Goal: Information Seeking & Learning: Compare options

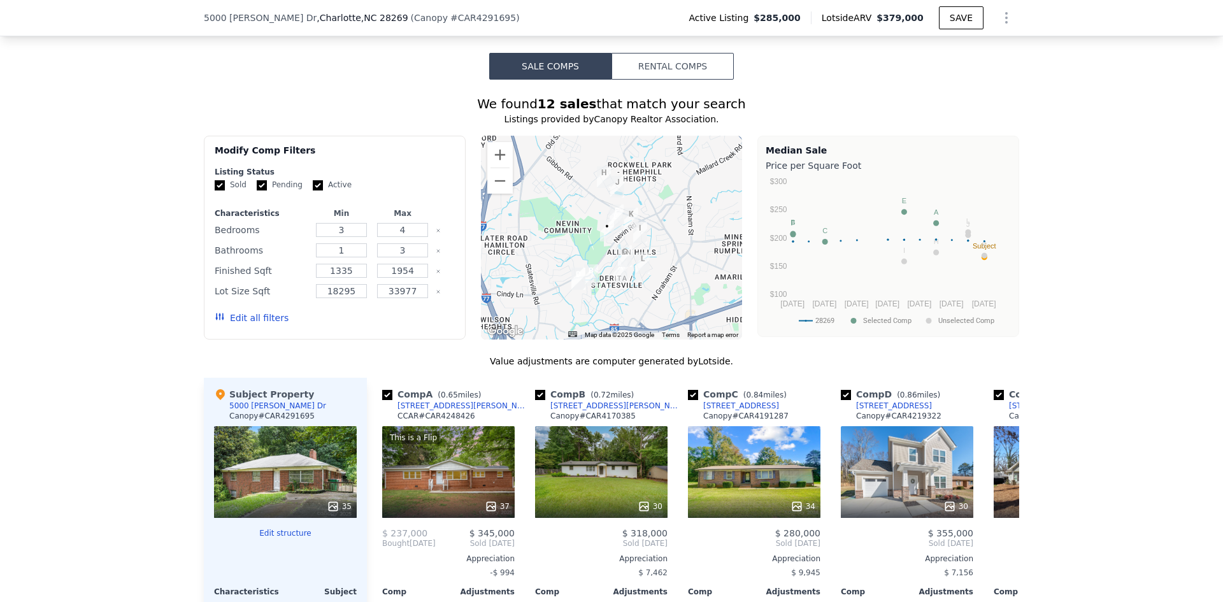
scroll to position [1142, 0]
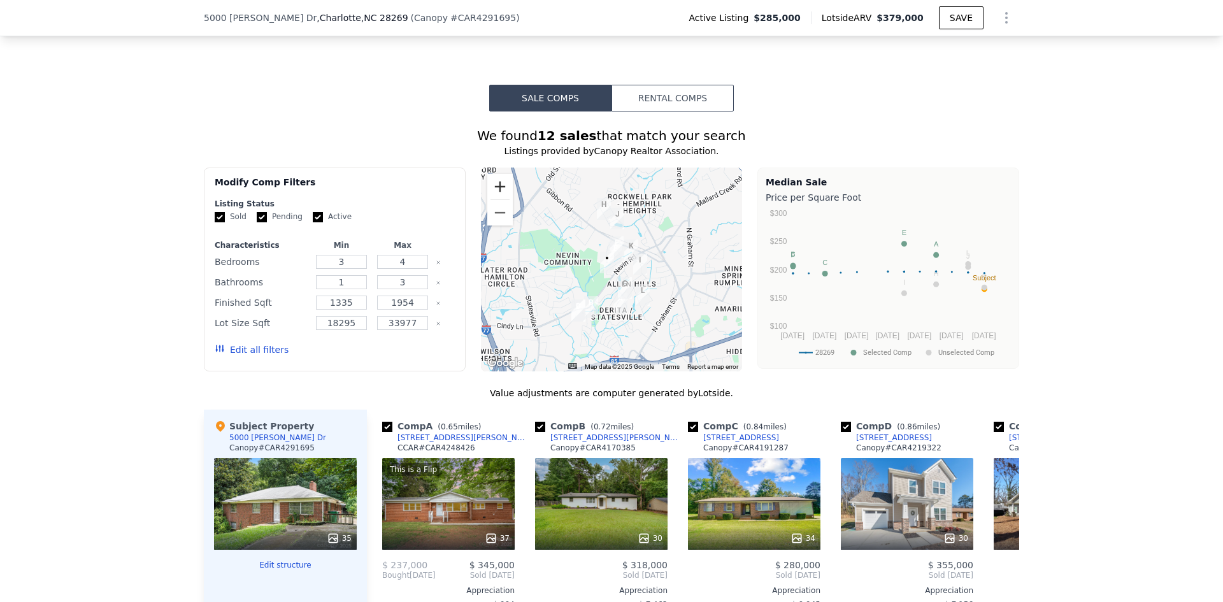
click at [498, 188] on button "Zoom in" at bounding box center [499, 186] width 25 height 25
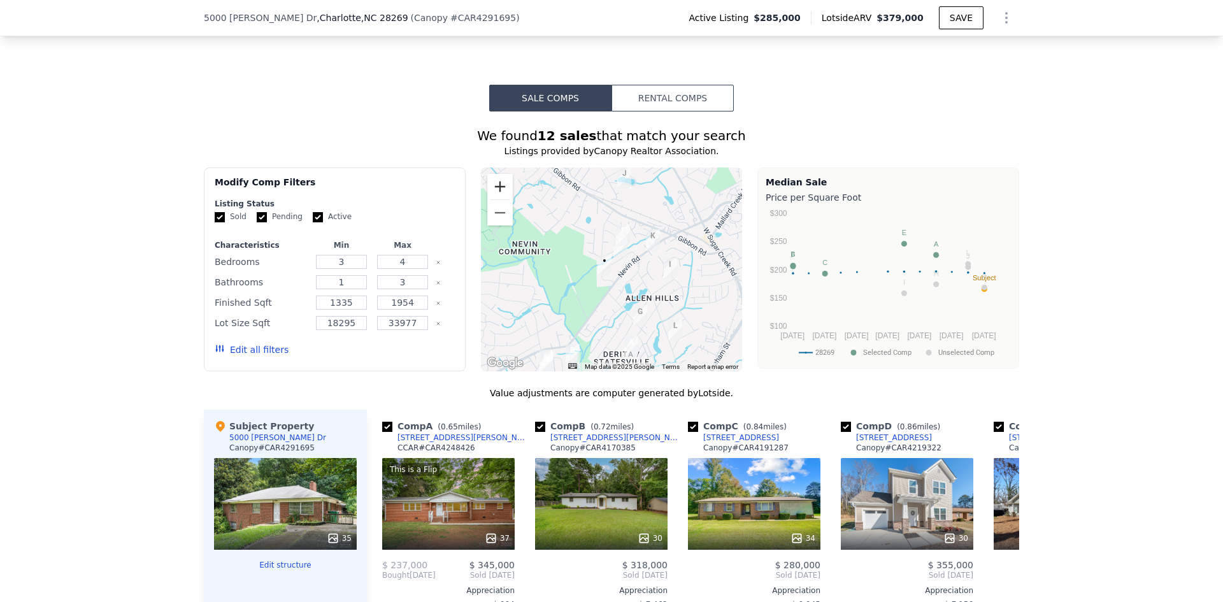
click at [498, 188] on button "Zoom in" at bounding box center [499, 186] width 25 height 25
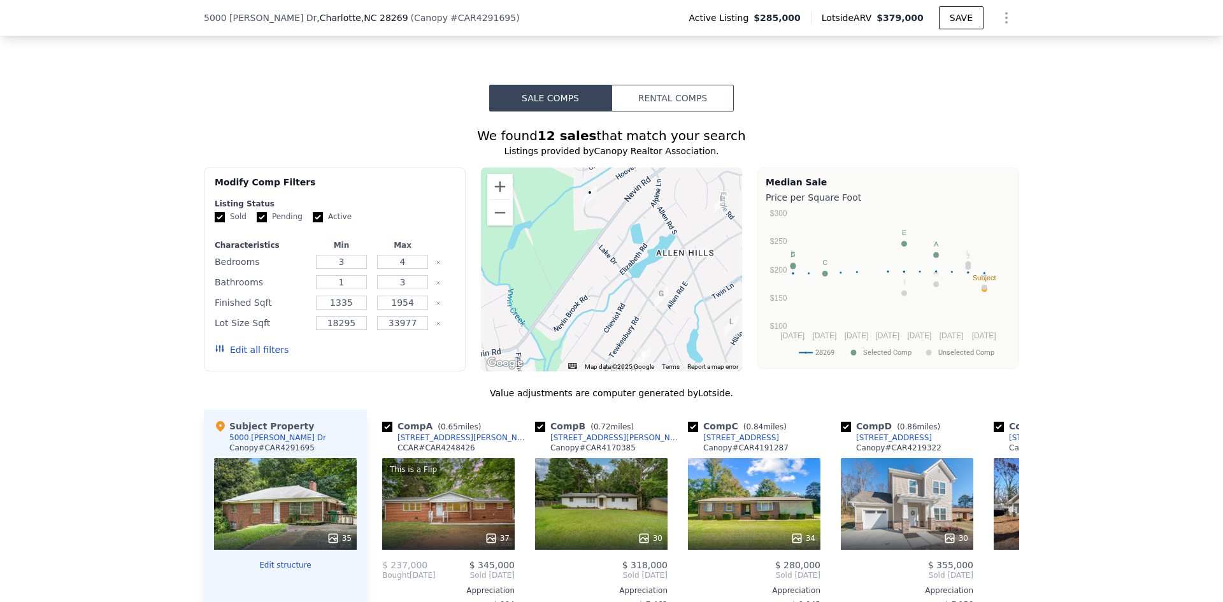
drag, startPoint x: 683, startPoint y: 328, endPoint x: 674, endPoint y: 252, distance: 76.9
click at [674, 252] on div at bounding box center [612, 269] width 262 height 204
click at [493, 215] on button "Zoom out" at bounding box center [499, 212] width 25 height 25
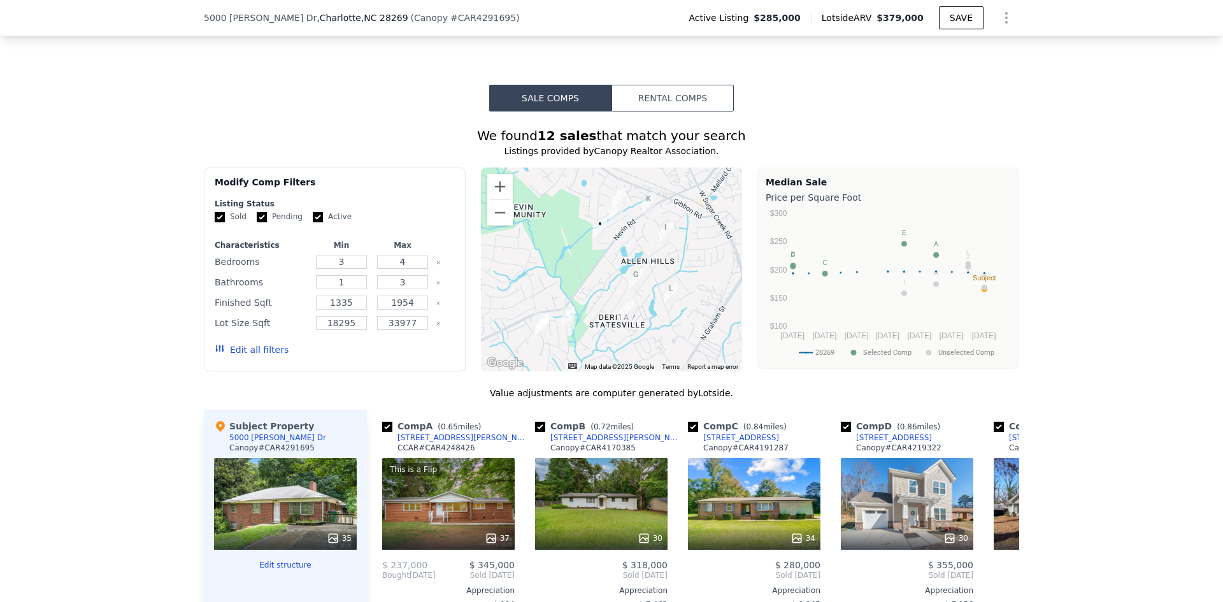
click at [251, 350] on button "Edit all filters" at bounding box center [252, 349] width 74 height 13
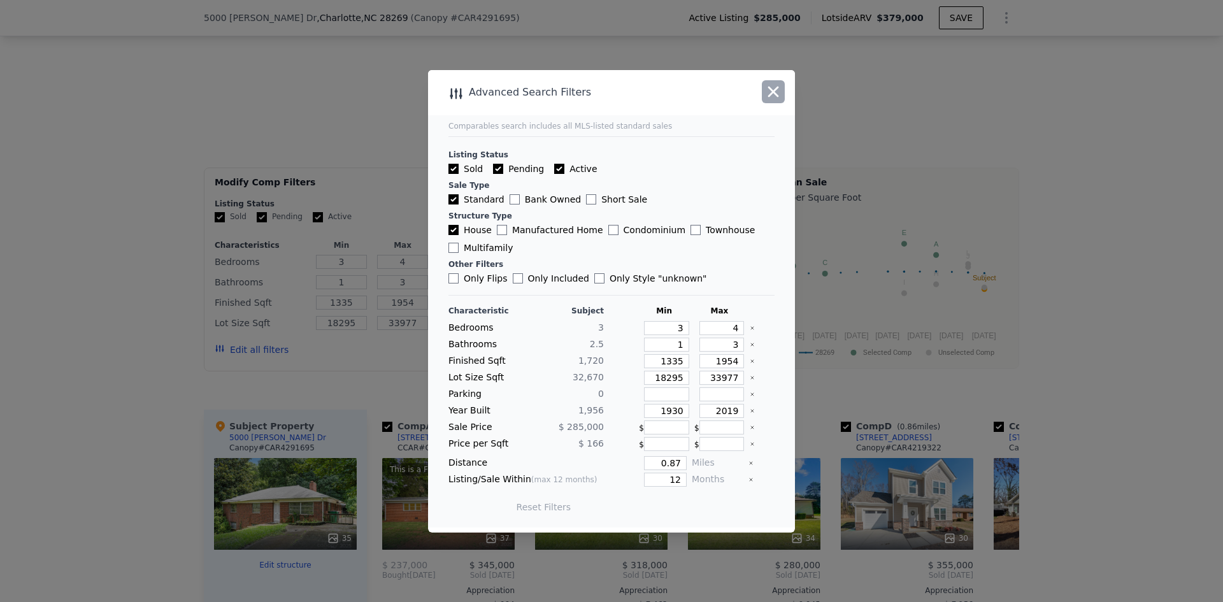
click at [771, 89] on icon "button" at bounding box center [773, 91] width 11 height 11
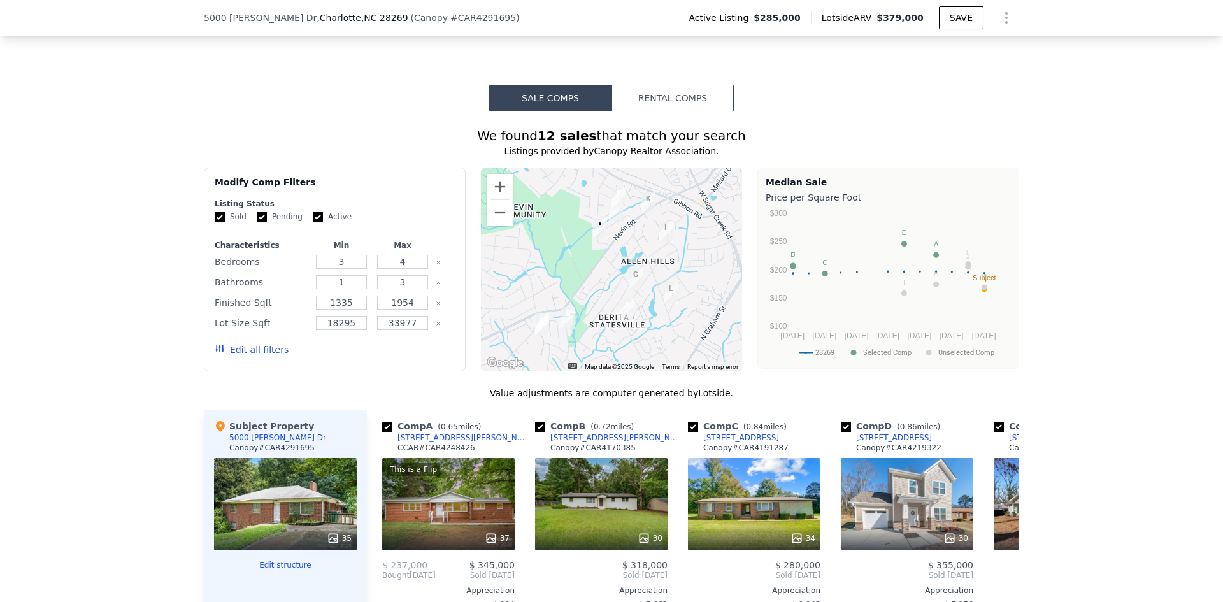
click at [257, 214] on input "Pending" at bounding box center [262, 217] width 10 height 10
checkbox input "false"
click at [313, 212] on input "Active" at bounding box center [318, 217] width 10 height 10
checkbox input "false"
click at [389, 344] on button "Update Search" at bounding box center [406, 350] width 96 height 18
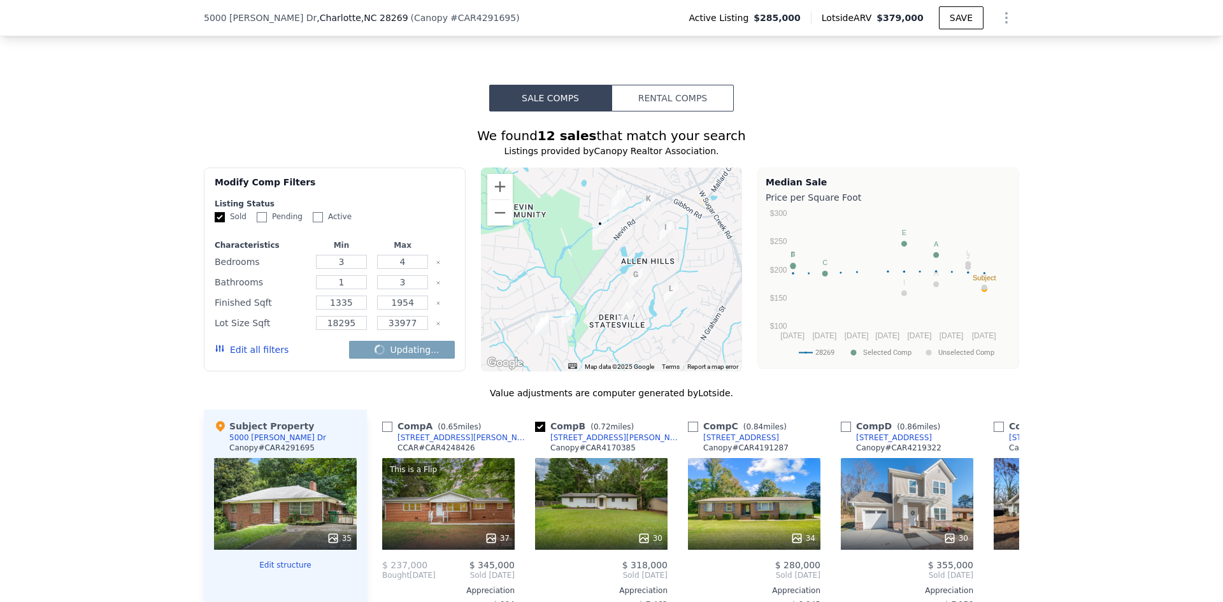
checkbox input "false"
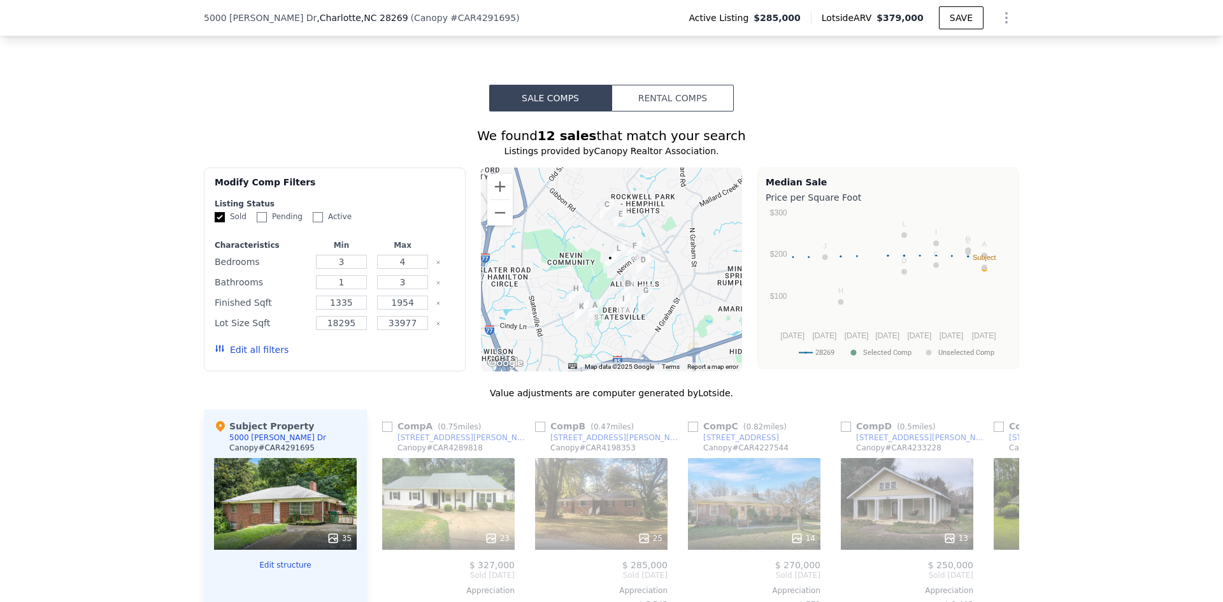
click at [266, 346] on button "Edit all filters" at bounding box center [252, 349] width 74 height 13
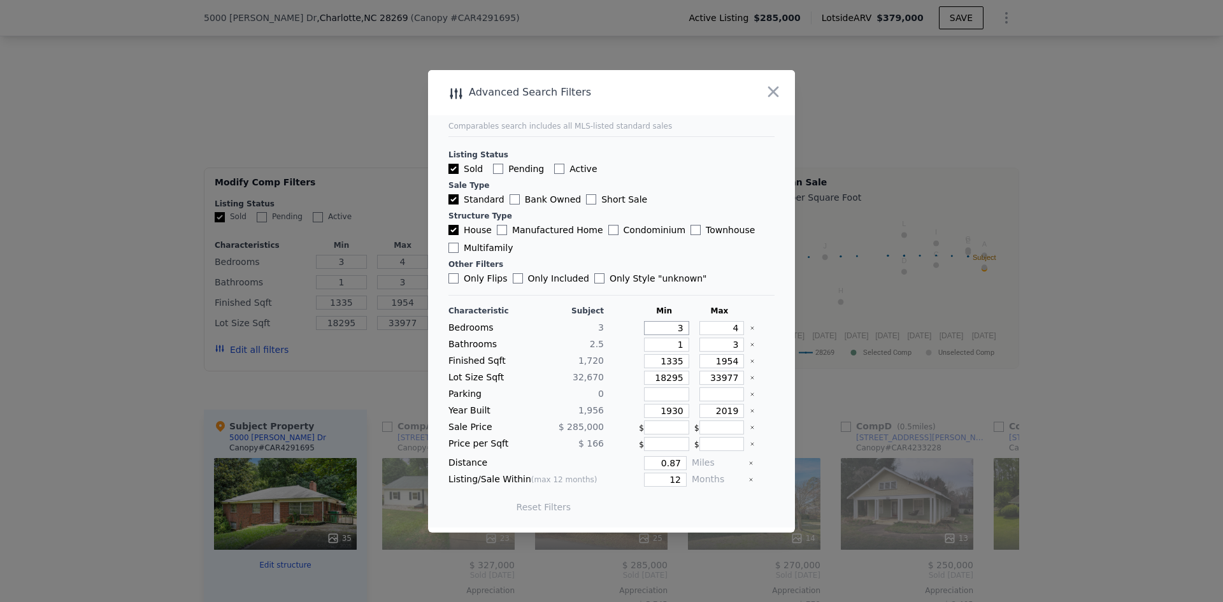
click at [678, 330] on input "3" at bounding box center [666, 328] width 45 height 14
type input "2"
click at [688, 502] on button "Update Search" at bounding box center [682, 507] width 96 height 18
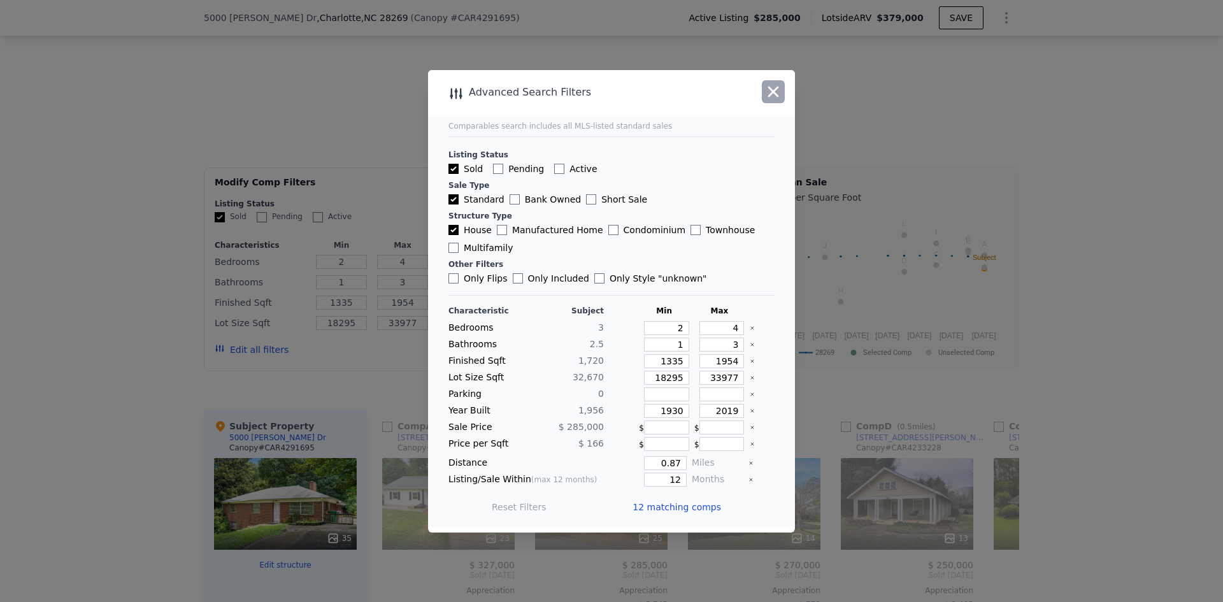
click at [768, 89] on icon "button" at bounding box center [773, 92] width 18 height 18
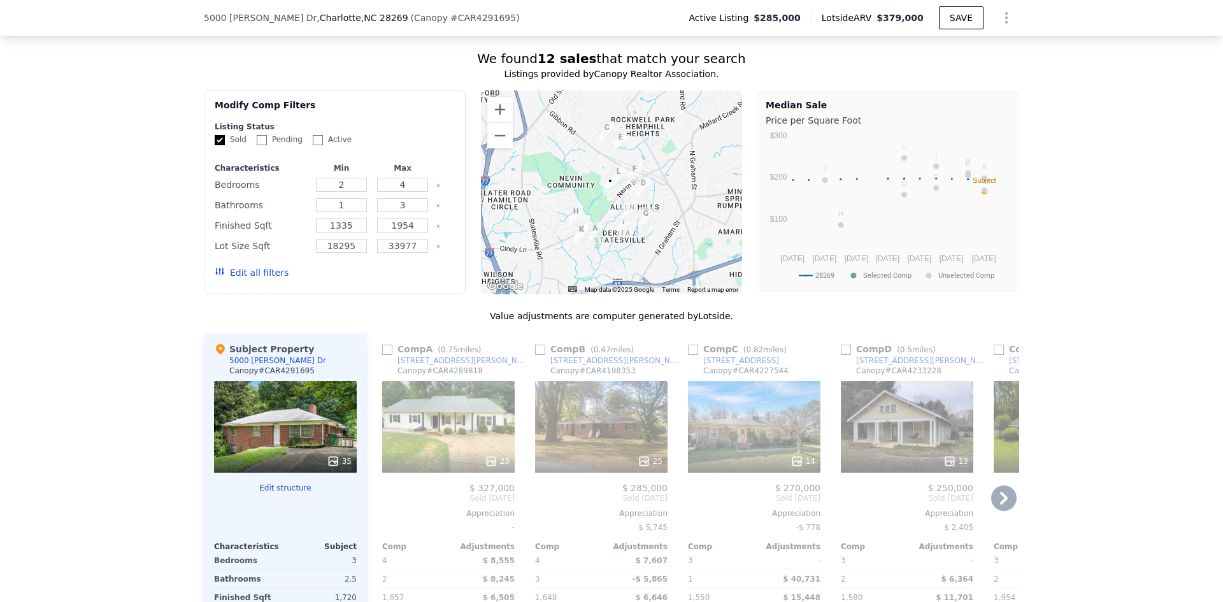
scroll to position [1205, 0]
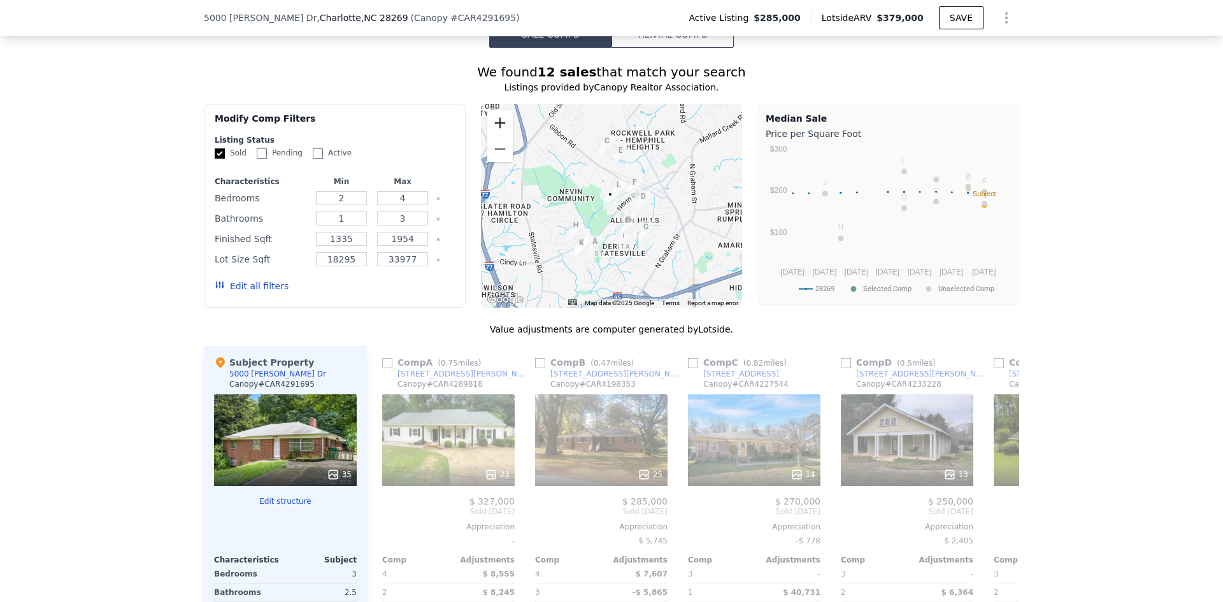
click at [500, 120] on button "Zoom in" at bounding box center [499, 122] width 25 height 25
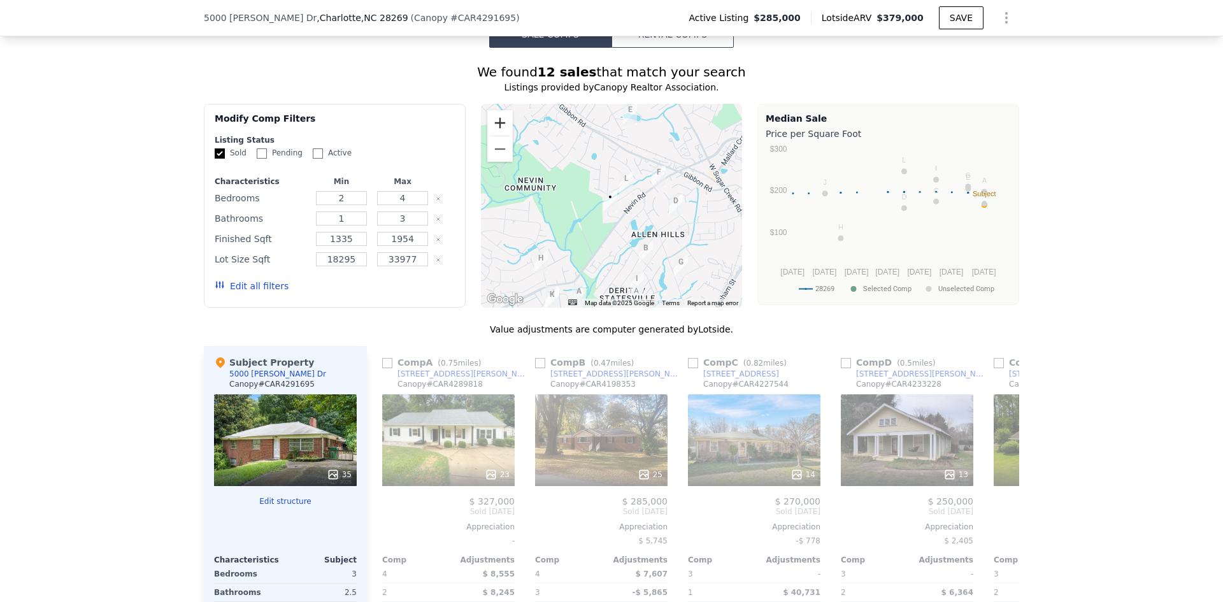
click at [500, 120] on button "Zoom in" at bounding box center [499, 122] width 25 height 25
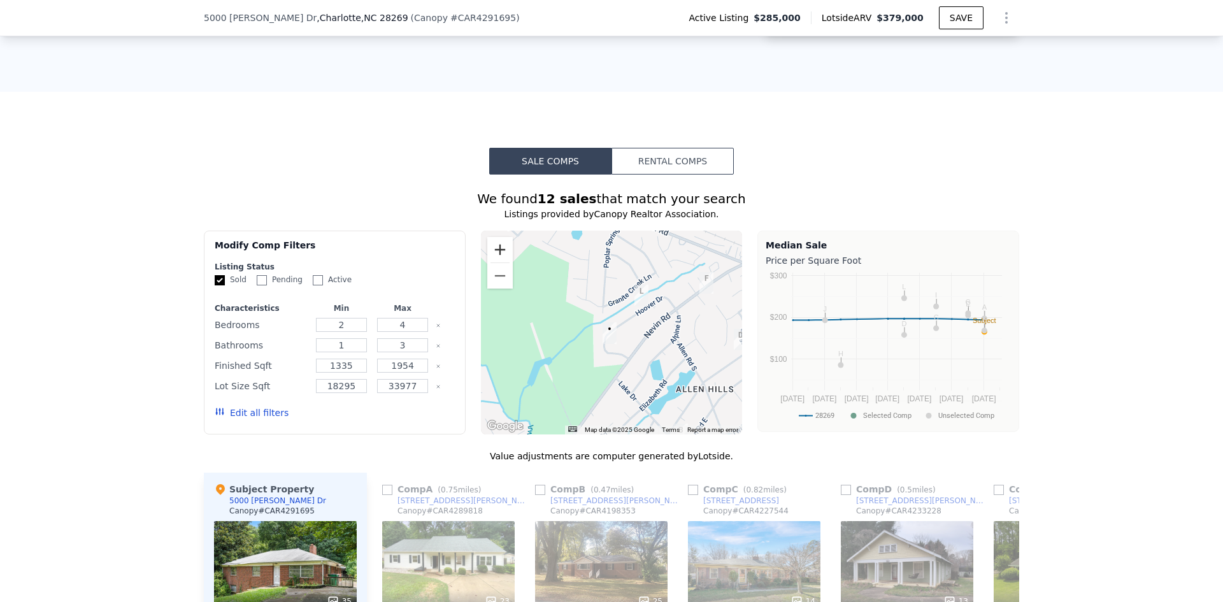
scroll to position [1078, 0]
click at [313, 277] on input "Active" at bounding box center [318, 281] width 10 height 10
click at [386, 410] on button "Update Search" at bounding box center [406, 413] width 96 height 18
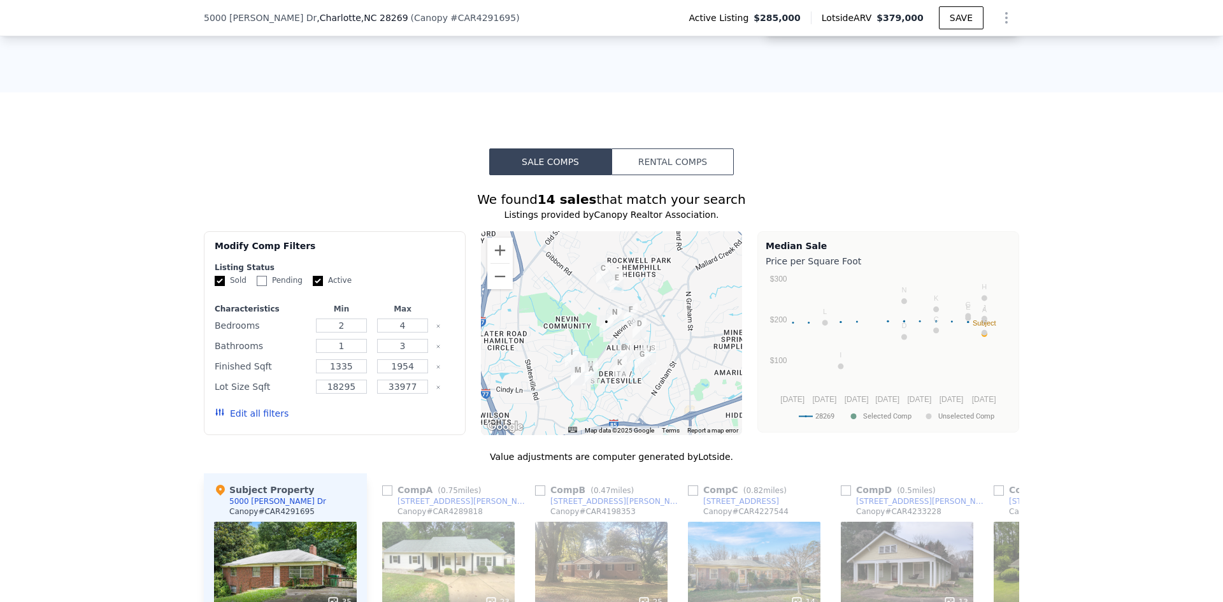
click at [313, 276] on input "Active" at bounding box center [318, 281] width 10 height 10
checkbox input "false"
click at [387, 415] on button "Update Search" at bounding box center [406, 413] width 96 height 18
click at [259, 277] on input "Pending" at bounding box center [262, 281] width 10 height 10
checkbox input "true"
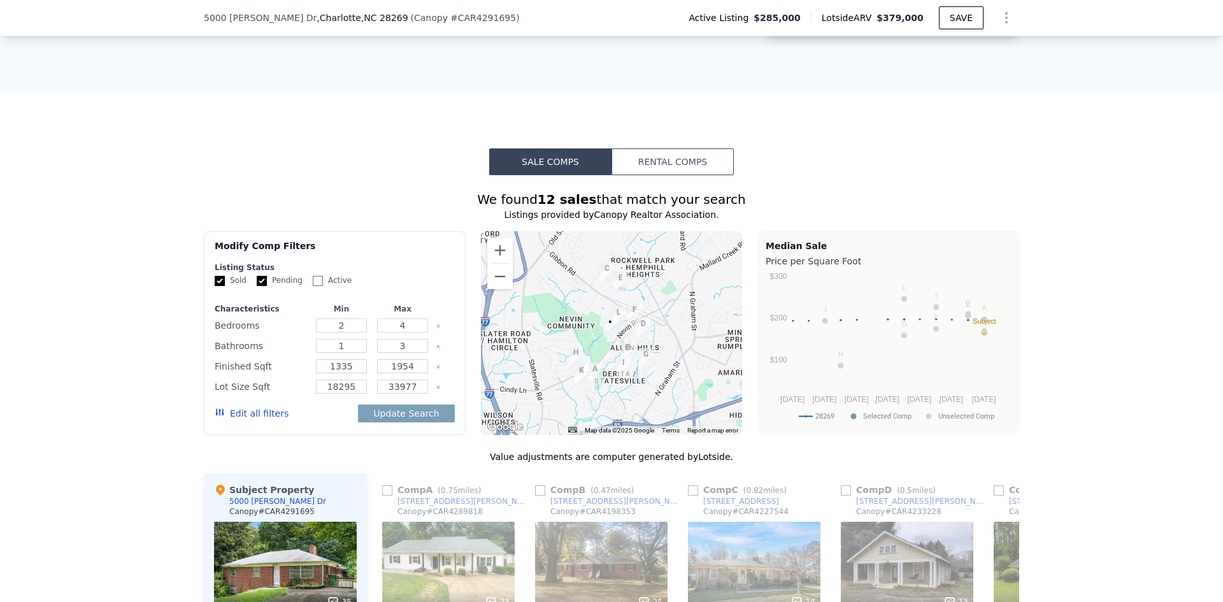
click at [313, 278] on input "Active" at bounding box center [318, 281] width 10 height 10
checkbox input "true"
click at [409, 404] on button "Update Search" at bounding box center [406, 413] width 96 height 18
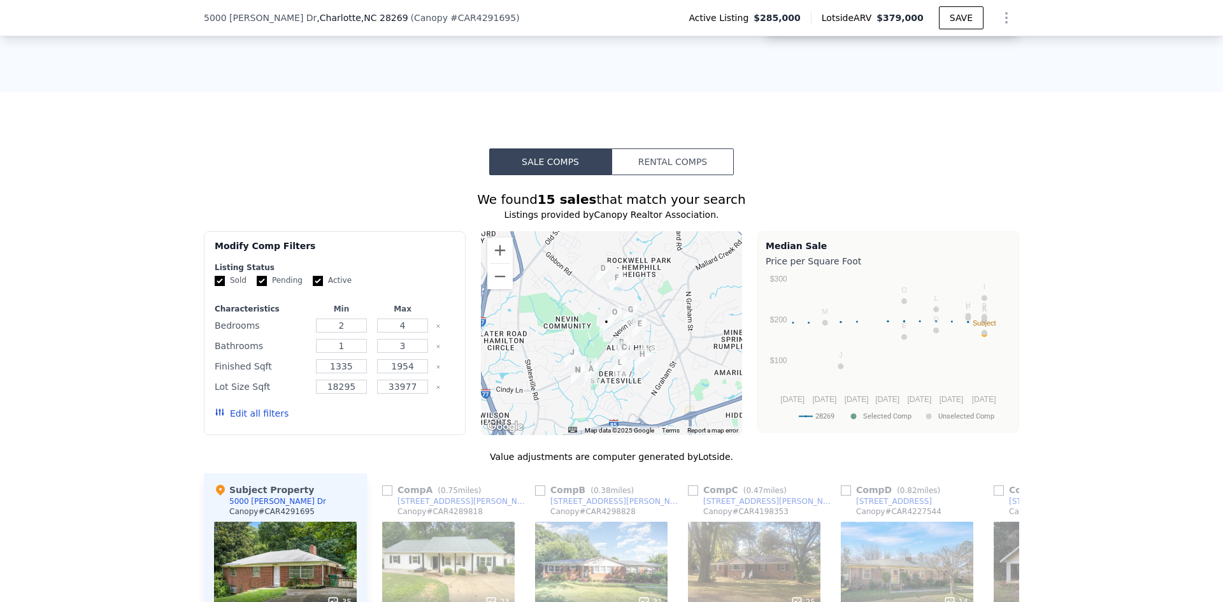
click at [238, 415] on button "Edit all filters" at bounding box center [252, 413] width 74 height 13
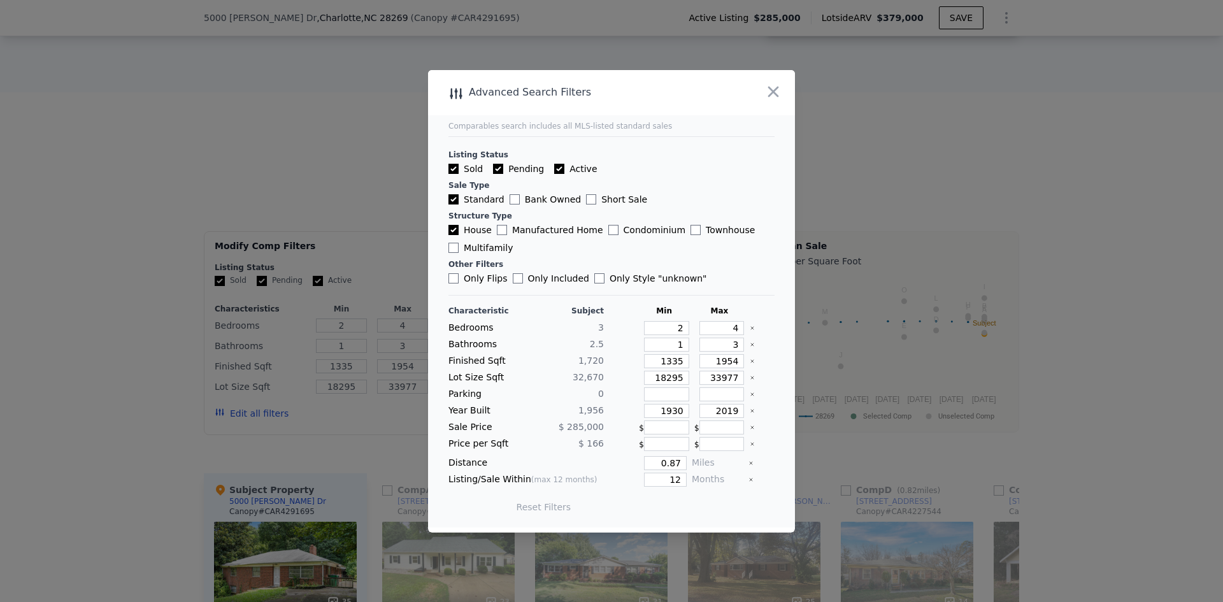
click at [541, 506] on button "Reset Filters" at bounding box center [543, 506] width 55 height 13
type input "3"
click at [534, 507] on button "Reset Filters" at bounding box center [519, 506] width 55 height 13
click at [664, 503] on button "Update Search" at bounding box center [682, 507] width 96 height 18
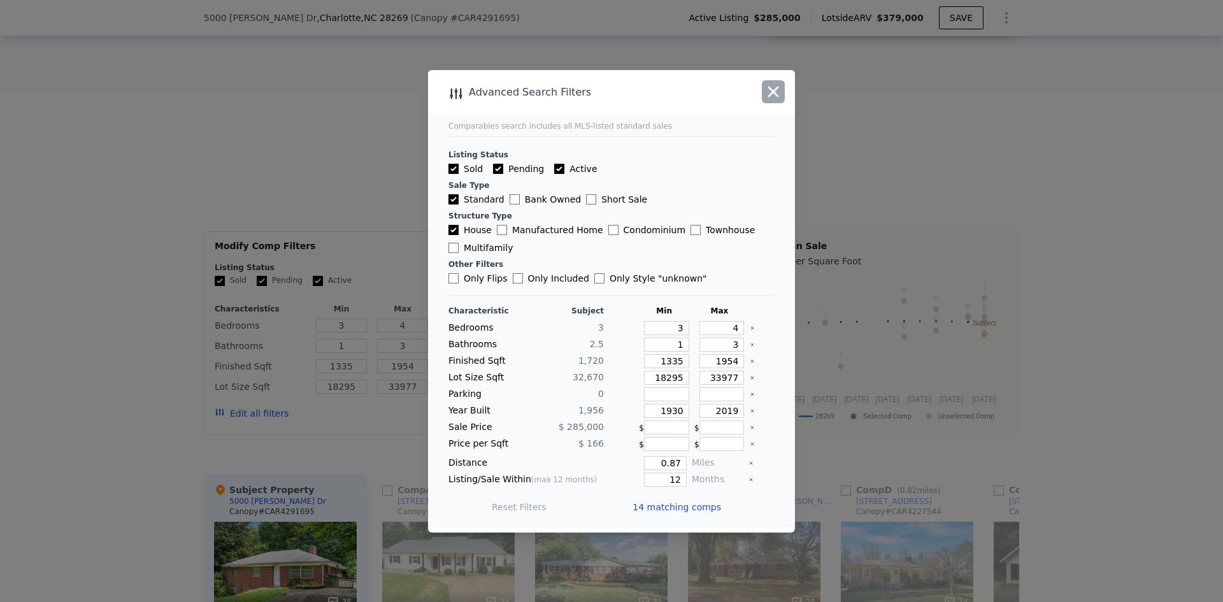
click at [772, 96] on icon "button" at bounding box center [773, 92] width 18 height 18
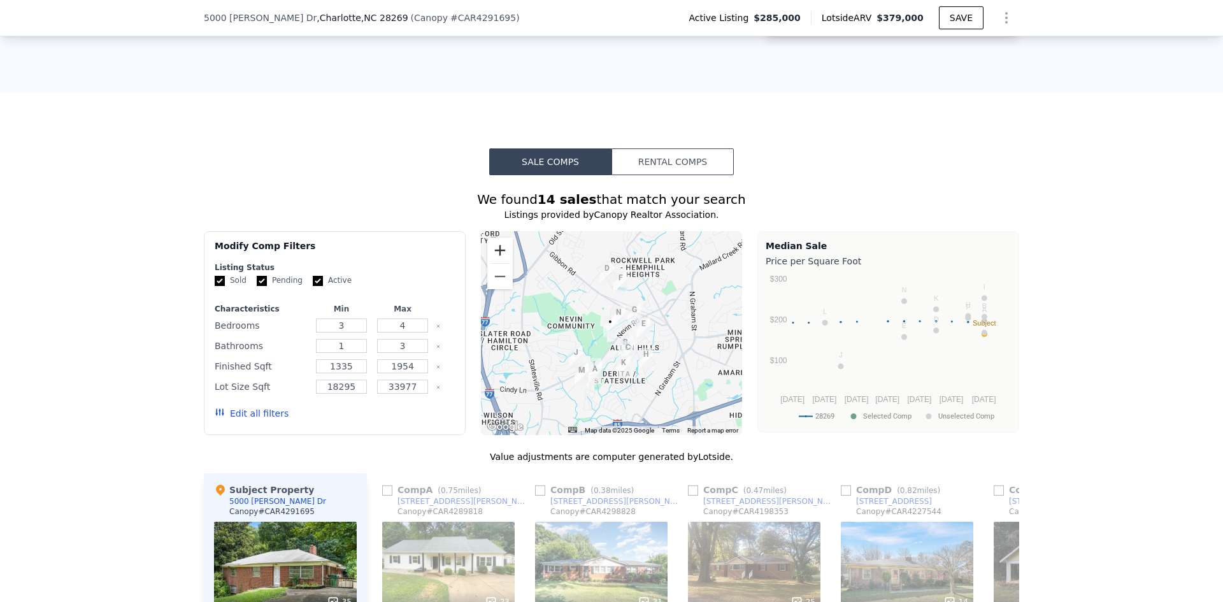
click at [495, 253] on button "Zoom in" at bounding box center [499, 250] width 25 height 25
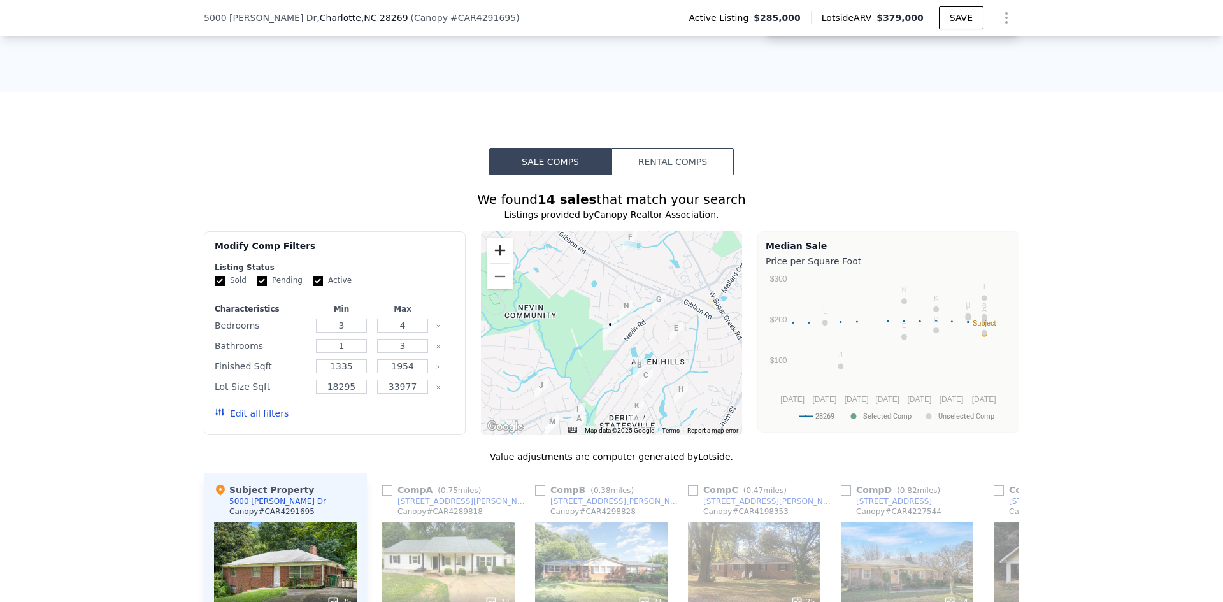
click at [495, 253] on button "Zoom in" at bounding box center [499, 250] width 25 height 25
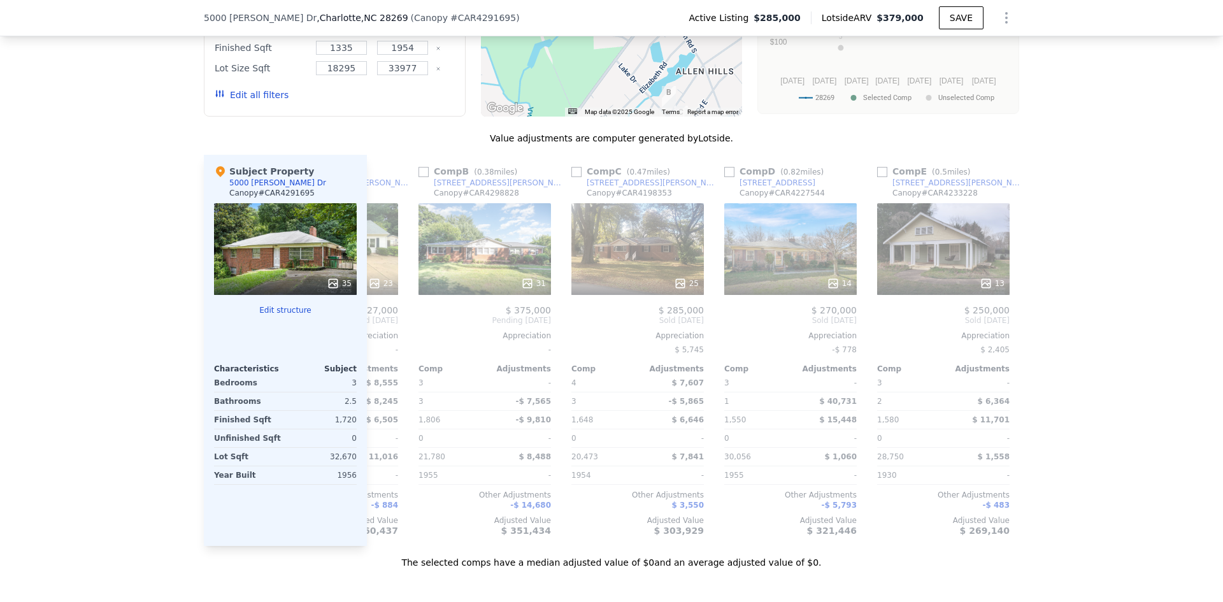
scroll to position [0, 0]
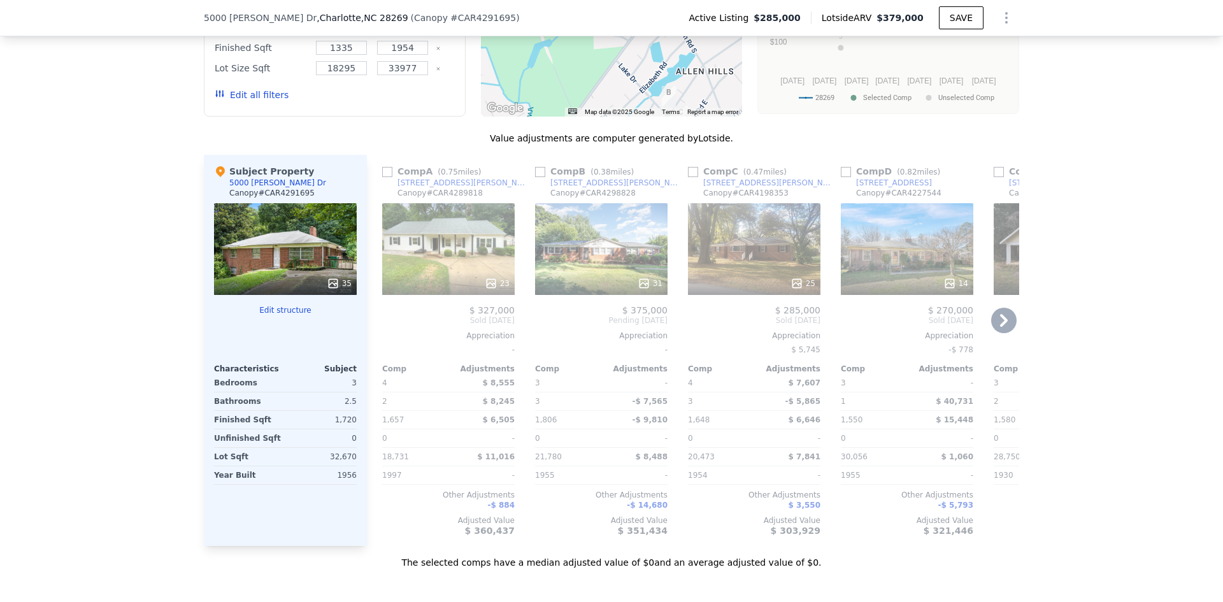
click at [388, 171] on div "Comp A ( 0.75 miles)" at bounding box center [434, 171] width 104 height 13
click at [385, 169] on input "checkbox" at bounding box center [387, 172] width 10 height 10
checkbox input "true"
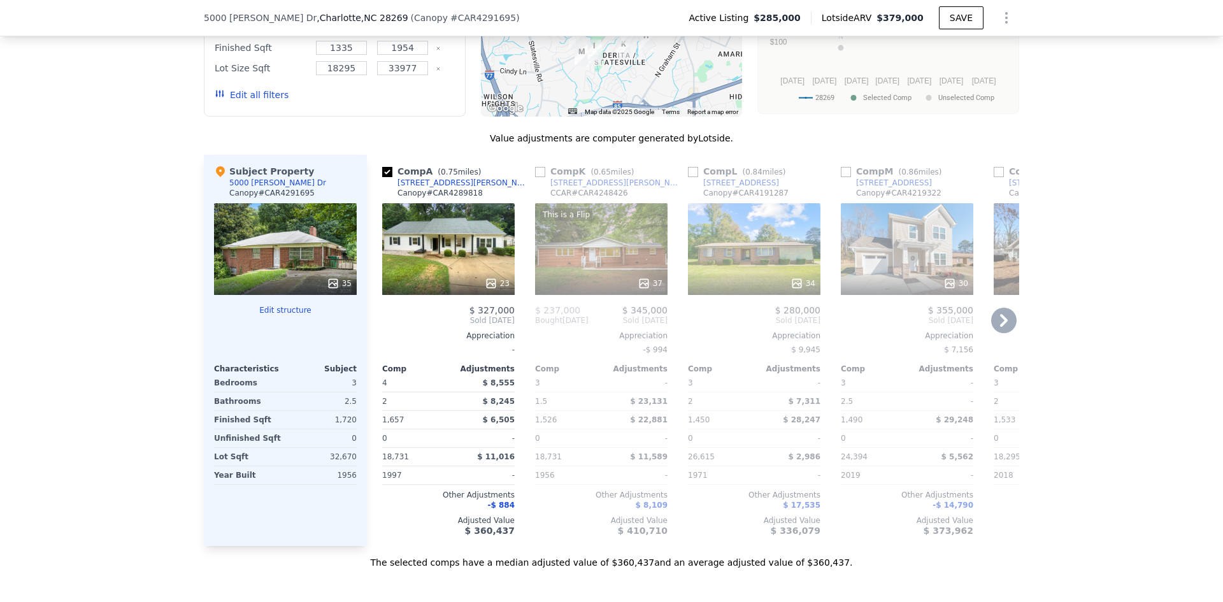
click at [537, 169] on input "checkbox" at bounding box center [540, 172] width 10 height 10
checkbox input "true"
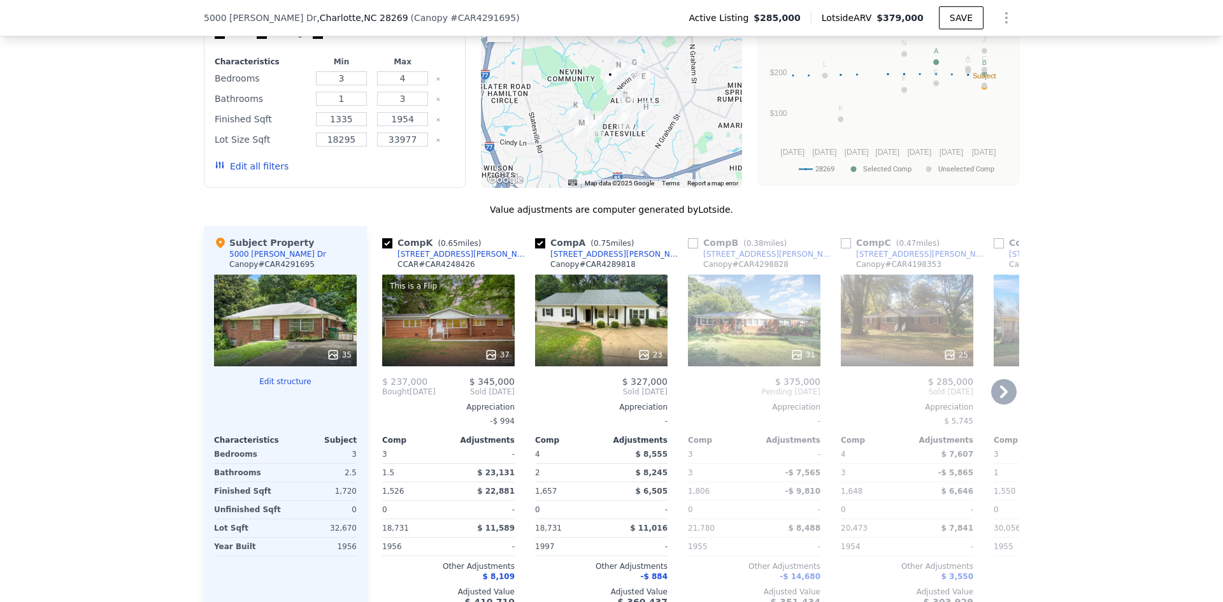
scroll to position [1205, 0]
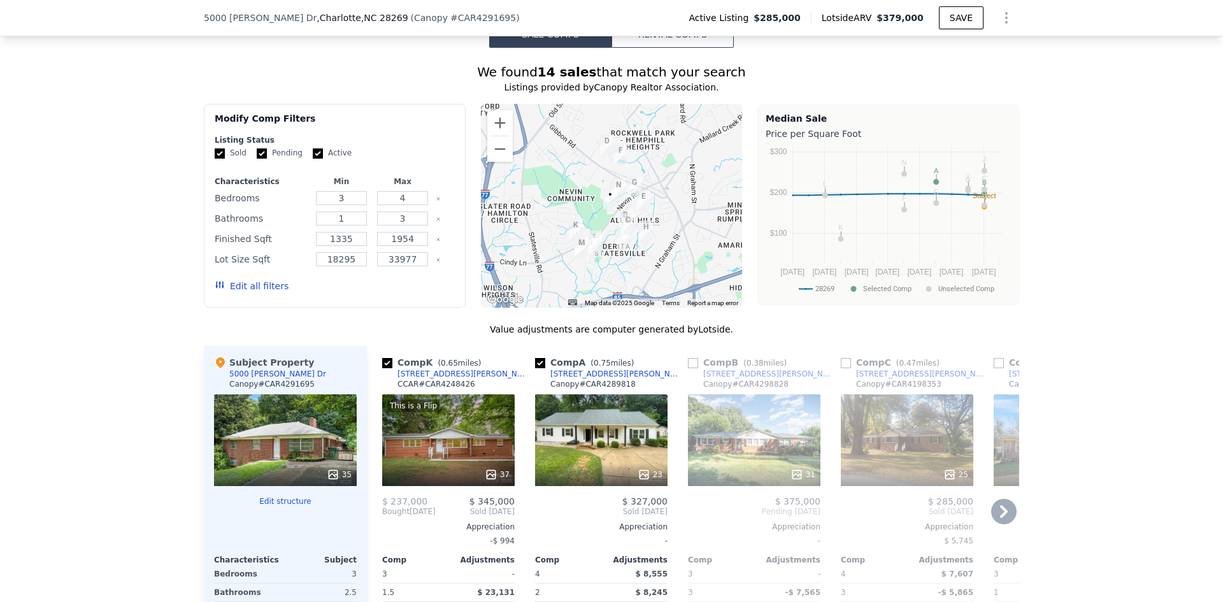
click at [689, 358] on input "checkbox" at bounding box center [693, 363] width 10 height 10
checkbox input "true"
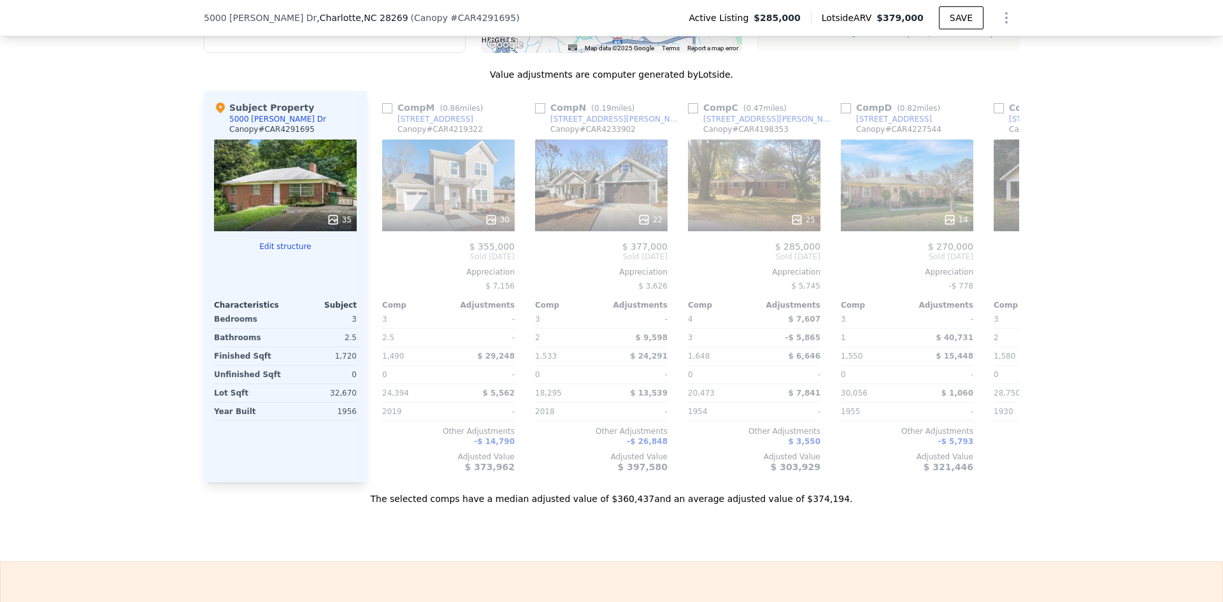
scroll to position [0, 637]
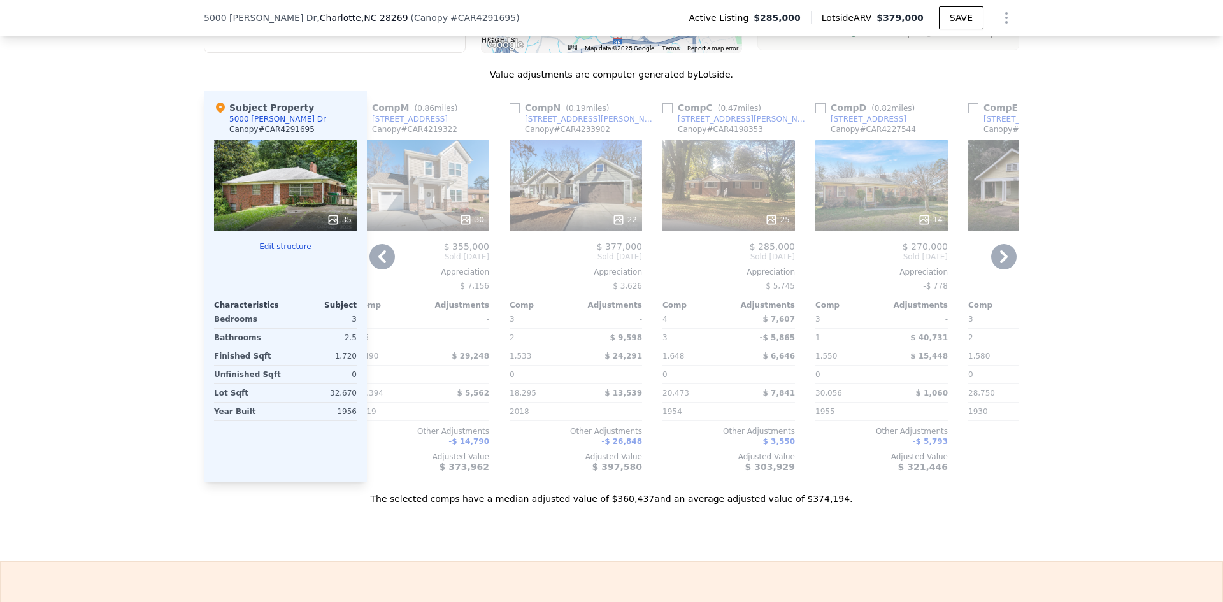
click at [815, 105] on input "checkbox" at bounding box center [820, 108] width 10 height 10
checkbox input "true"
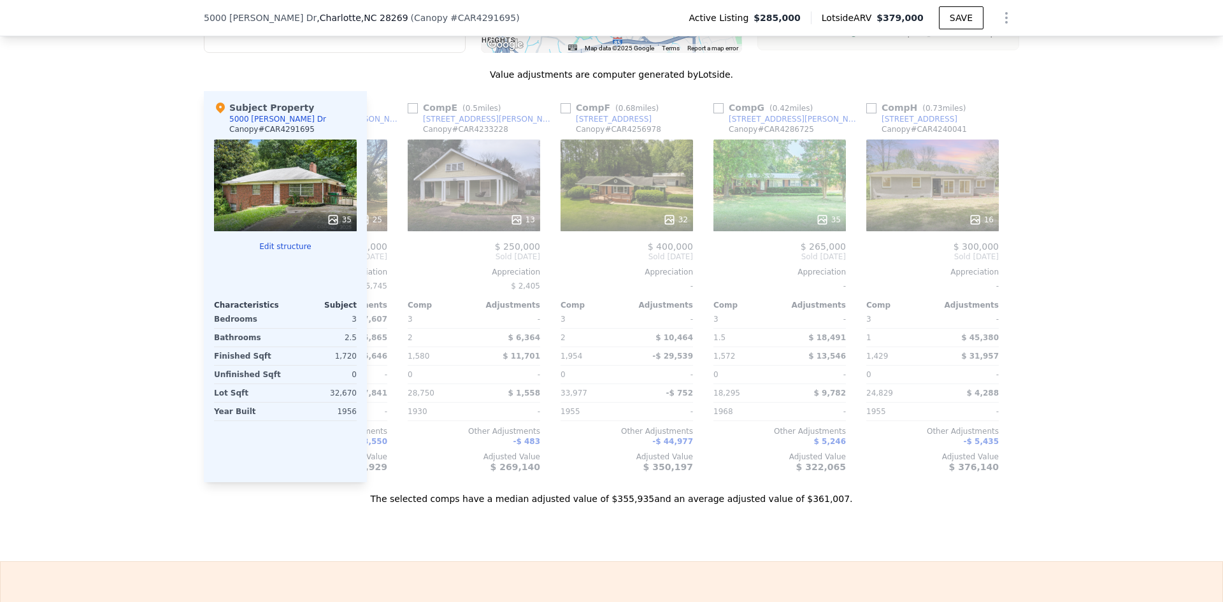
scroll to position [0, 764]
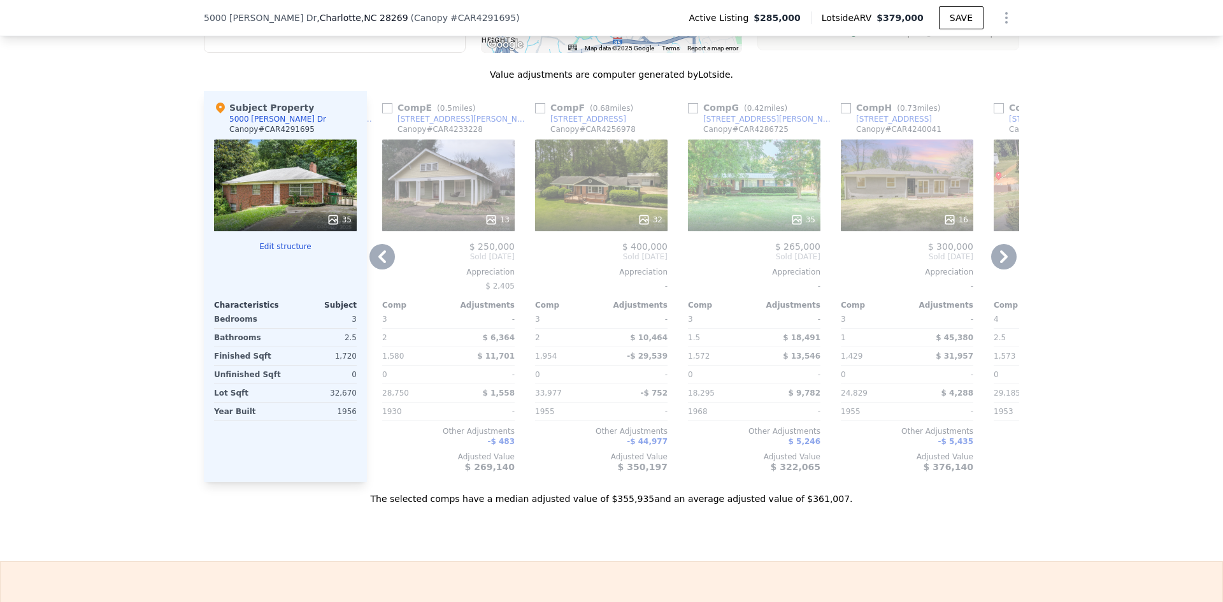
click at [842, 106] on input "checkbox" at bounding box center [845, 108] width 10 height 10
checkbox input "true"
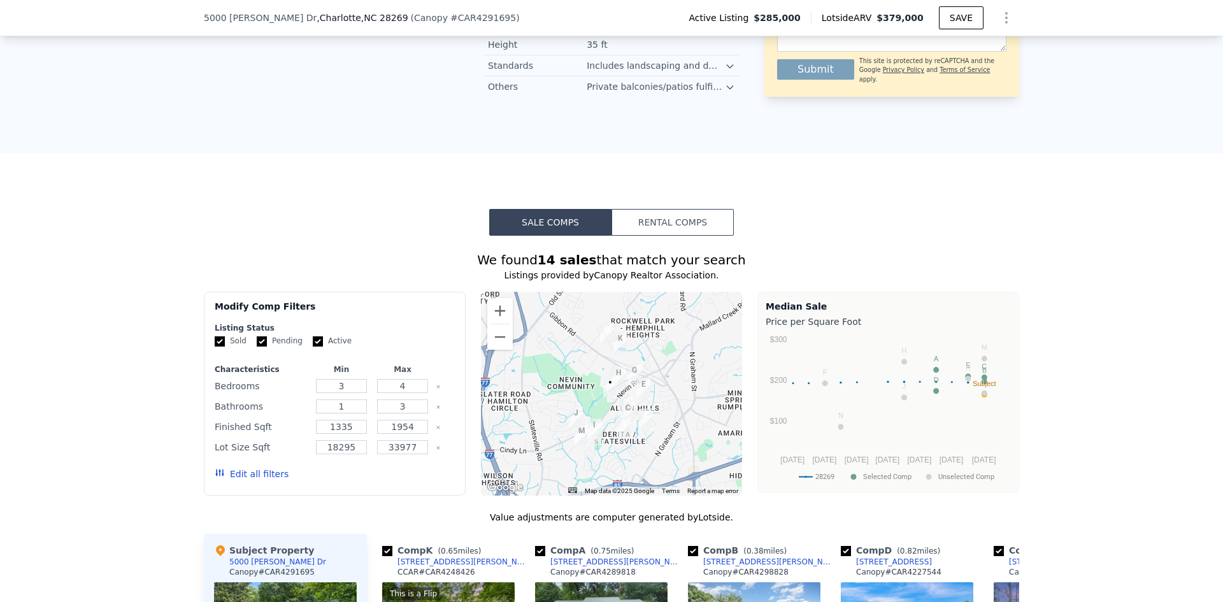
scroll to position [1014, 0]
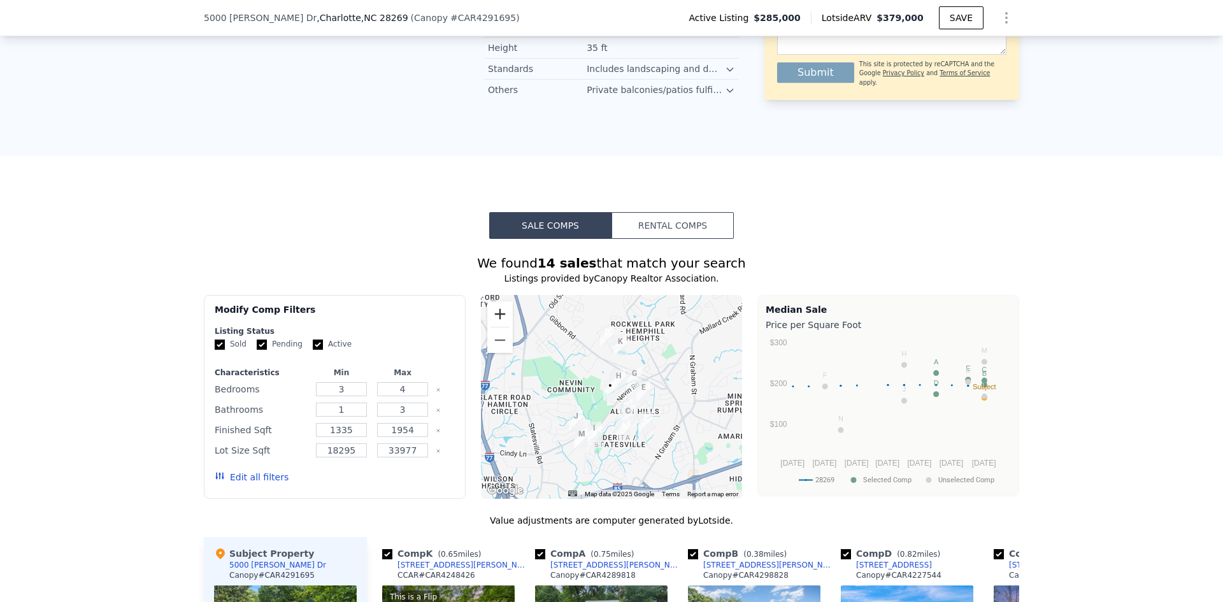
click at [493, 315] on button "Zoom in" at bounding box center [499, 313] width 25 height 25
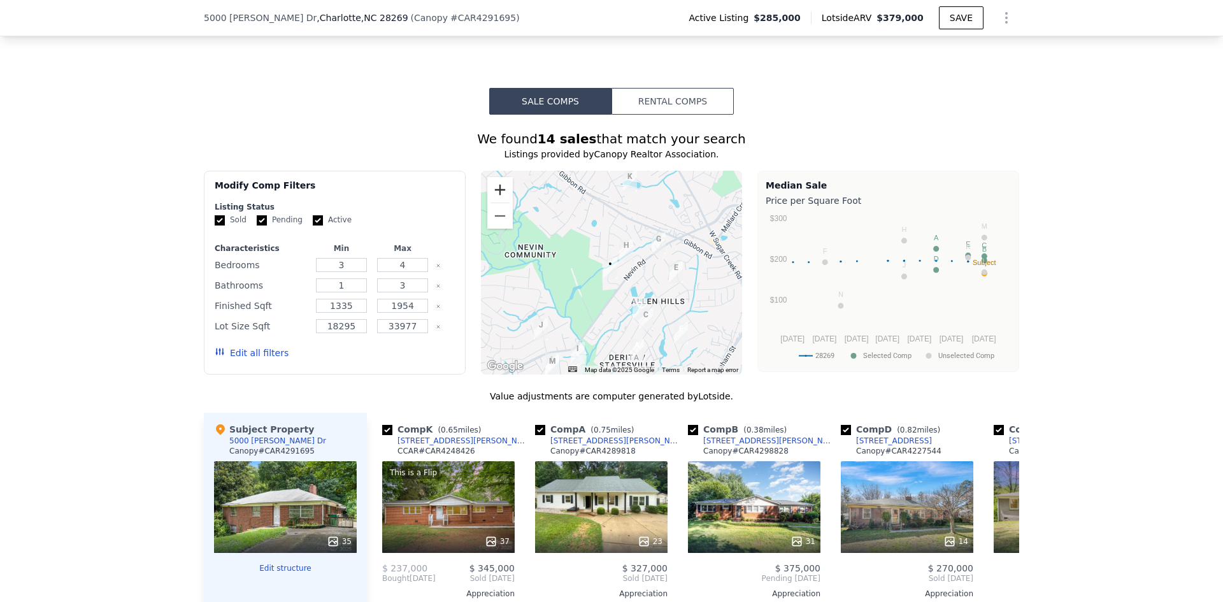
scroll to position [1142, 0]
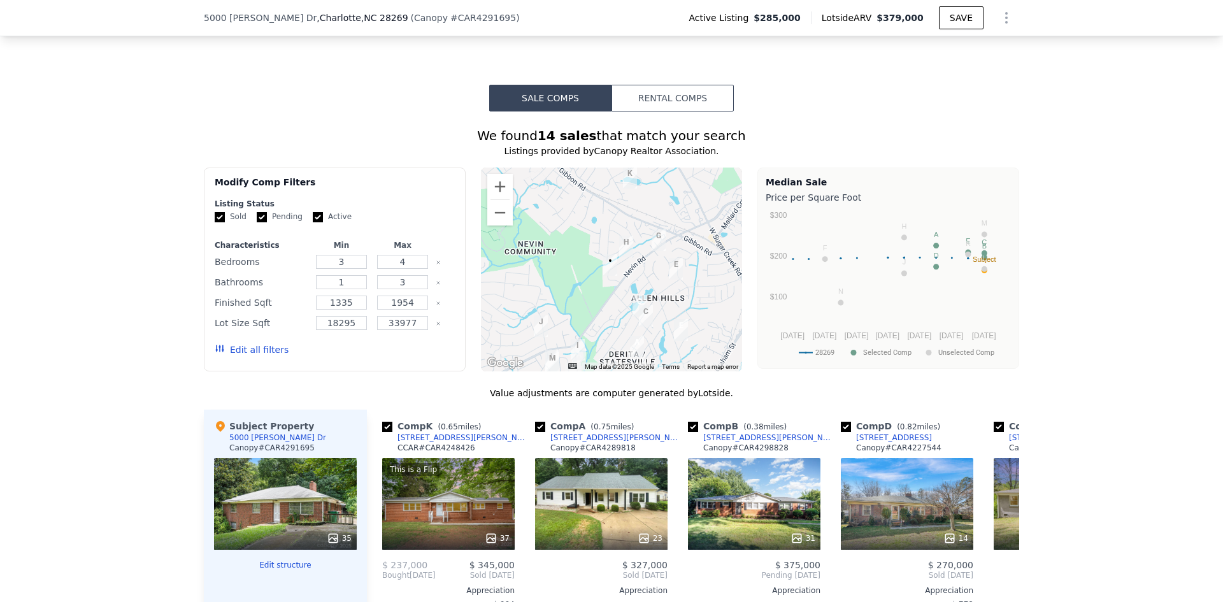
click at [580, 244] on div at bounding box center [612, 269] width 262 height 204
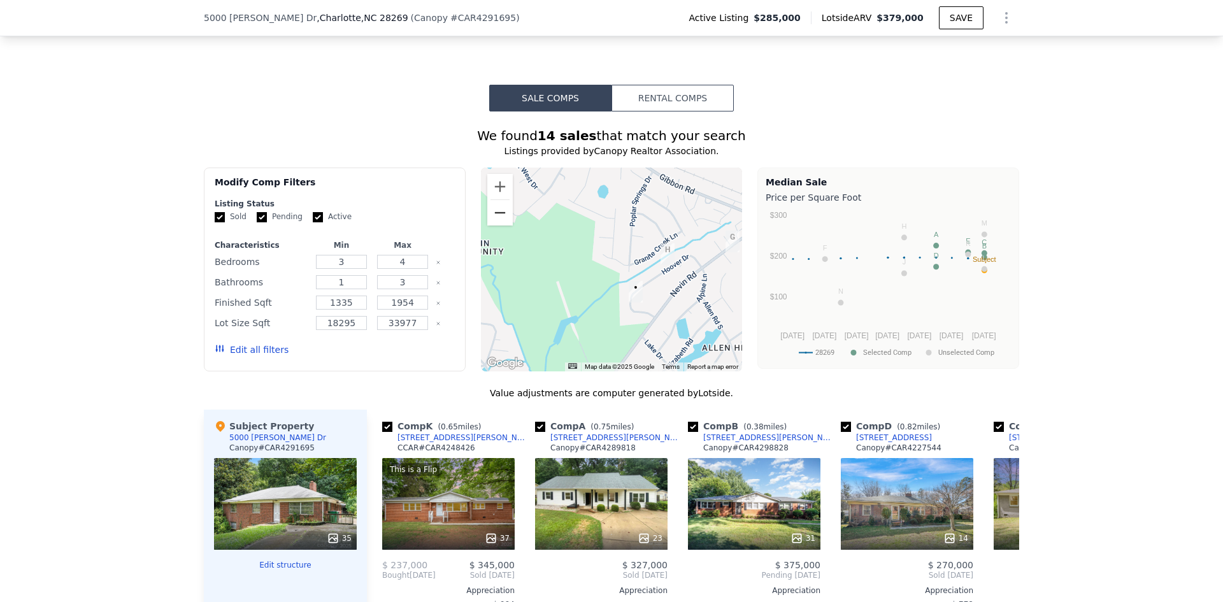
click at [504, 209] on button "Zoom out" at bounding box center [499, 212] width 25 height 25
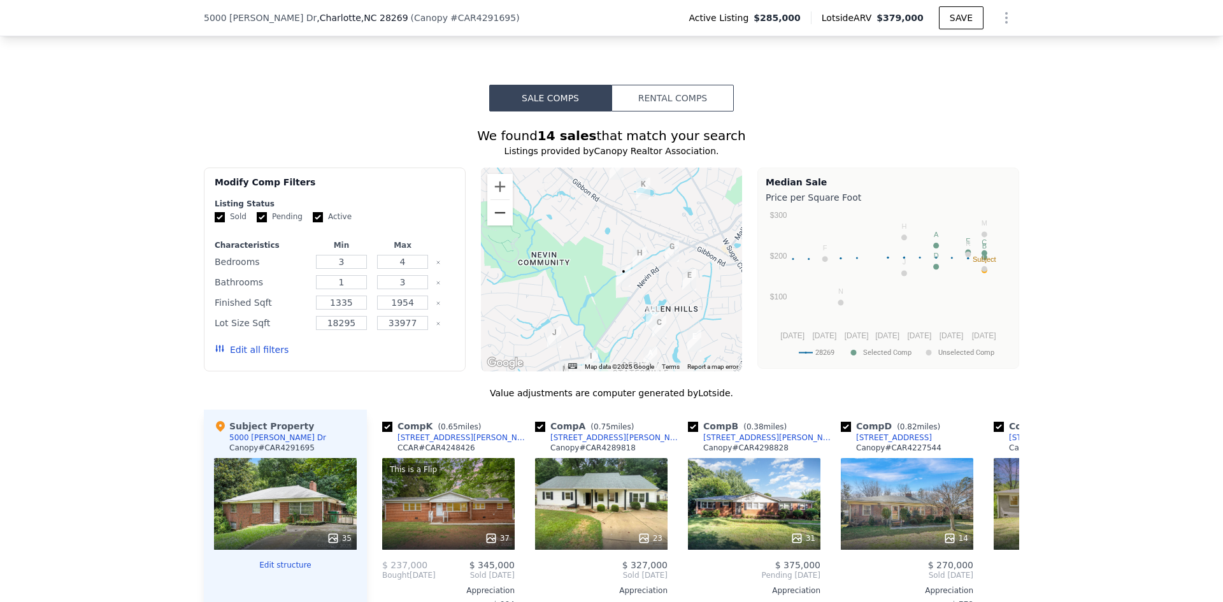
click at [504, 209] on button "Zoom out" at bounding box center [499, 212] width 25 height 25
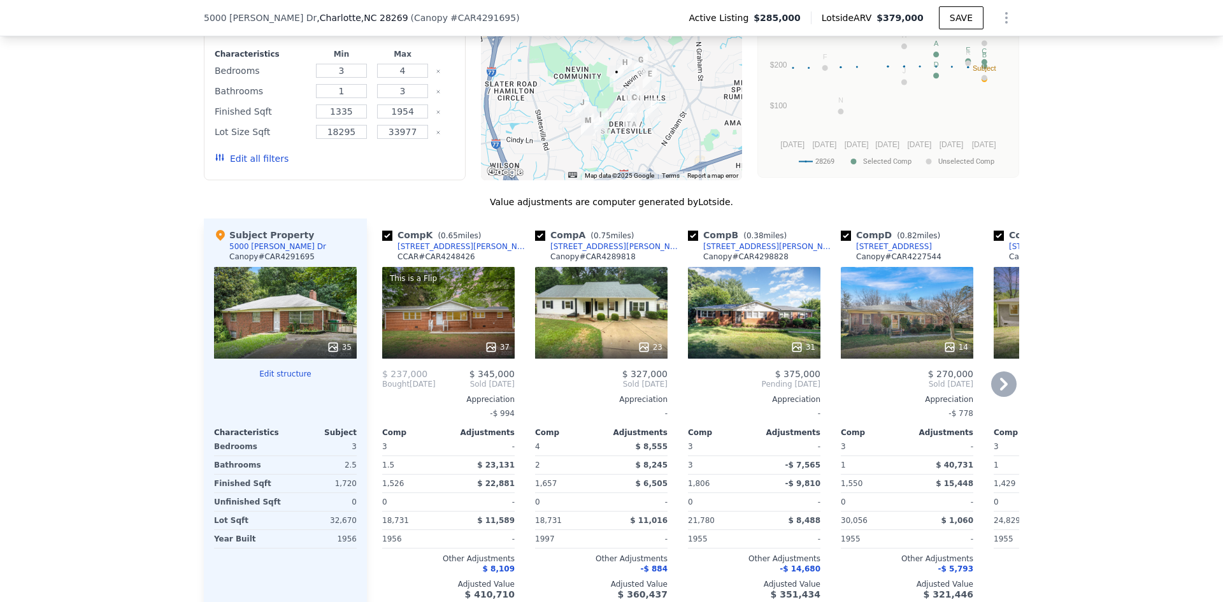
scroll to position [1269, 0]
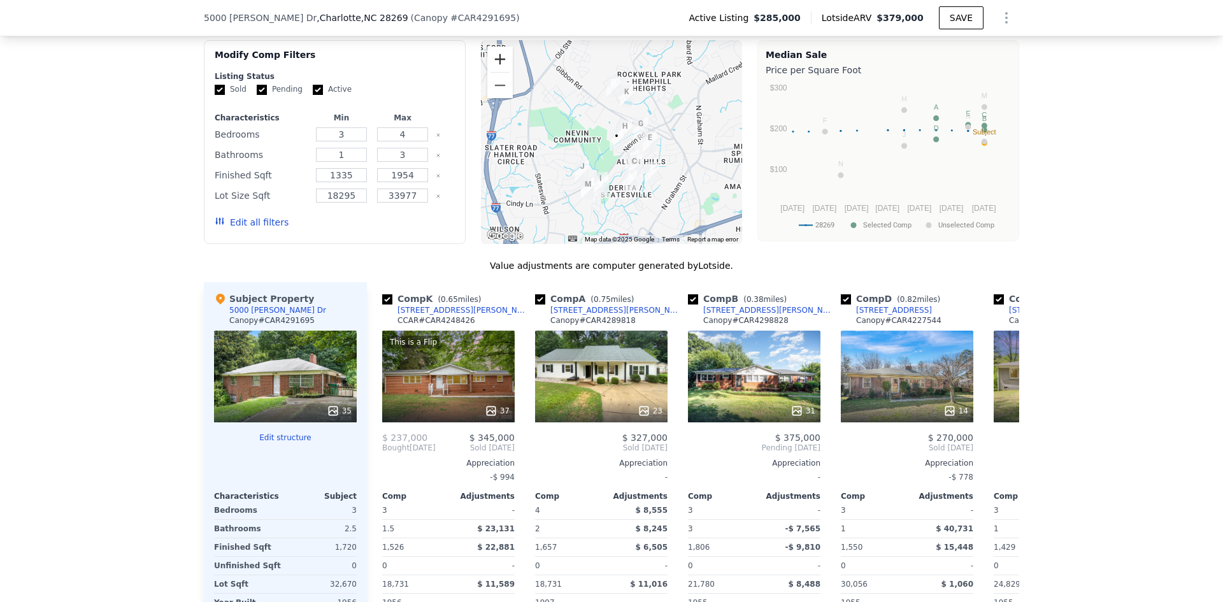
click at [488, 50] on button "Zoom in" at bounding box center [499, 58] width 25 height 25
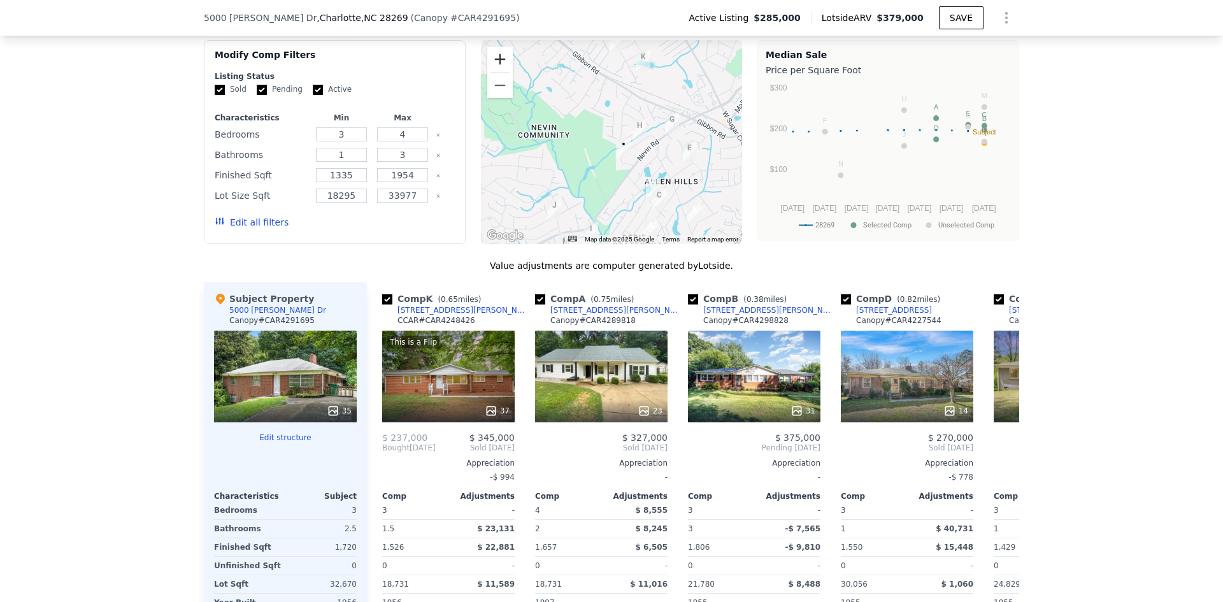
click at [488, 50] on button "Zoom in" at bounding box center [499, 58] width 25 height 25
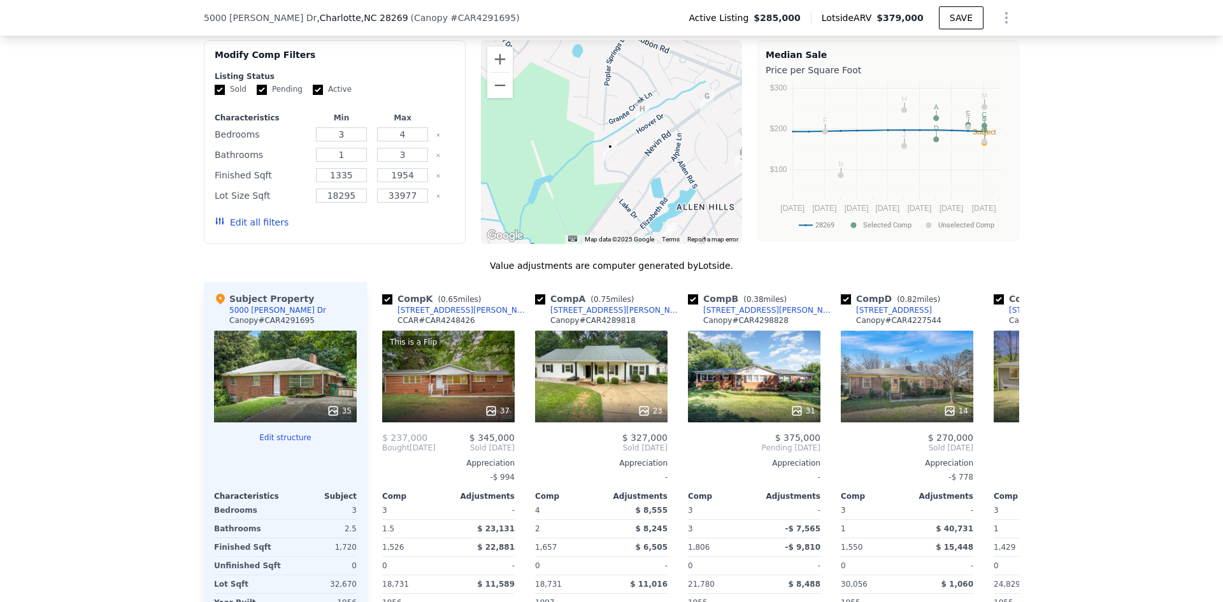
drag, startPoint x: 619, startPoint y: 125, endPoint x: 615, endPoint y: 146, distance: 20.7
click at [615, 146] on img "5000 Hoover Dr" at bounding box center [610, 151] width 14 height 22
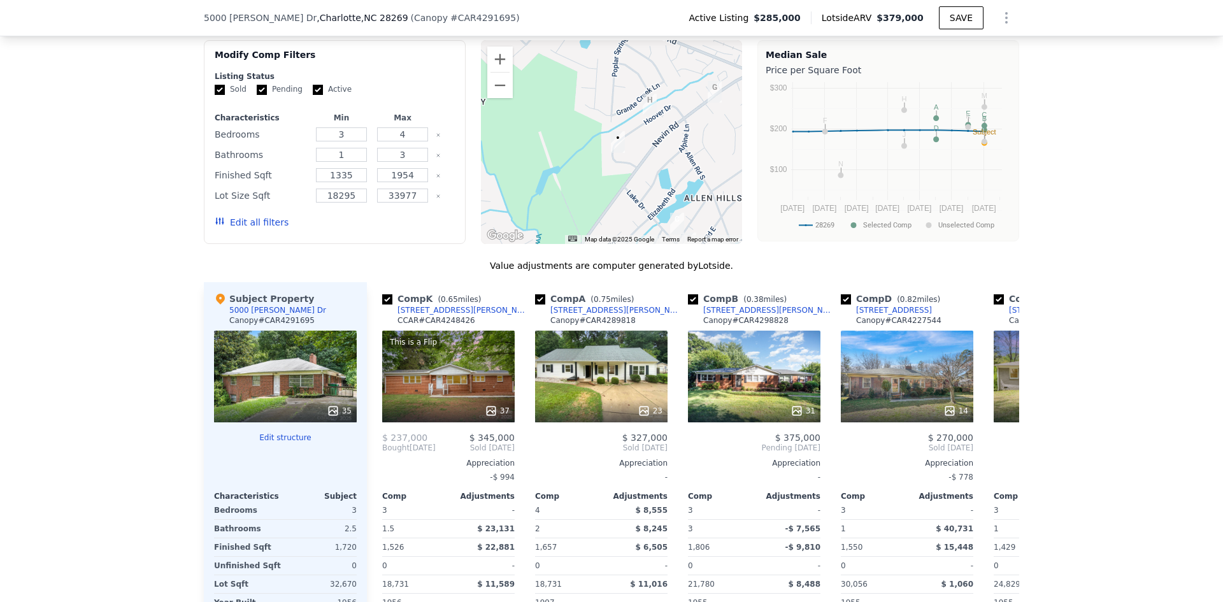
click at [642, 103] on img "5219 Hoover Dr" at bounding box center [649, 105] width 14 height 22
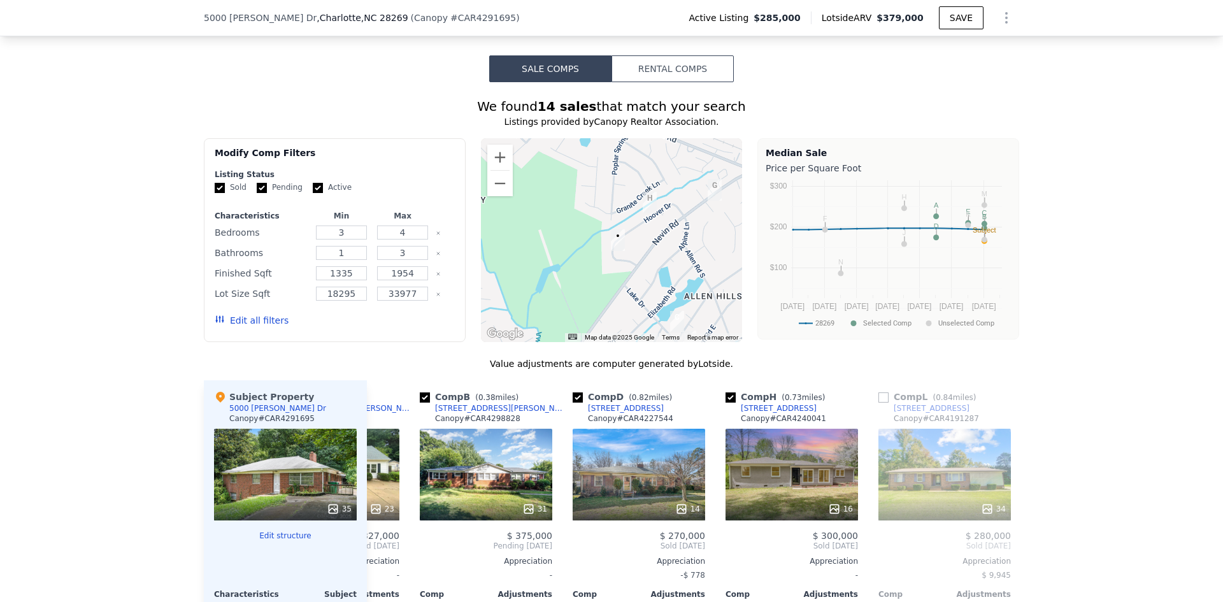
scroll to position [1142, 0]
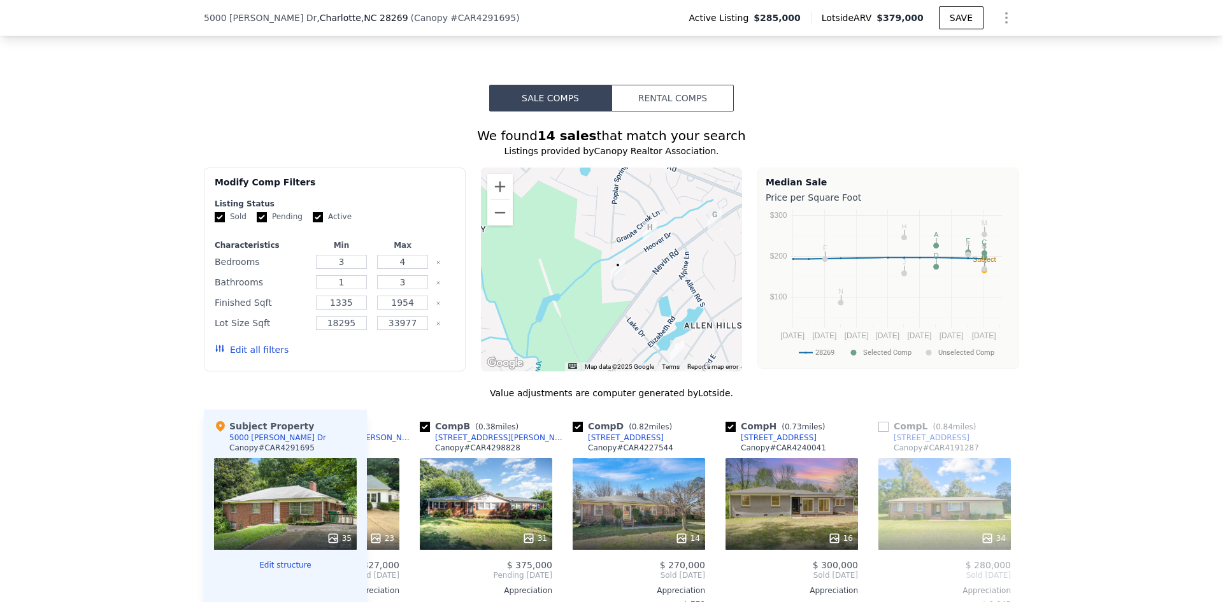
click at [637, 99] on button "Rental Comps" at bounding box center [672, 98] width 122 height 27
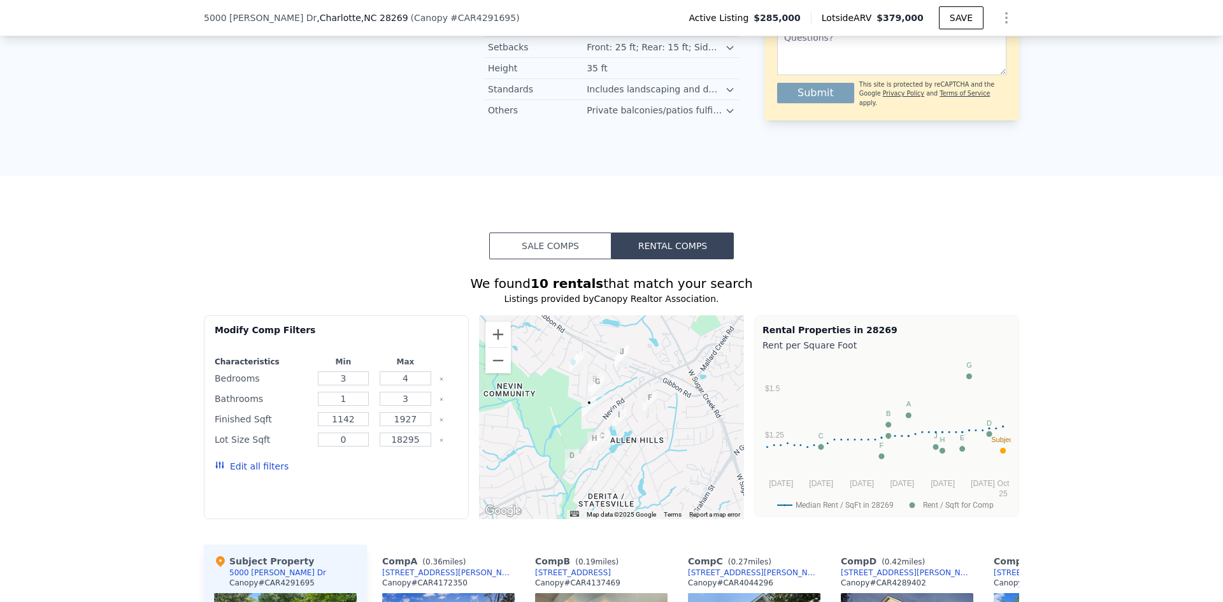
scroll to position [823, 0]
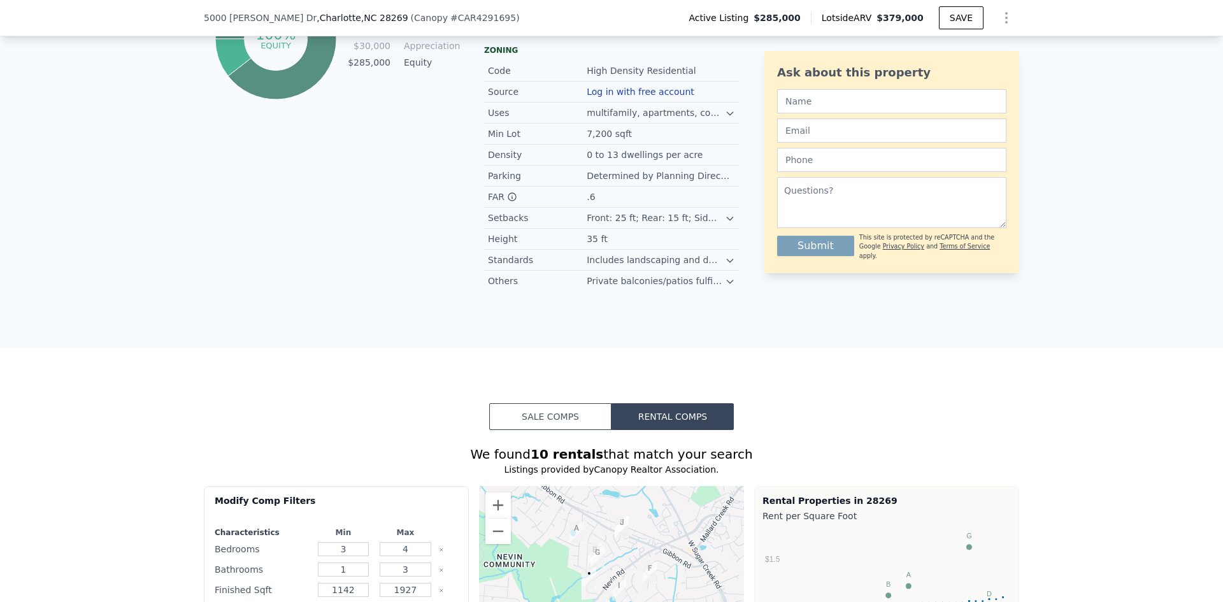
click at [550, 409] on button "Sale Comps" at bounding box center [550, 416] width 122 height 27
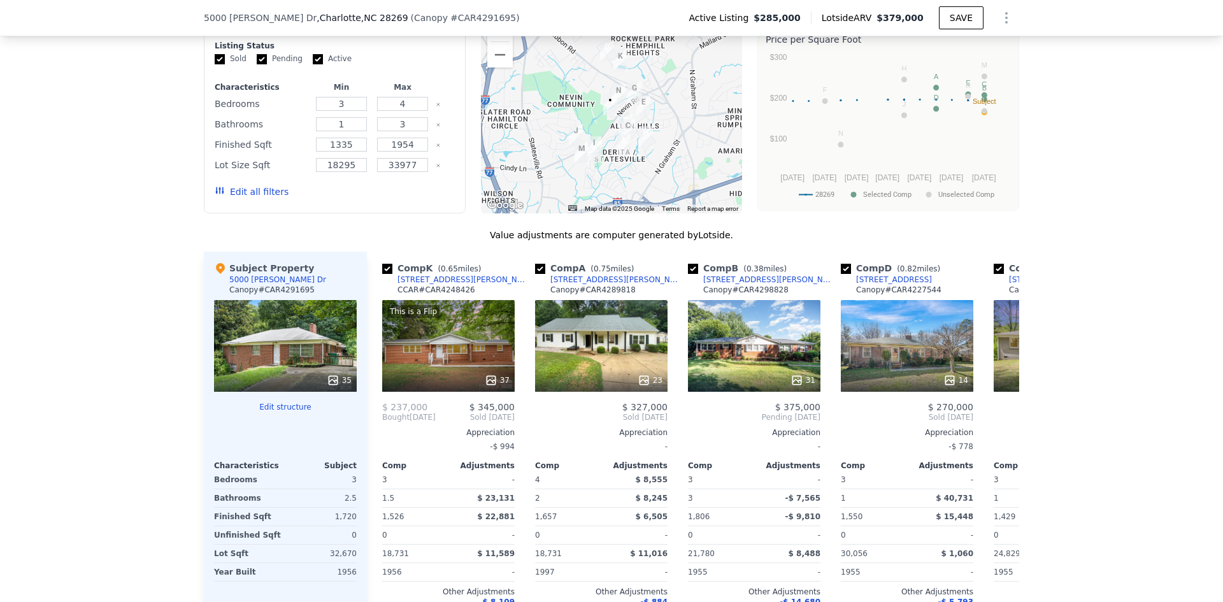
scroll to position [1205, 0]
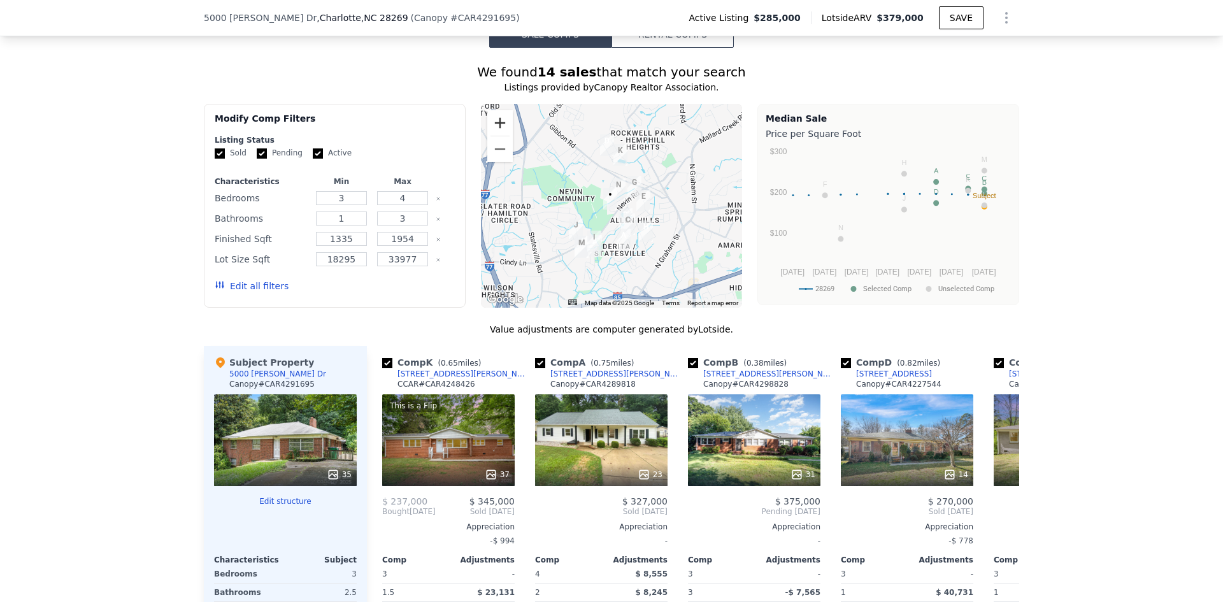
click at [497, 117] on button "Zoom in" at bounding box center [499, 122] width 25 height 25
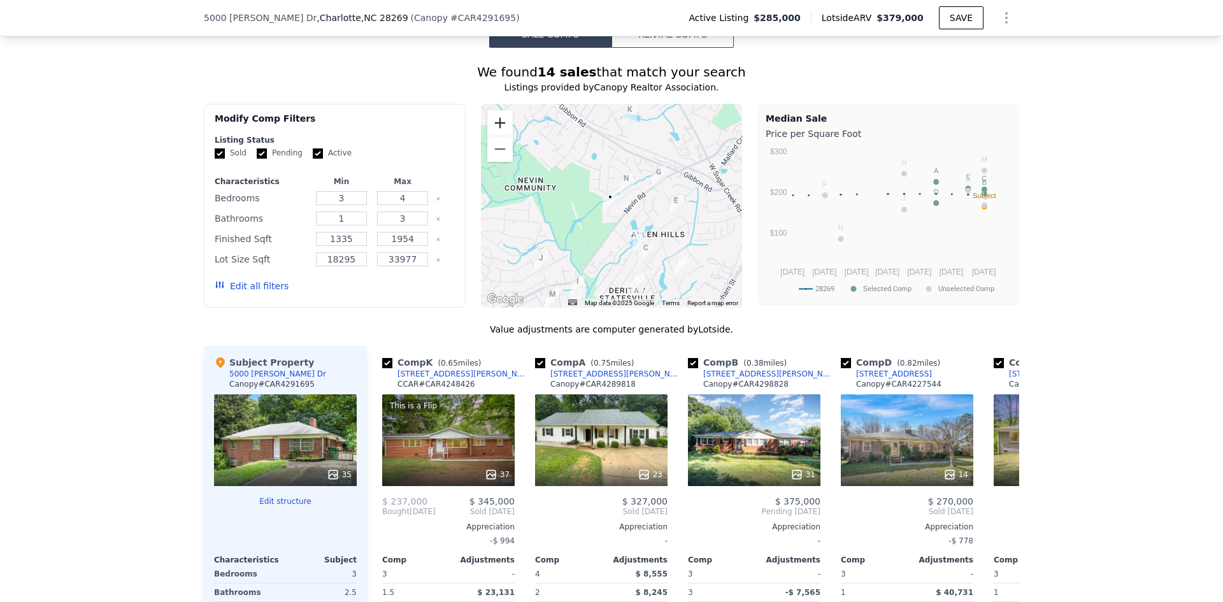
click at [497, 117] on button "Zoom in" at bounding box center [499, 122] width 25 height 25
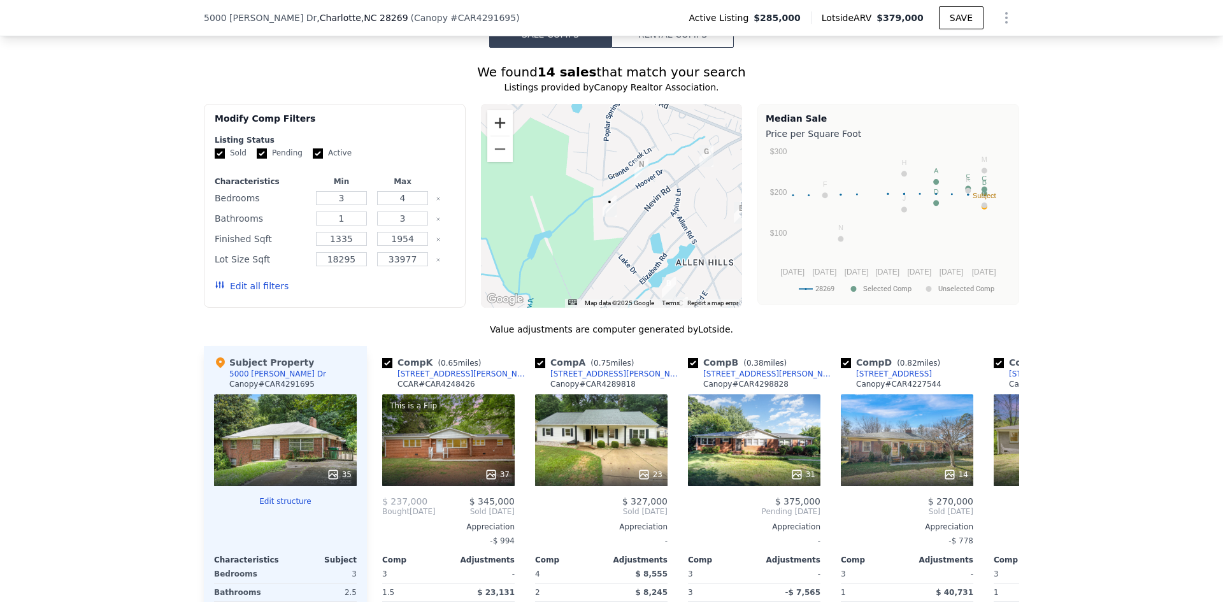
click at [495, 124] on button "Zoom in" at bounding box center [499, 122] width 25 height 25
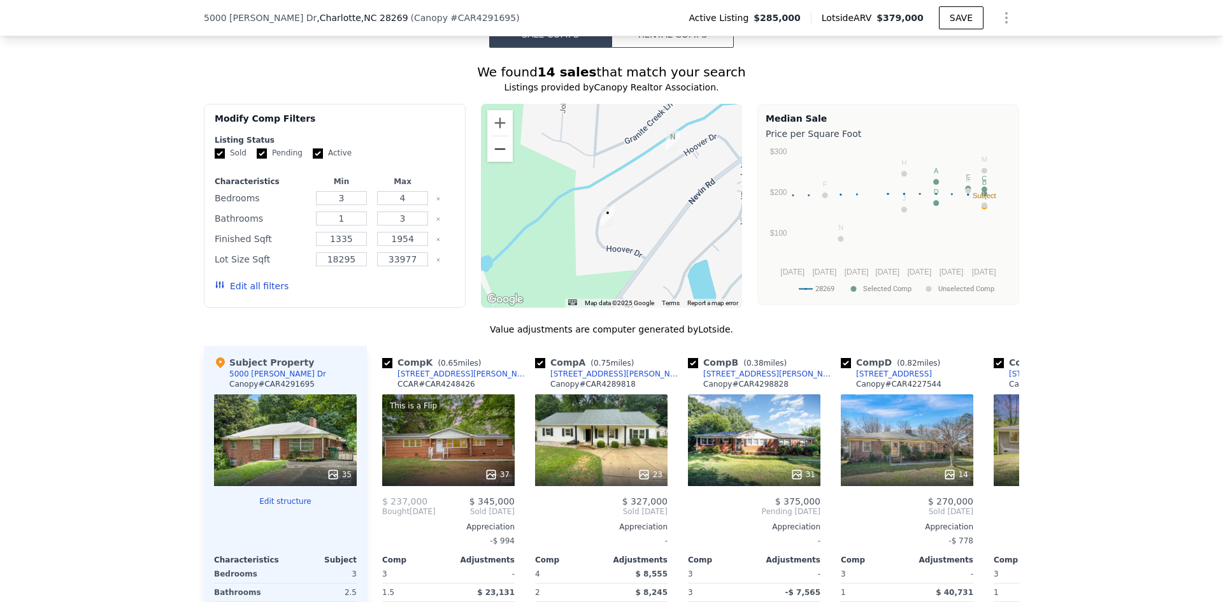
click at [497, 141] on button "Zoom out" at bounding box center [499, 148] width 25 height 25
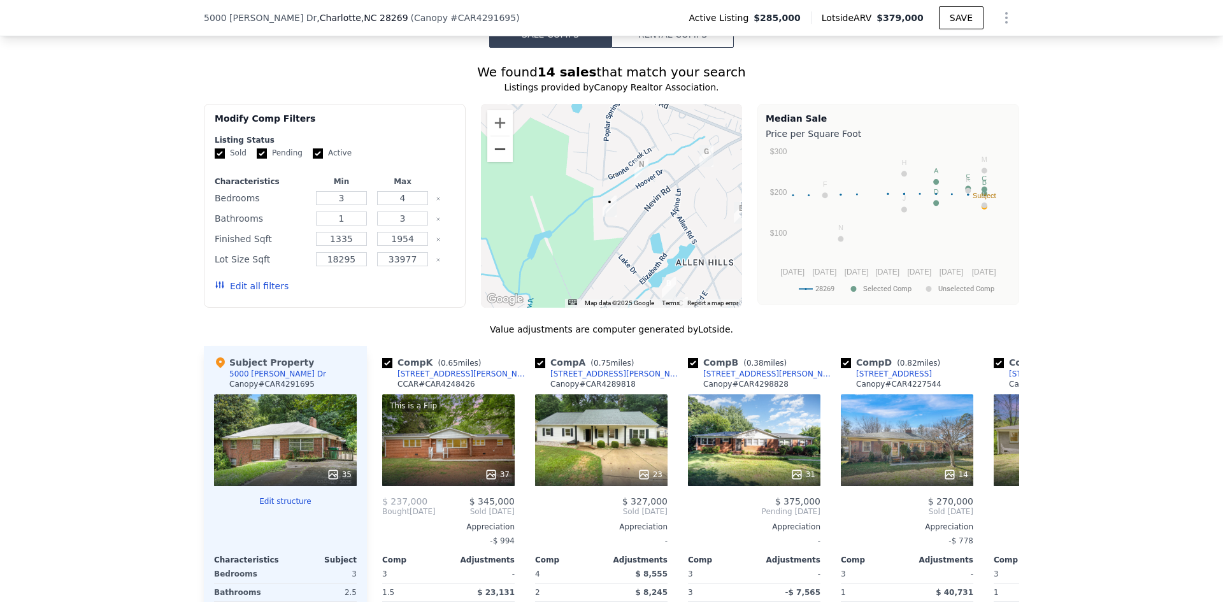
click at [497, 141] on button "Zoom out" at bounding box center [499, 148] width 25 height 25
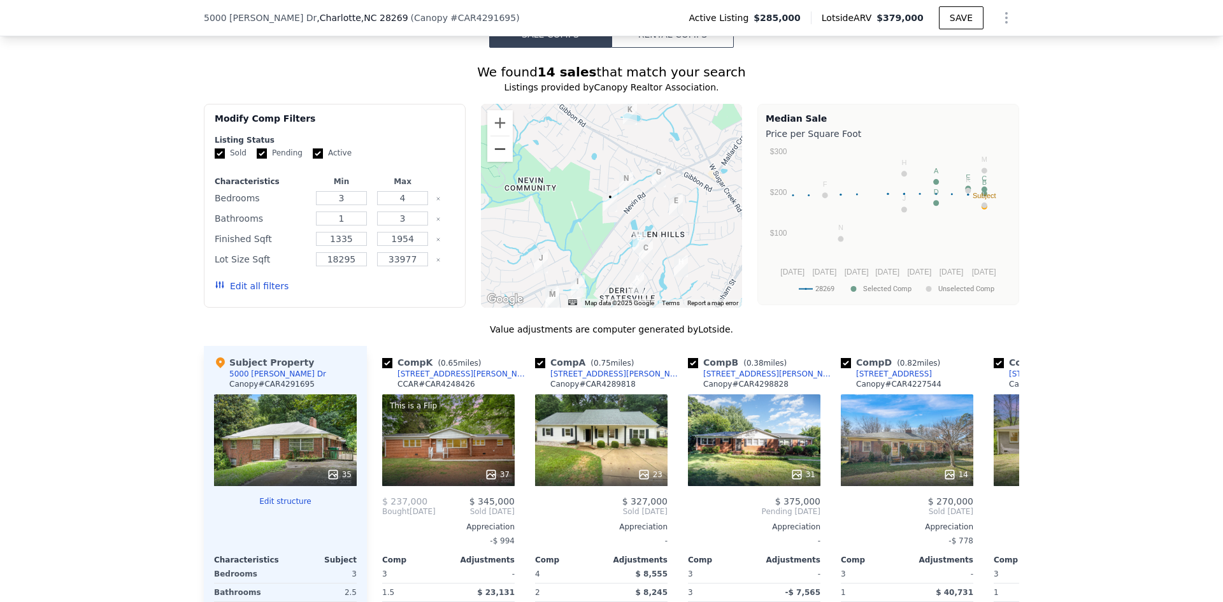
click at [497, 141] on button "Zoom out" at bounding box center [499, 148] width 25 height 25
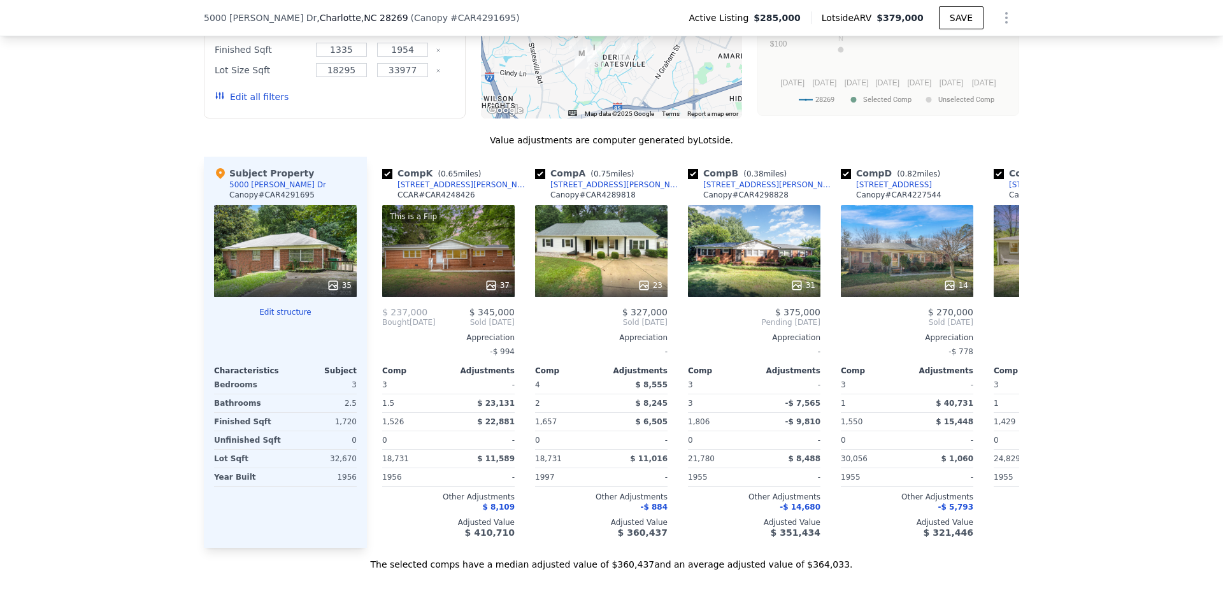
scroll to position [1396, 0]
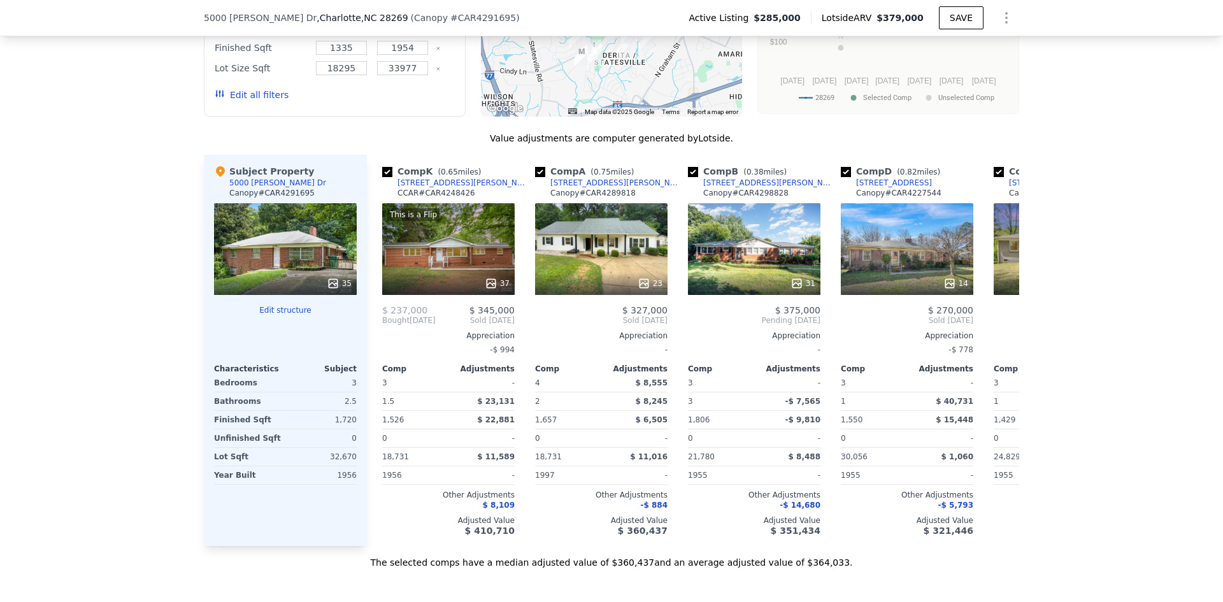
click at [688, 171] on input "checkbox" at bounding box center [693, 172] width 10 height 10
checkbox input "false"
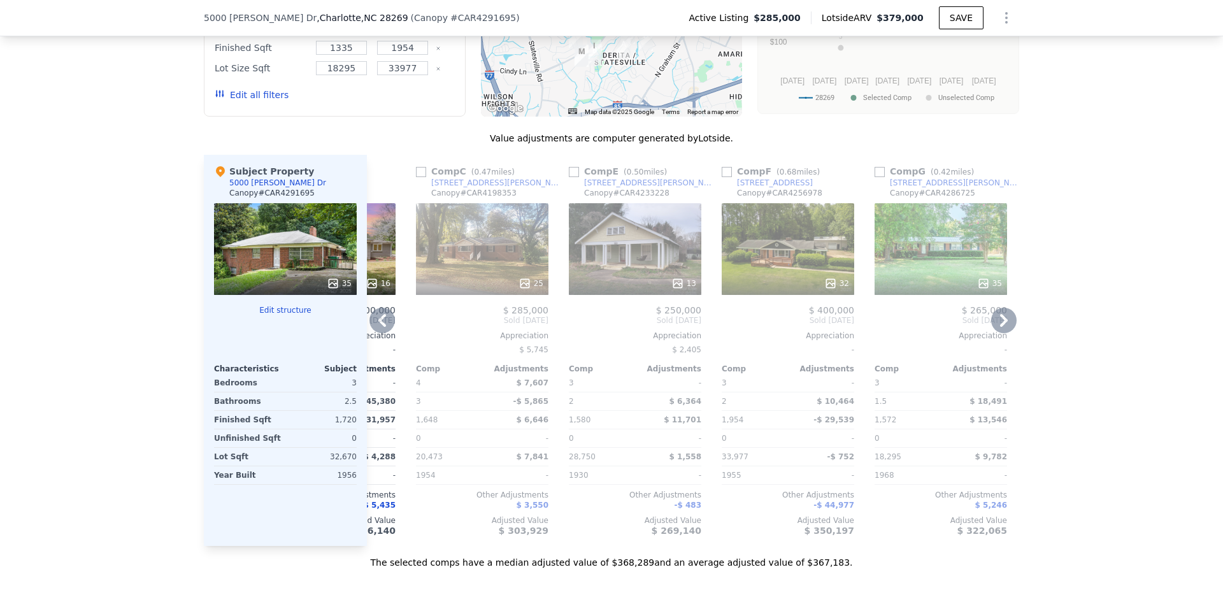
scroll to position [0, 585]
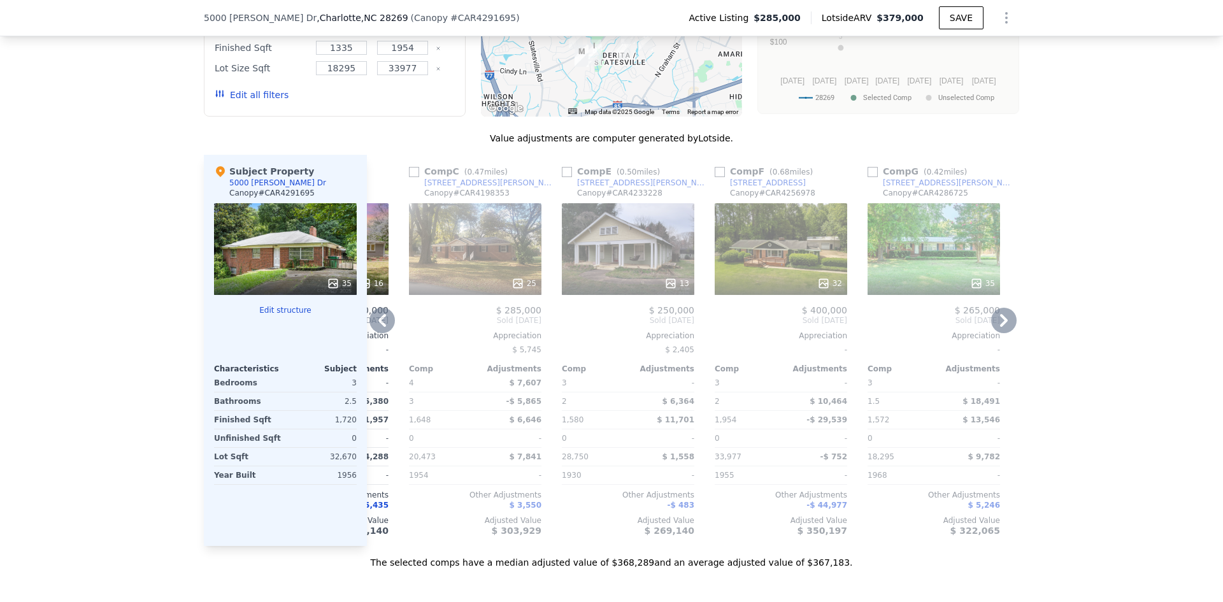
click at [716, 167] on input "checkbox" at bounding box center [719, 172] width 10 height 10
checkbox input "true"
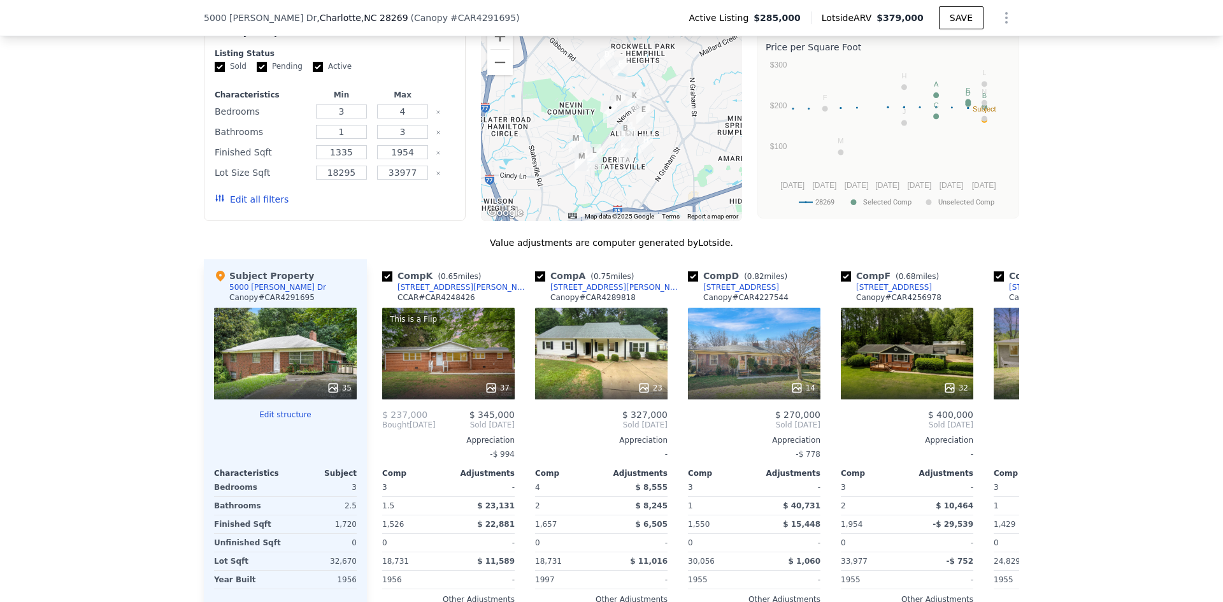
scroll to position [1269, 0]
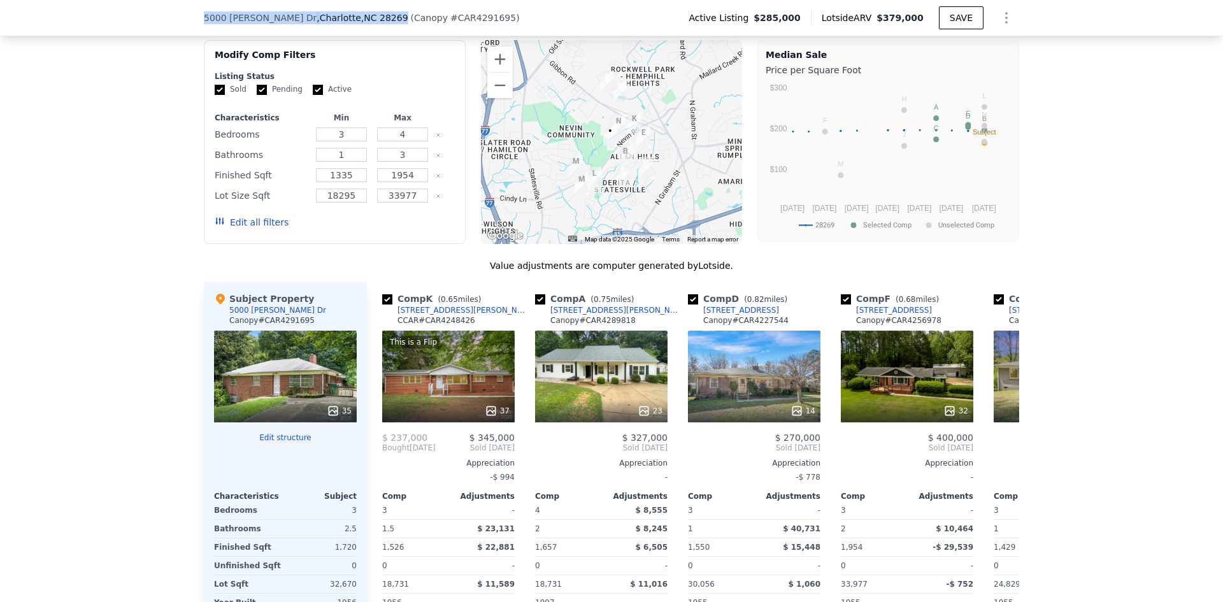
drag, startPoint x: 200, startPoint y: 18, endPoint x: 350, endPoint y: 24, distance: 150.4
click at [350, 24] on div "[STREET_ADDRESS][PERSON_NAME] ( Canopy # CAR4291695 )" at bounding box center [367, 17] width 326 height 13
copy div "[STREET_ADDRESS][PERSON_NAME]"
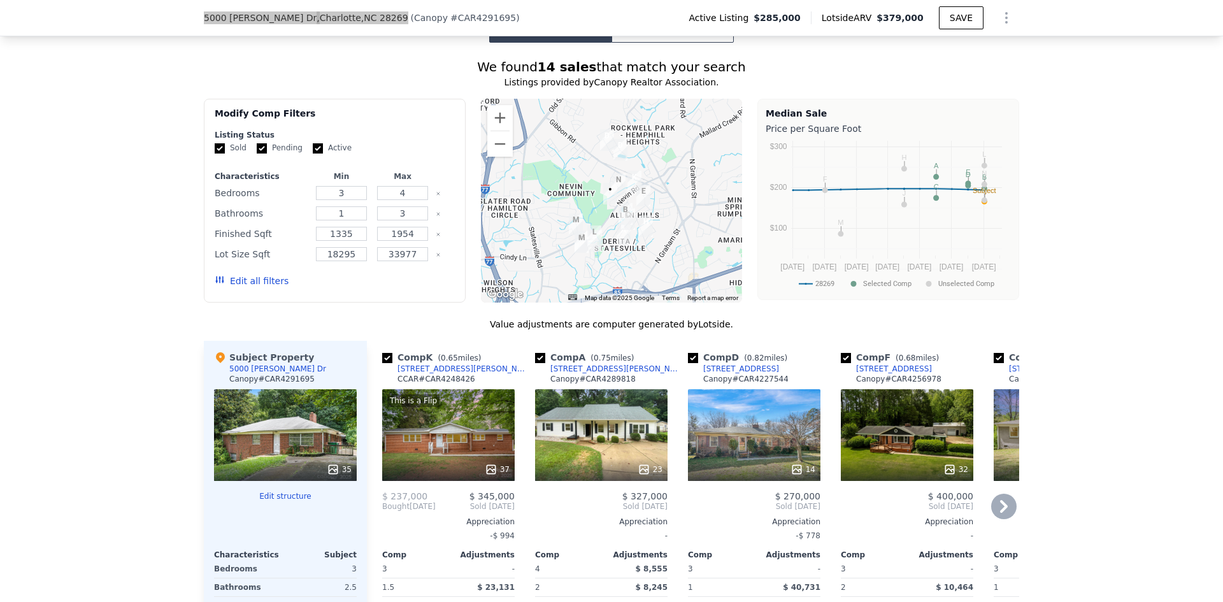
scroll to position [1205, 0]
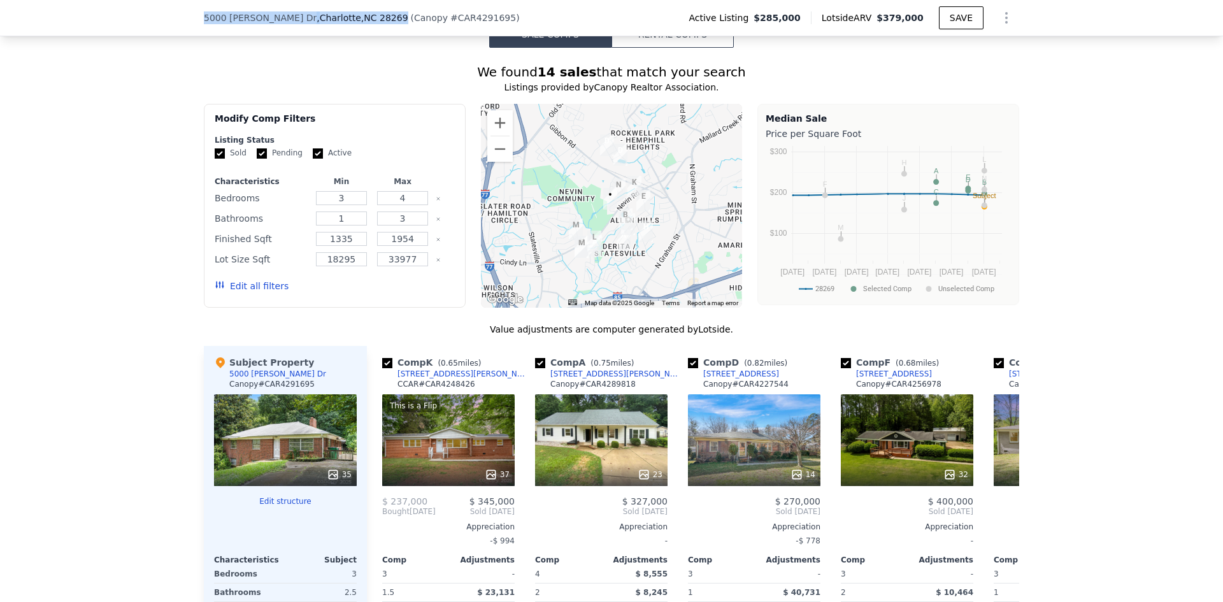
click at [257, 152] on input "Pending" at bounding box center [262, 153] width 10 height 10
checkbox input "false"
click at [386, 285] on button "Update Search" at bounding box center [406, 286] width 96 height 18
checkbox input "false"
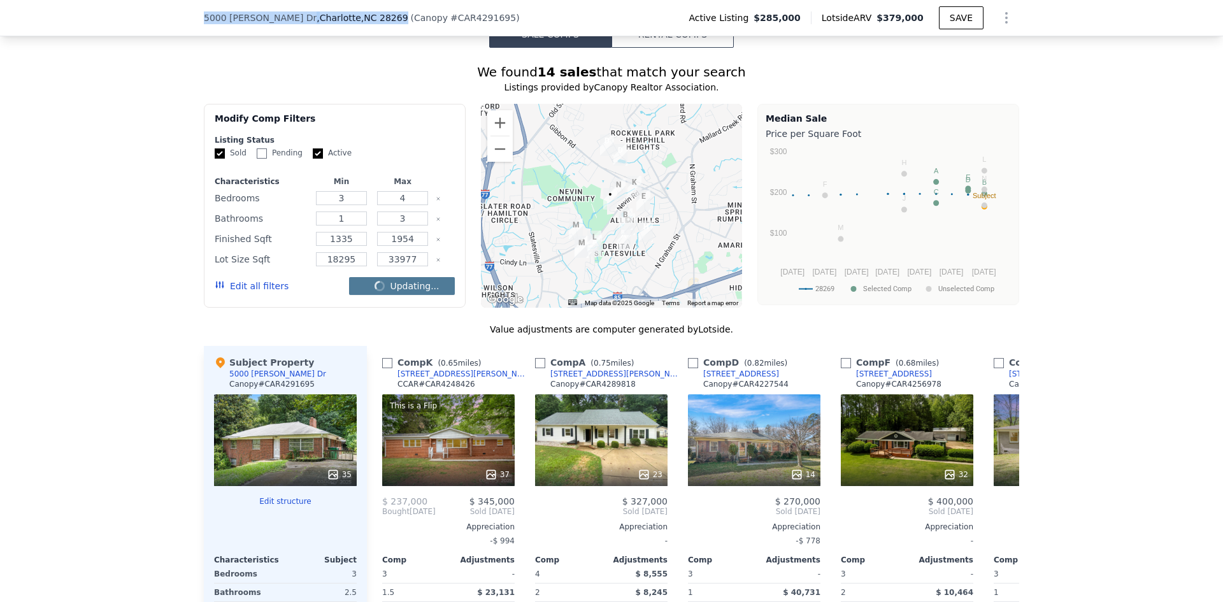
checkbox input "false"
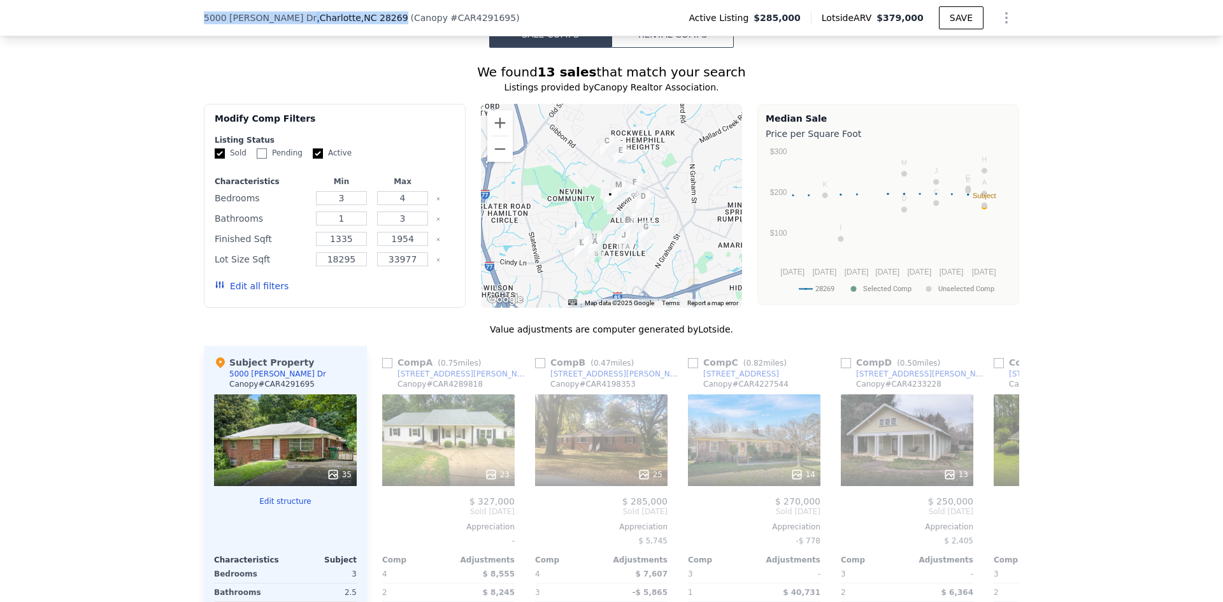
click at [255, 288] on button "Edit all filters" at bounding box center [252, 286] width 74 height 13
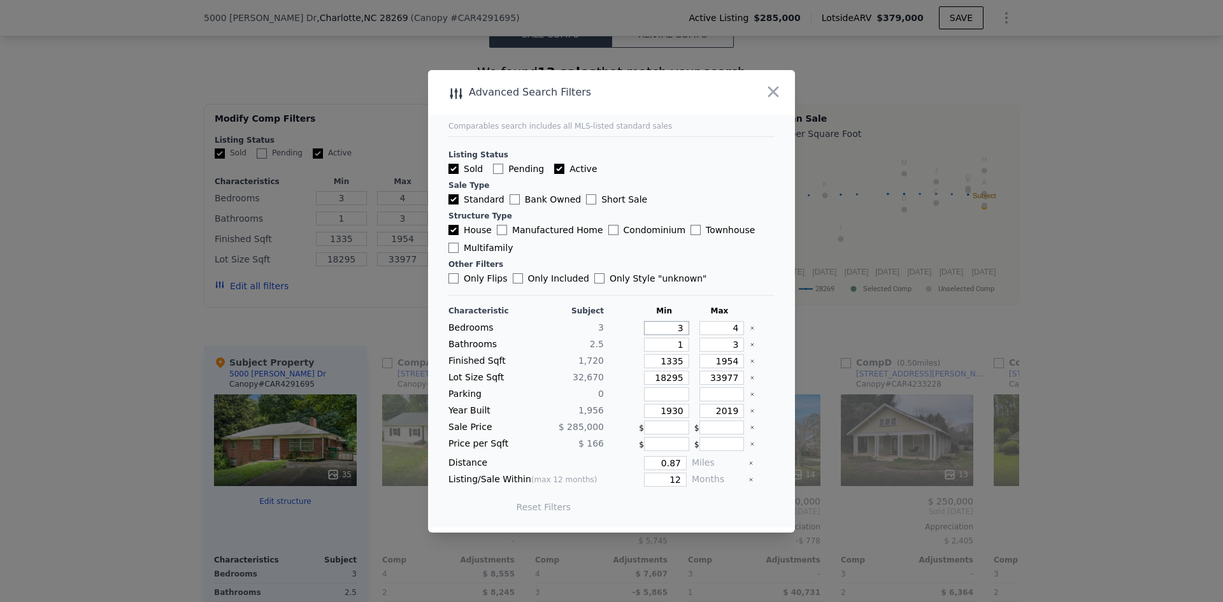
click at [674, 327] on input "3" at bounding box center [666, 328] width 45 height 14
type input "2"
click at [678, 363] on input "1335" at bounding box center [666, 361] width 45 height 14
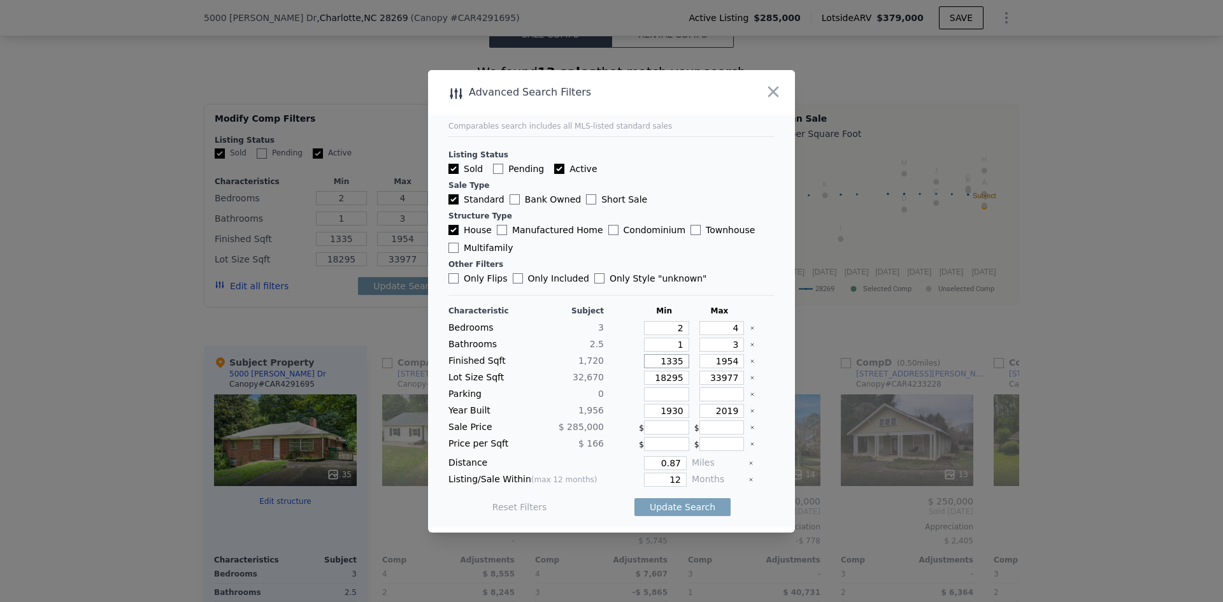
type input "133"
type input "13"
type input "1"
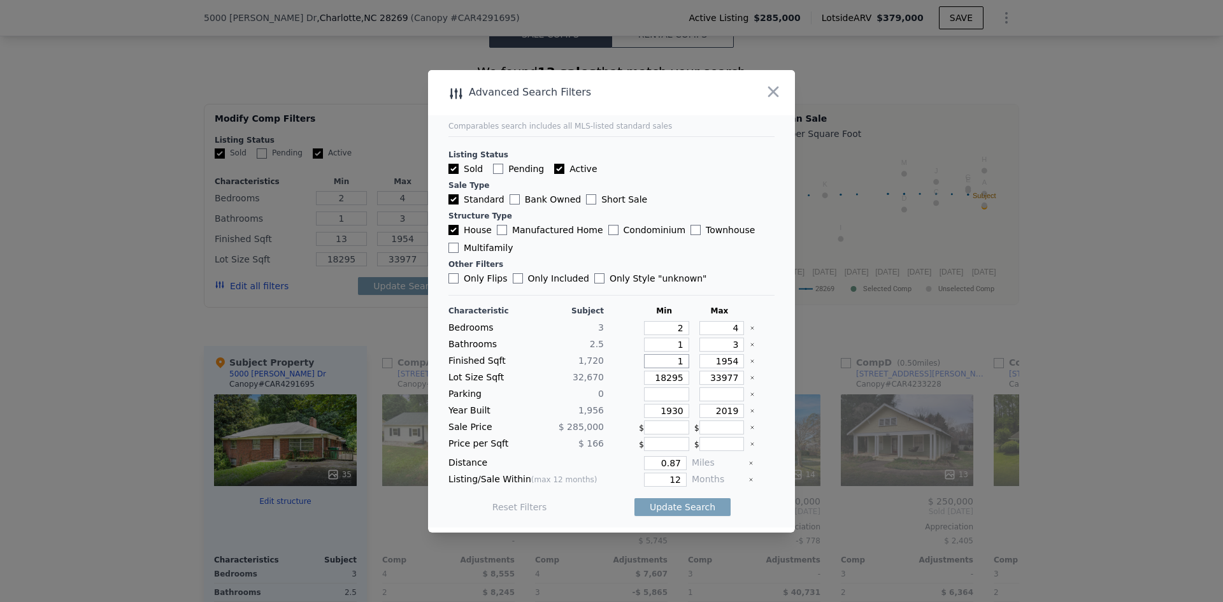
type input "1"
type input "11"
type input "1"
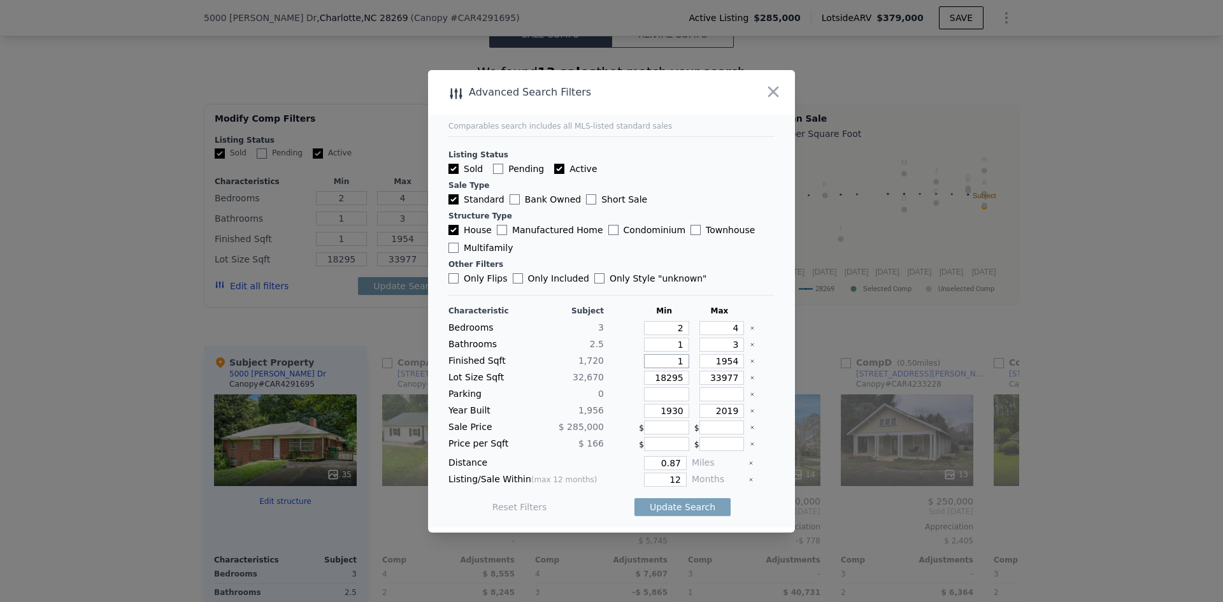
type input "15"
type input "152"
type input "1520"
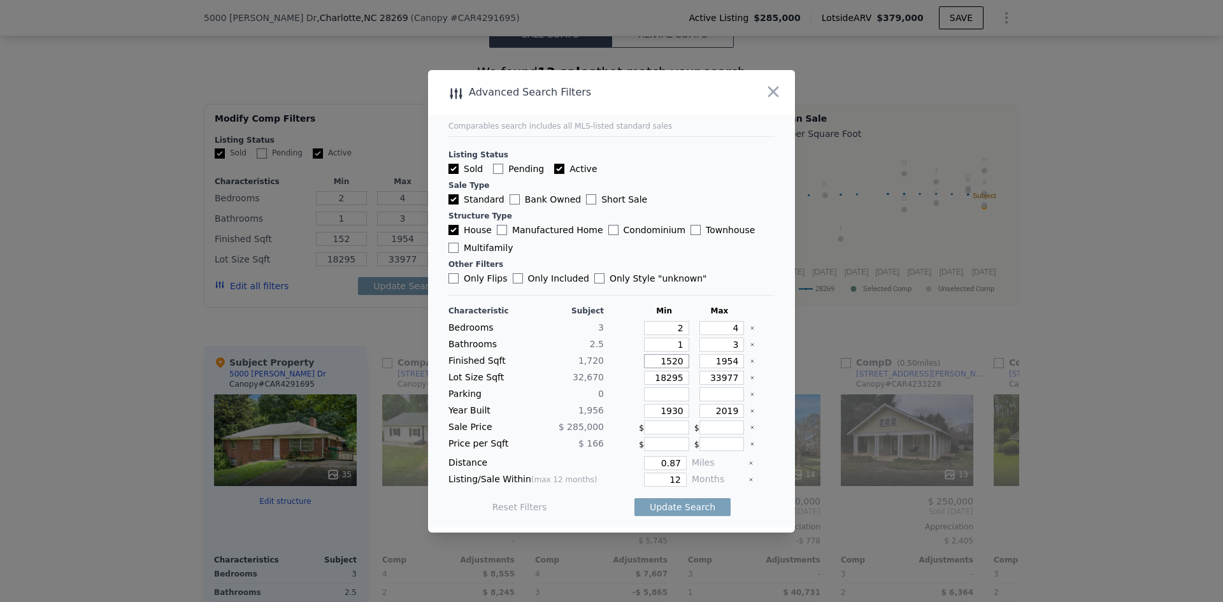
type input "1520"
click at [711, 382] on input "33977" at bounding box center [721, 378] width 45 height 14
click at [673, 378] on input "18295" at bounding box center [666, 378] width 45 height 14
type input "1829"
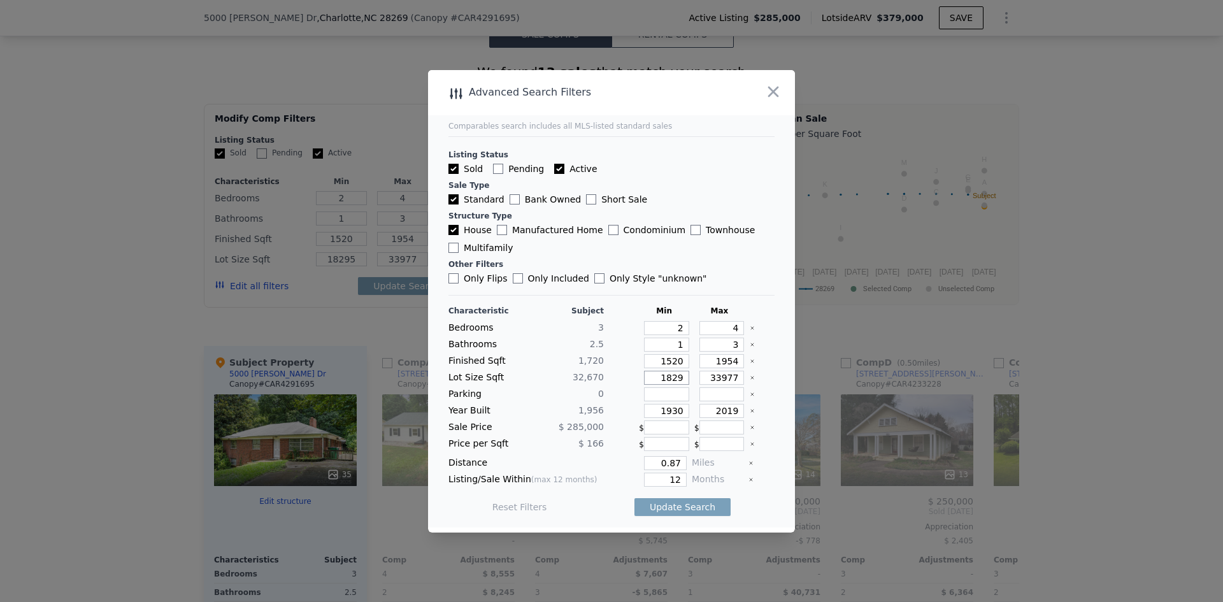
type input "1829"
type input "182"
type input "18"
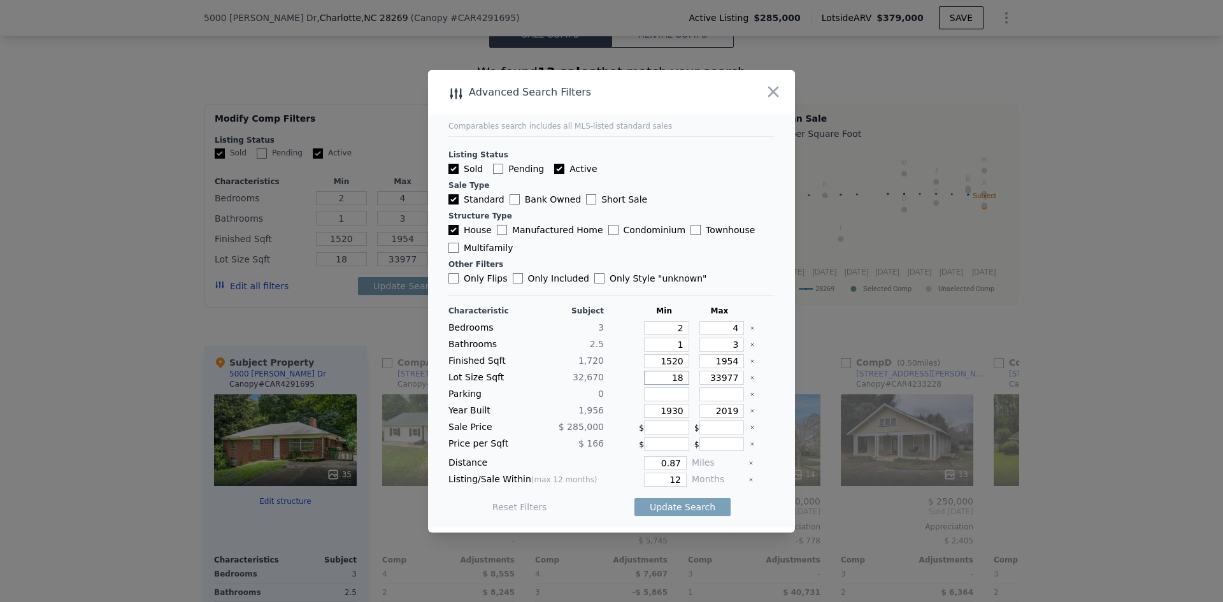
type input "1"
type input "3"
type input "30"
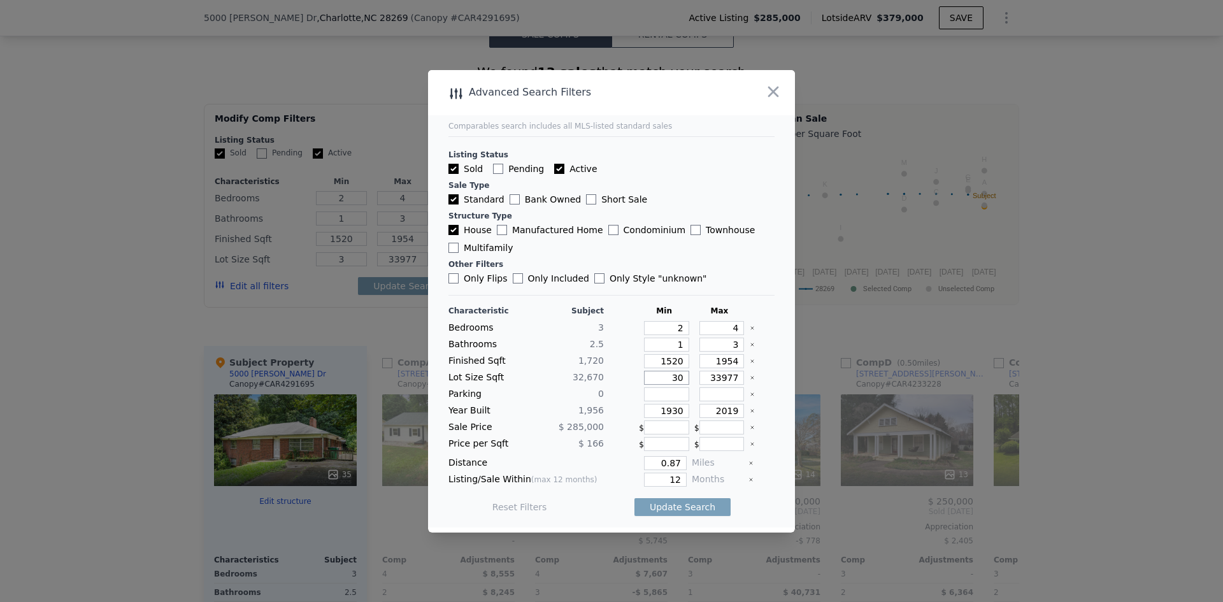
type input "30"
type input "300"
type input "3000"
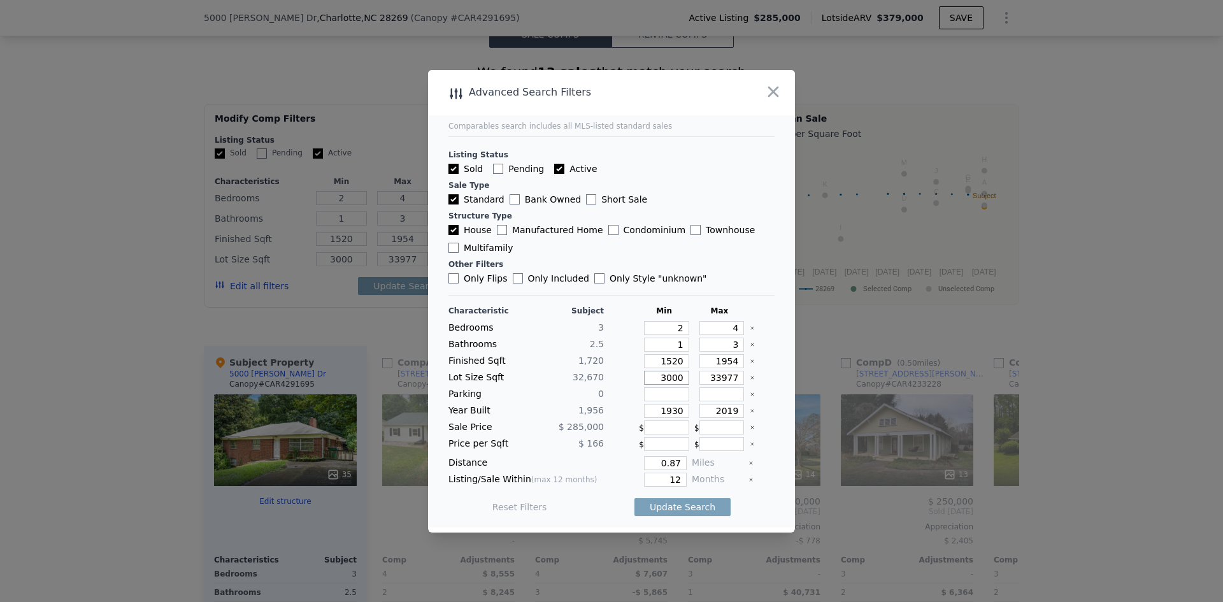
type input "30000"
click at [728, 378] on input "33977" at bounding box center [721, 378] width 45 height 14
click at [674, 464] on input "0.87" at bounding box center [665, 463] width 43 height 14
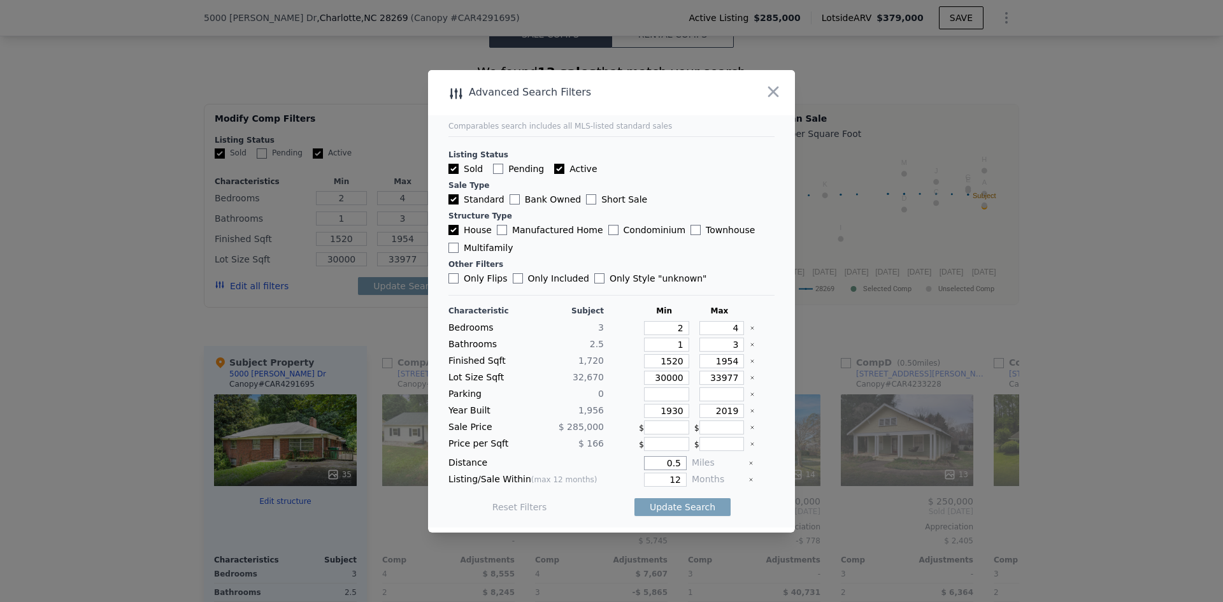
type input "0.5"
drag, startPoint x: 675, startPoint y: 476, endPoint x: 675, endPoint y: 485, distance: 8.3
click at [675, 477] on input "12" at bounding box center [665, 479] width 43 height 14
type input "1"
type input "3"
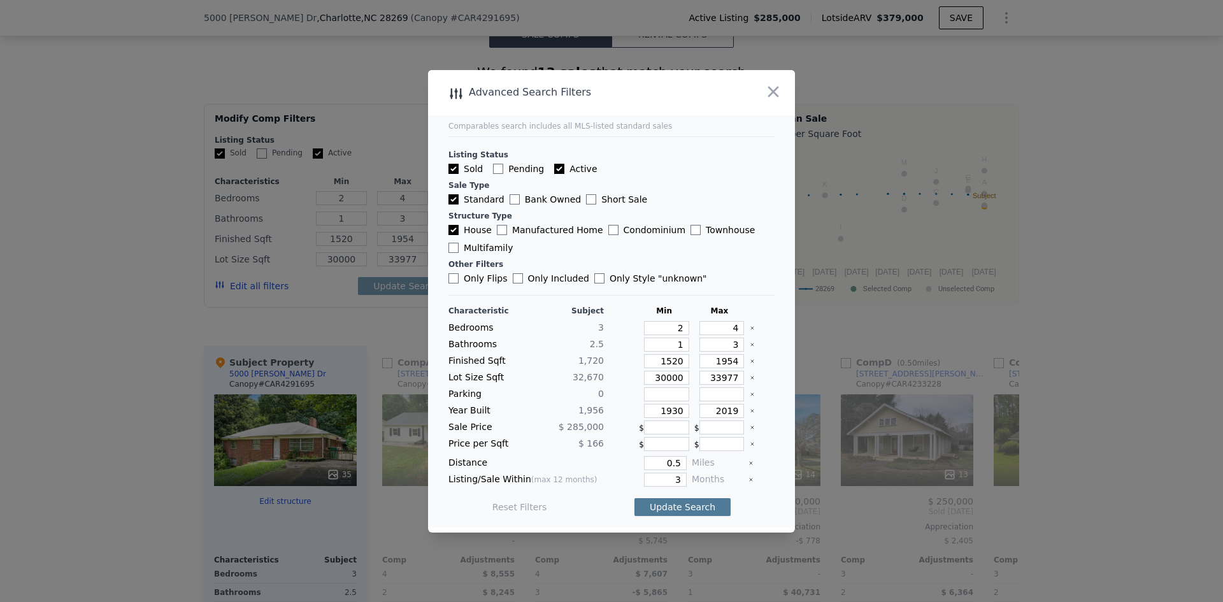
click at [660, 506] on button "Update Search" at bounding box center [682, 507] width 96 height 18
click at [674, 479] on input "3" at bounding box center [665, 479] width 43 height 14
drag, startPoint x: 676, startPoint y: 375, endPoint x: 640, endPoint y: 377, distance: 36.3
click at [644, 377] on input "30000" at bounding box center [666, 378] width 45 height 14
type input "2"
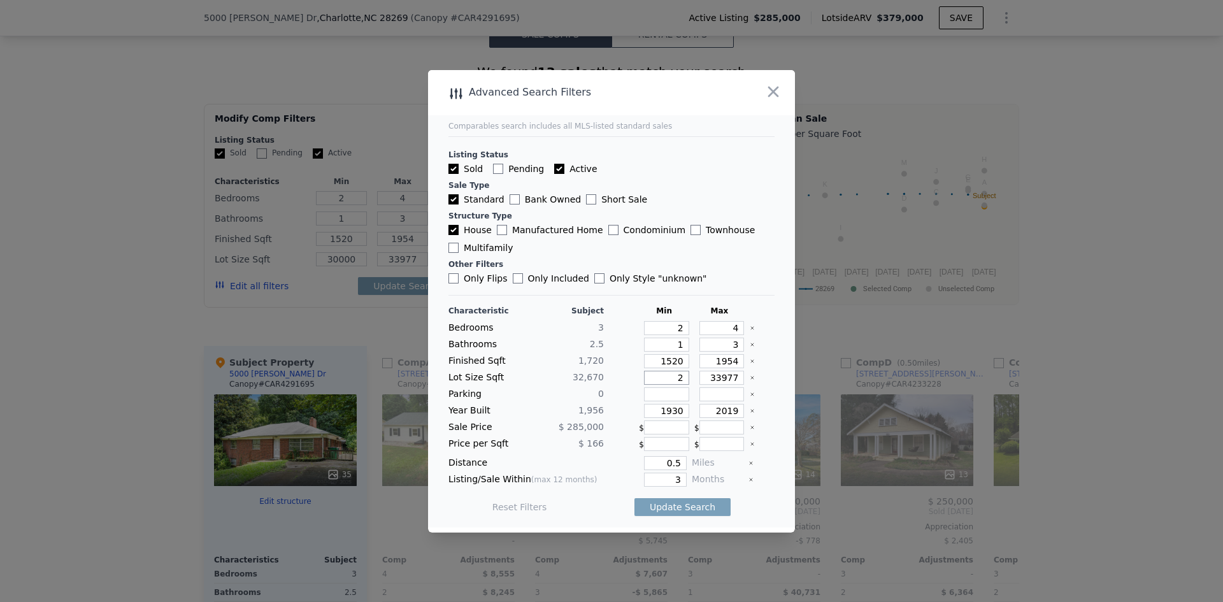
type input "2"
type input "20"
type input "200"
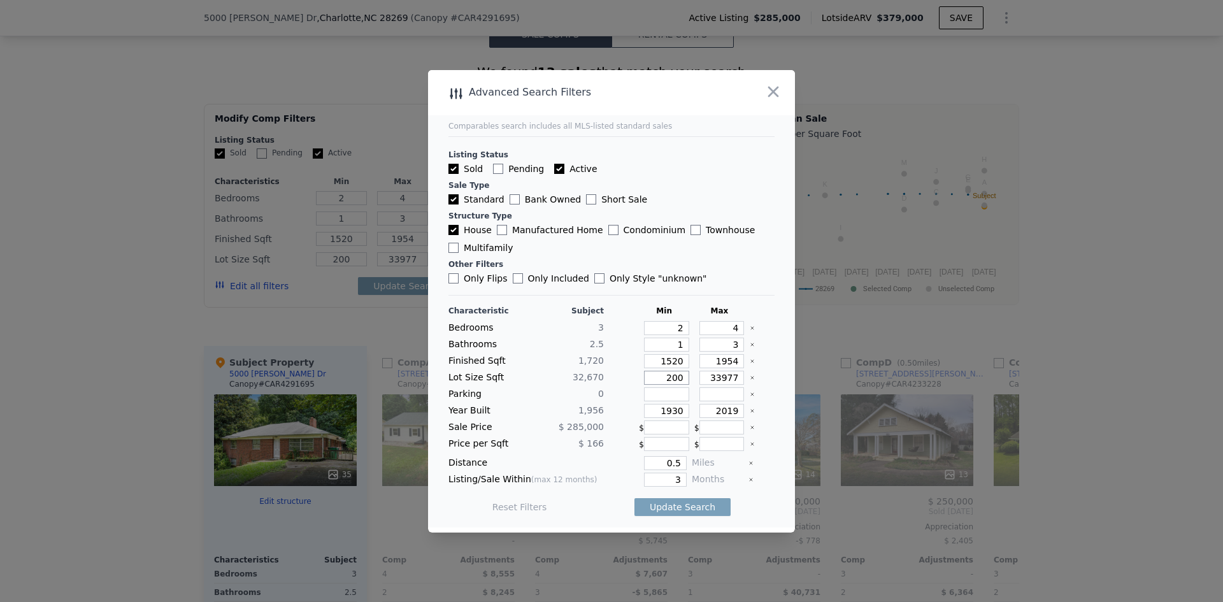
type input "2000"
type input "20000"
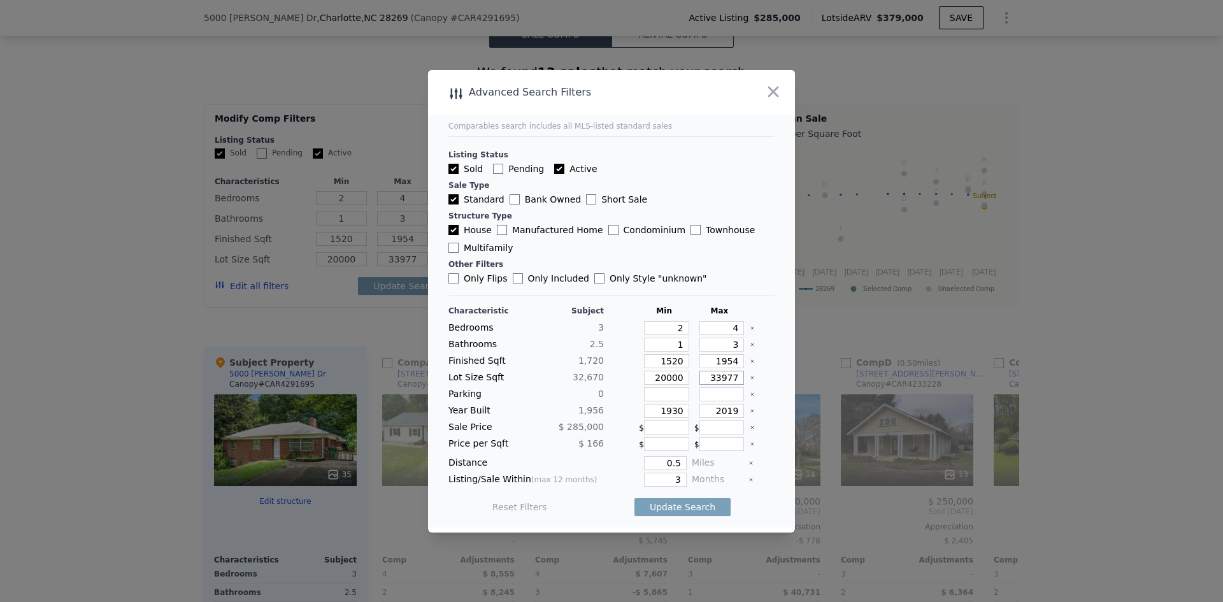
click at [708, 376] on input "33977" at bounding box center [721, 378] width 45 height 14
drag, startPoint x: 728, startPoint y: 378, endPoint x: 698, endPoint y: 380, distance: 30.7
click at [699, 380] on input "33977" at bounding box center [721, 378] width 45 height 14
type input "4"
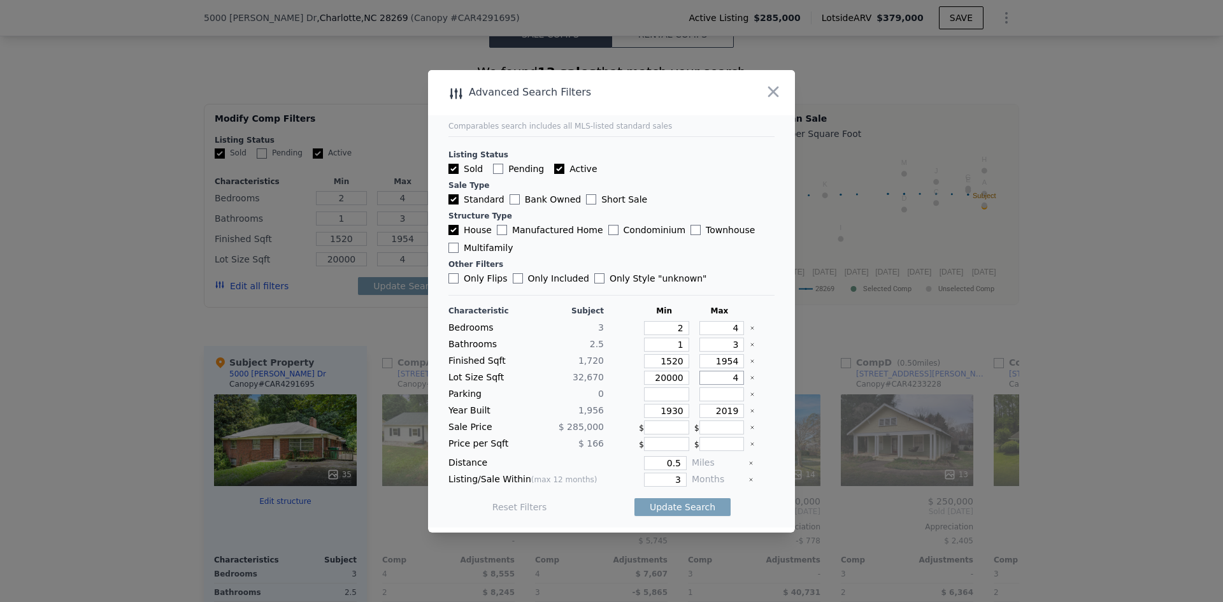
type input "40"
type input "400"
type input "4000"
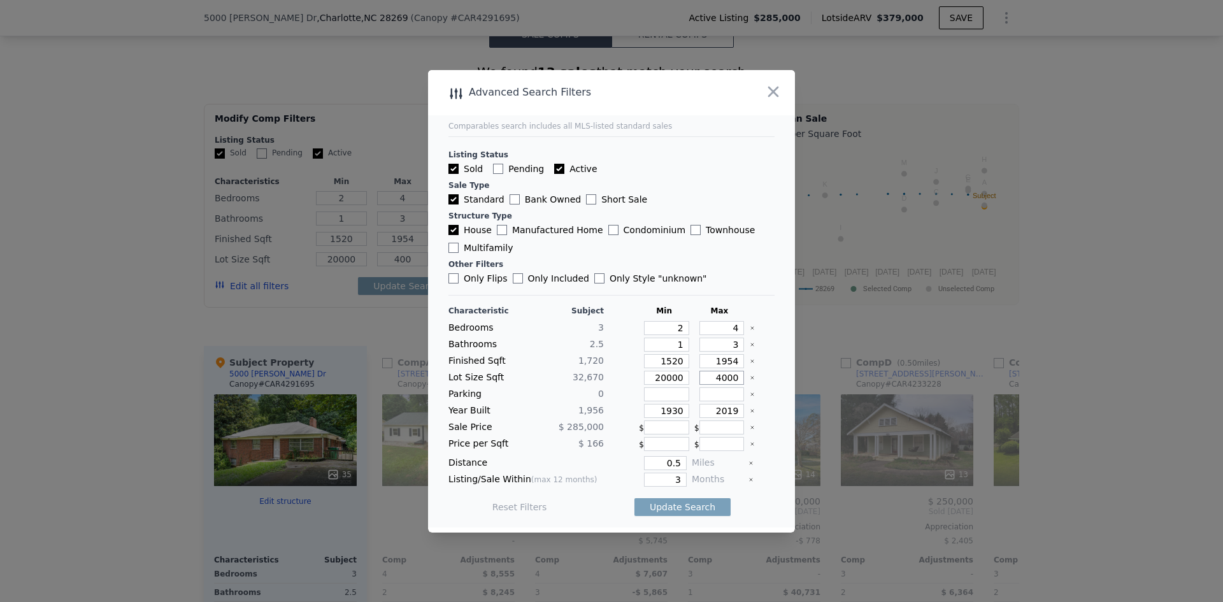
type input "4000"
type input "40000"
click at [673, 509] on button "Update Search" at bounding box center [682, 507] width 96 height 18
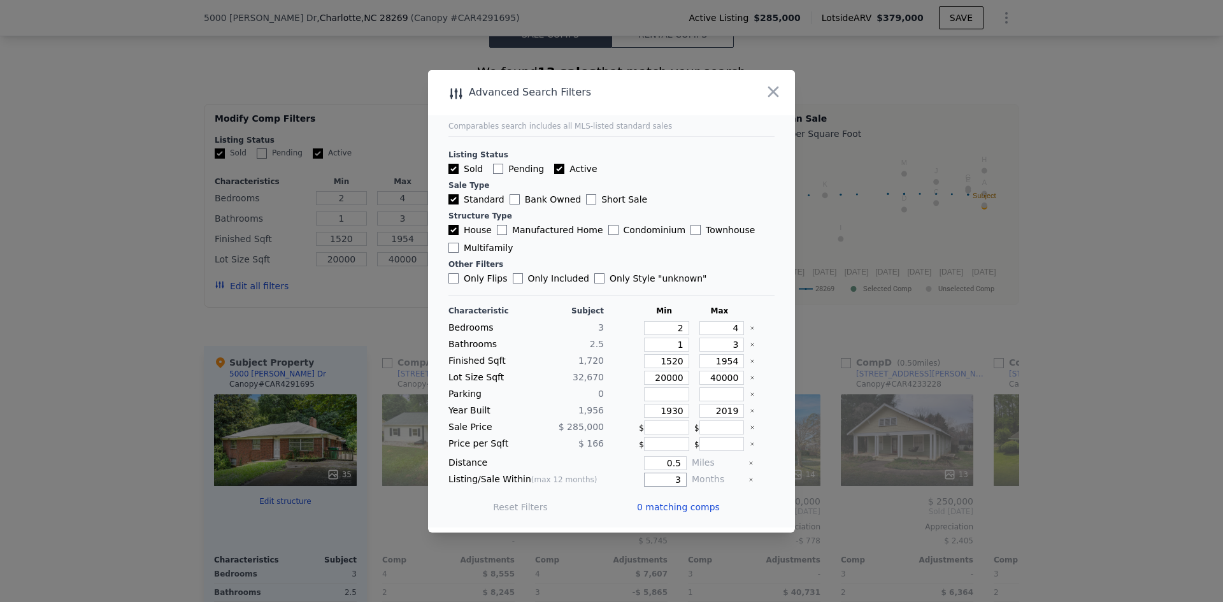
click at [675, 478] on input "3" at bounding box center [665, 479] width 43 height 14
type input "3"
click at [677, 469] on input "0.5" at bounding box center [665, 463] width 43 height 14
click at [690, 511] on button "Update Search" at bounding box center [682, 507] width 96 height 18
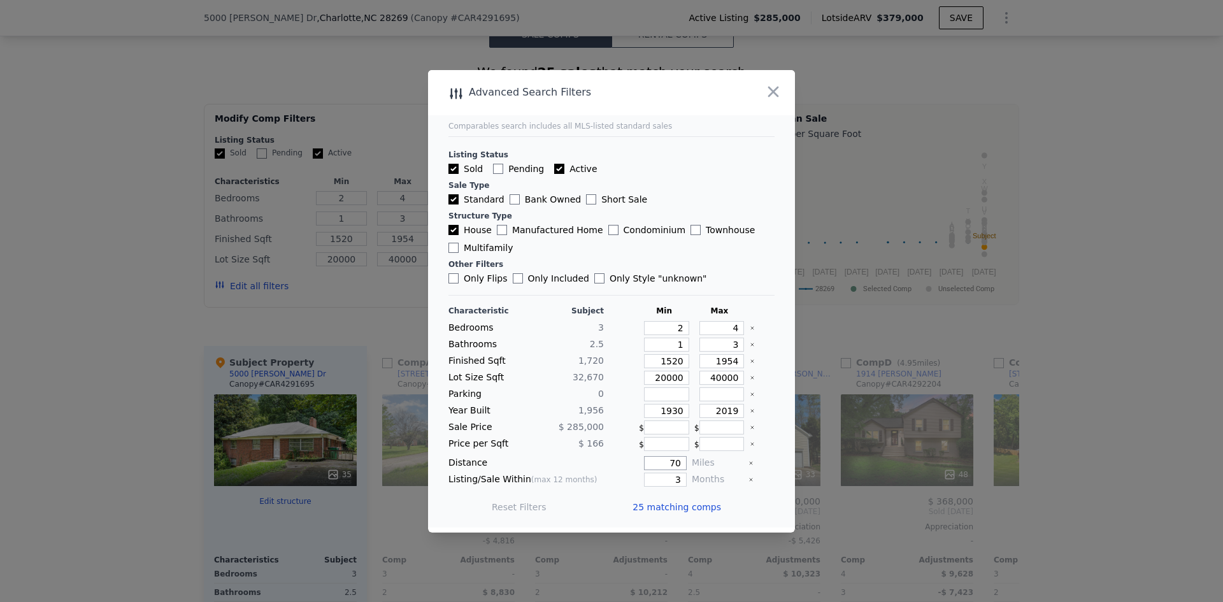
click at [676, 463] on input "70" at bounding box center [665, 463] width 43 height 14
type input "7"
type input "0.7"
click at [695, 512] on button "Update Search" at bounding box center [682, 507] width 96 height 18
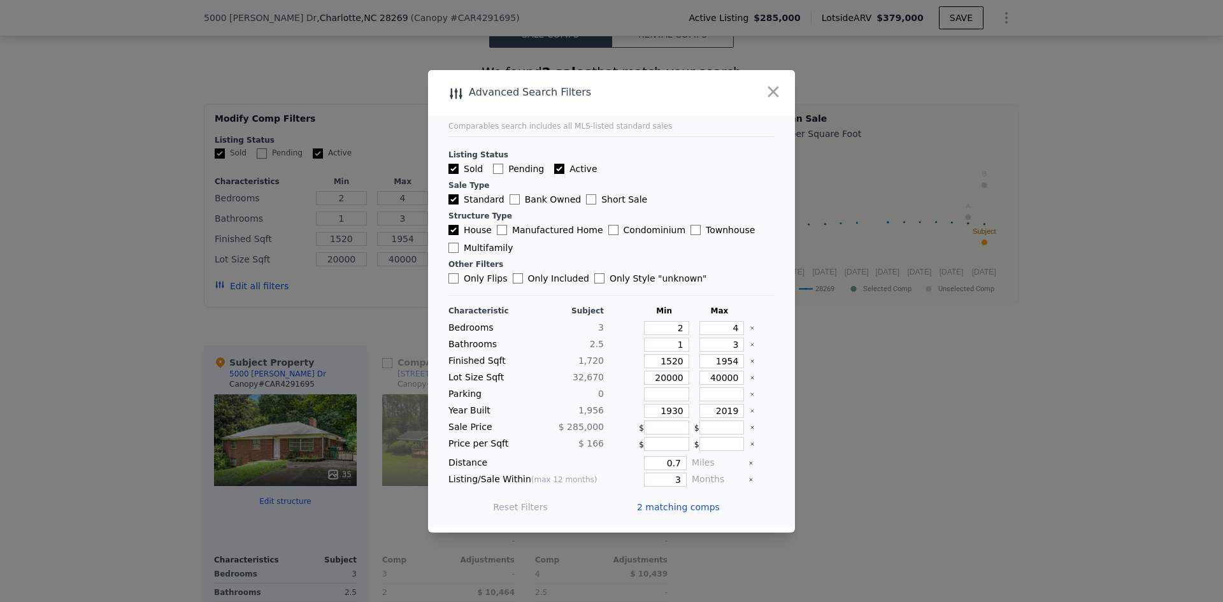
click at [877, 428] on div at bounding box center [611, 301] width 1223 height 602
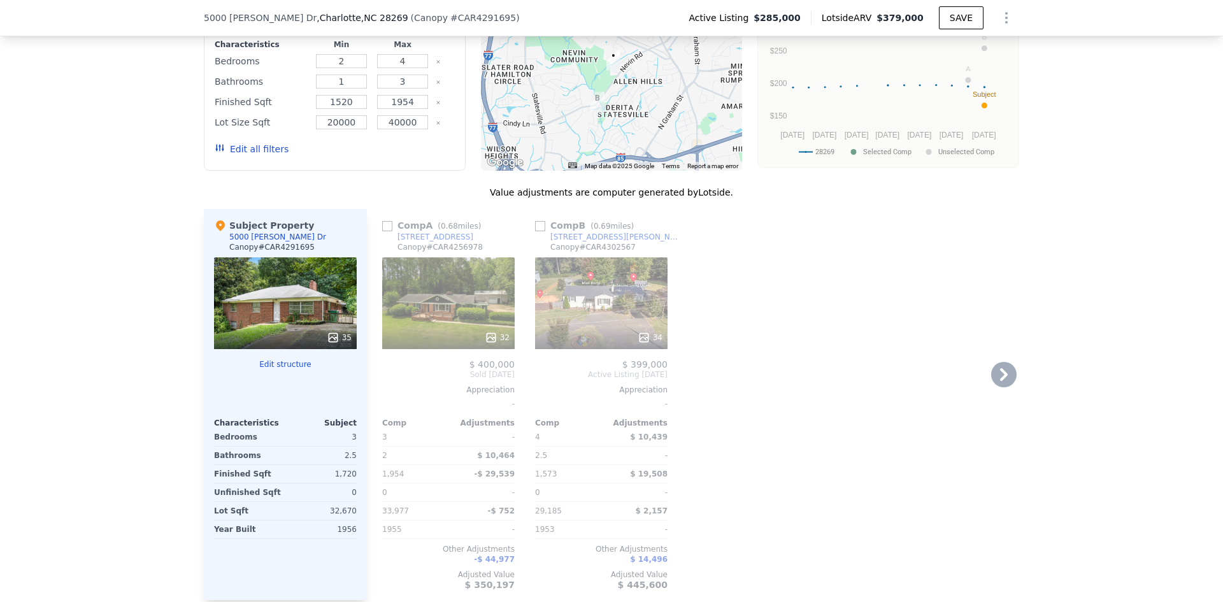
scroll to position [1333, 0]
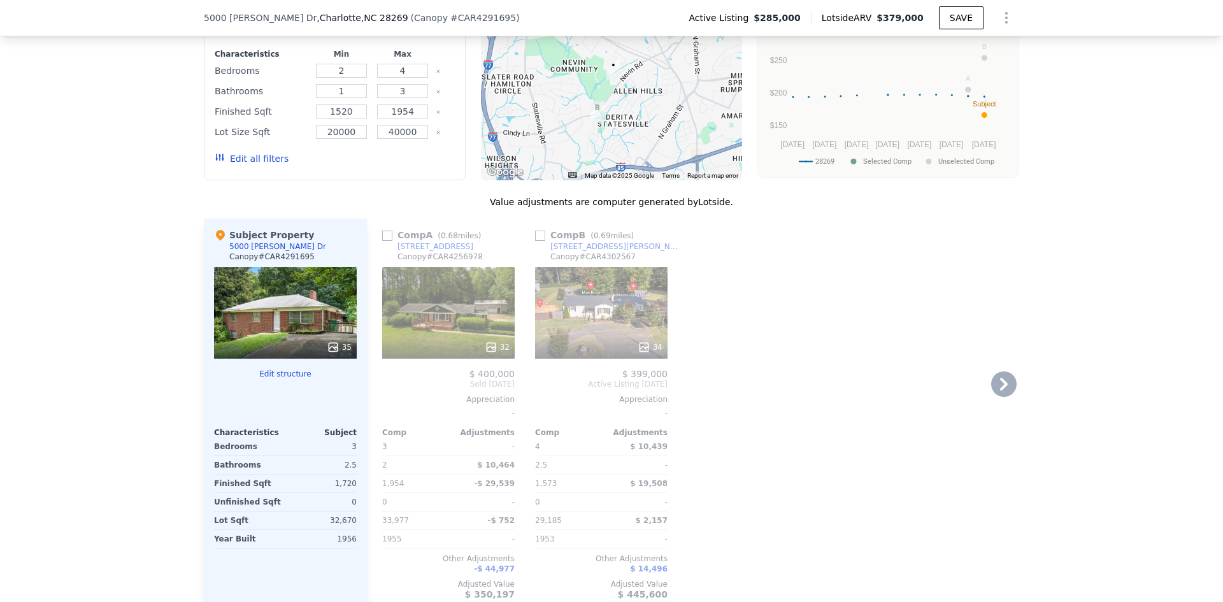
click at [386, 236] on input "checkbox" at bounding box center [387, 235] width 10 height 10
checkbox input "true"
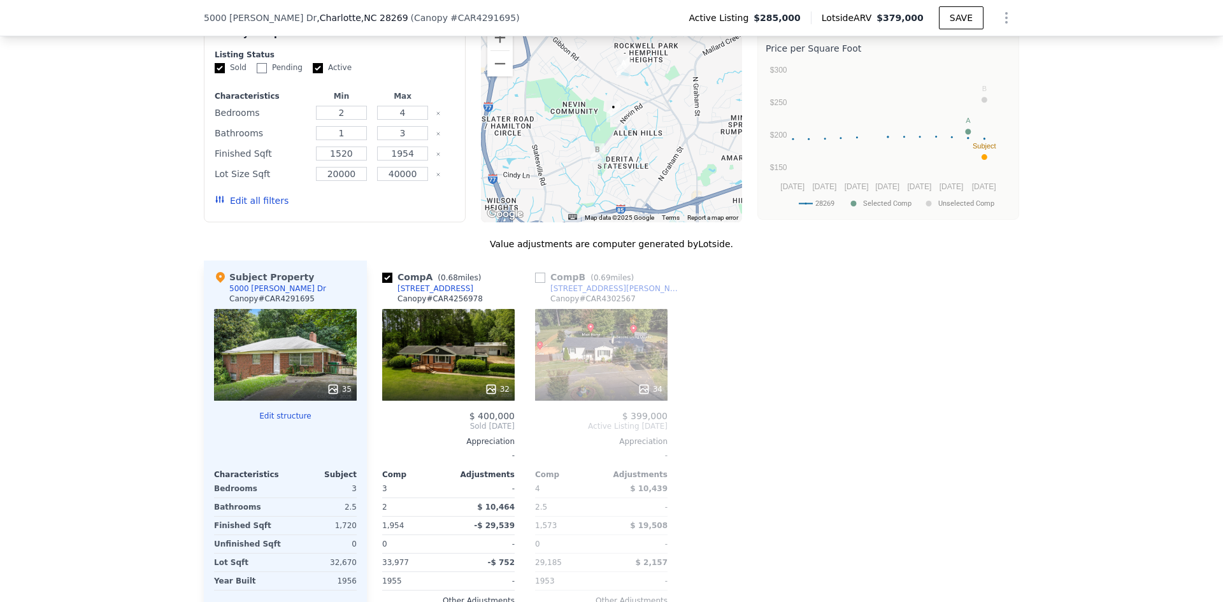
scroll to position [1269, 0]
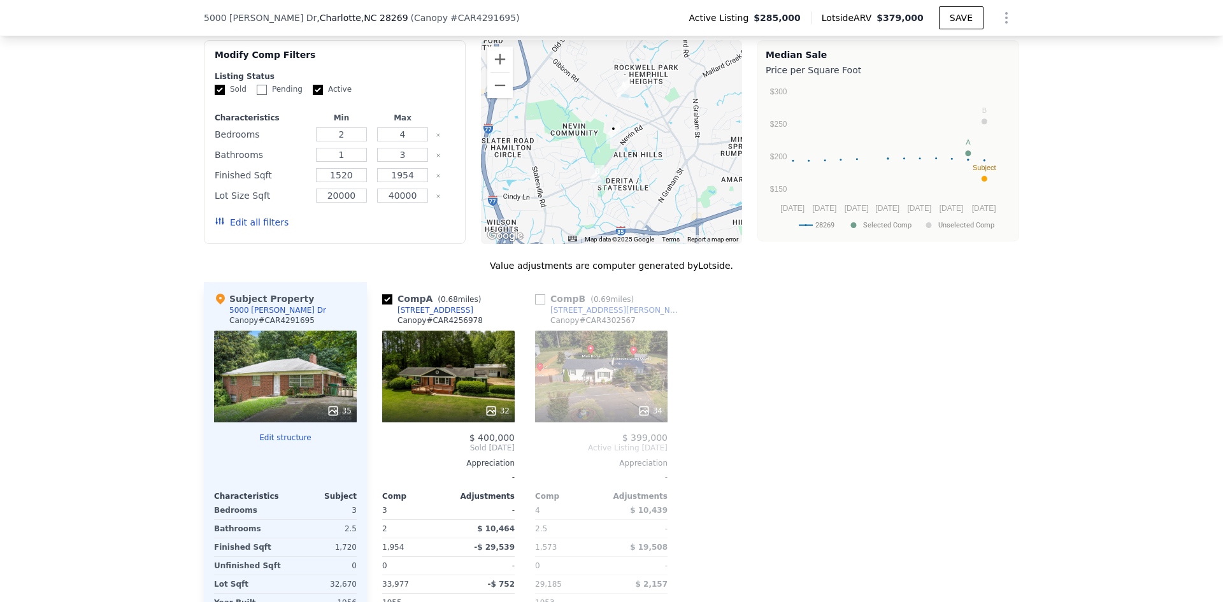
click at [539, 294] on input "checkbox" at bounding box center [540, 299] width 10 height 10
checkbox input "true"
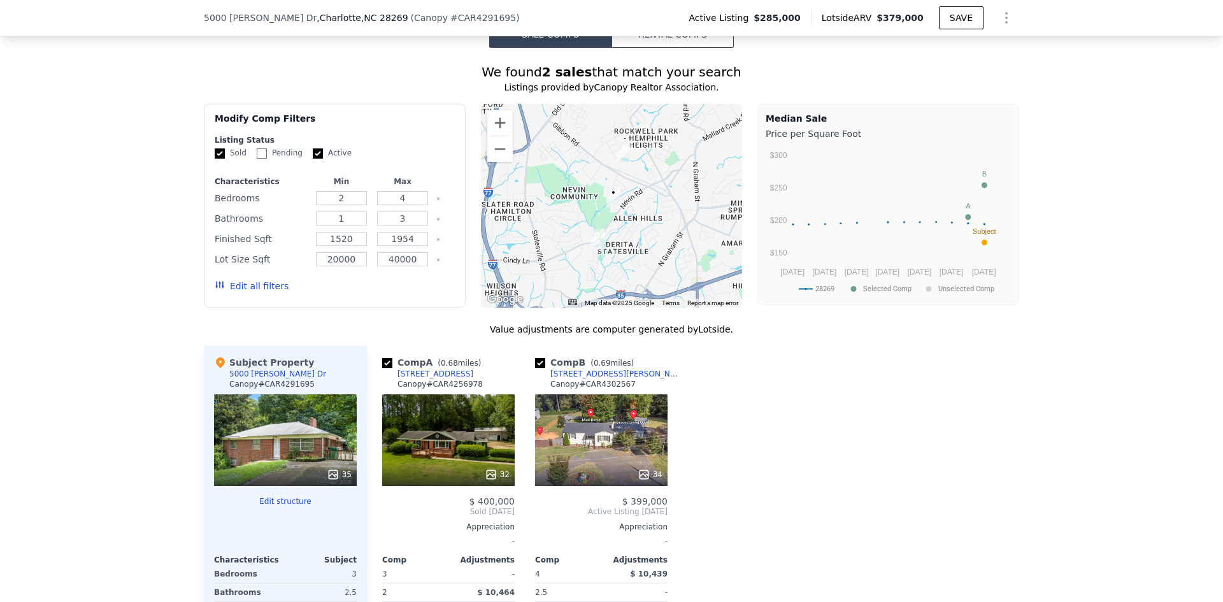
scroll to position [1142, 0]
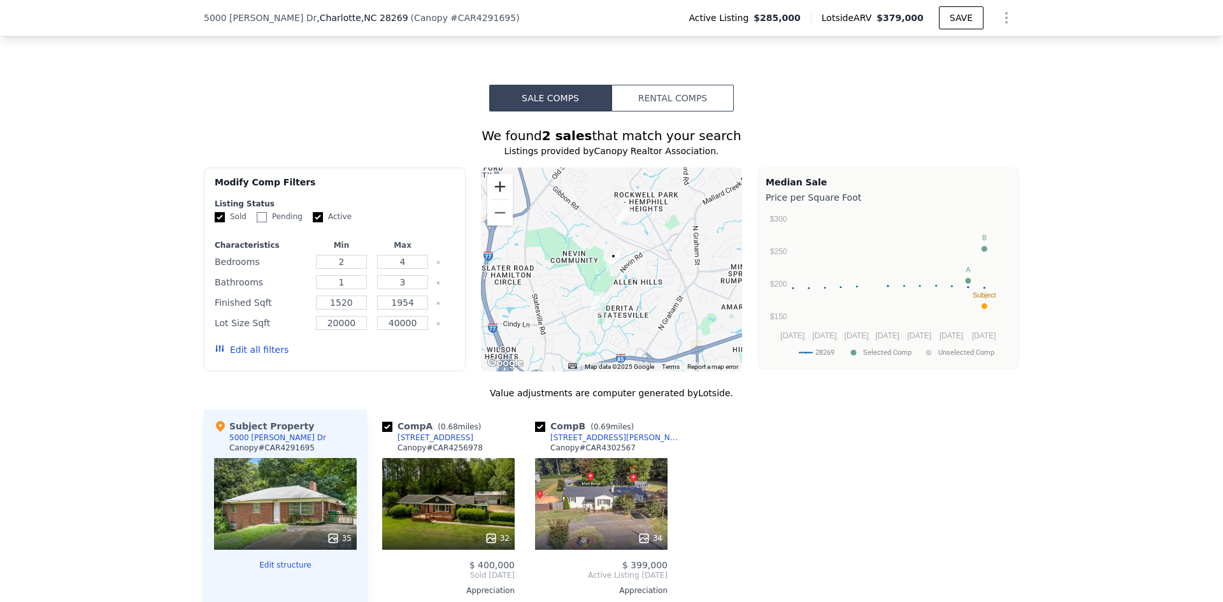
click at [497, 178] on button "Zoom in" at bounding box center [499, 186] width 25 height 25
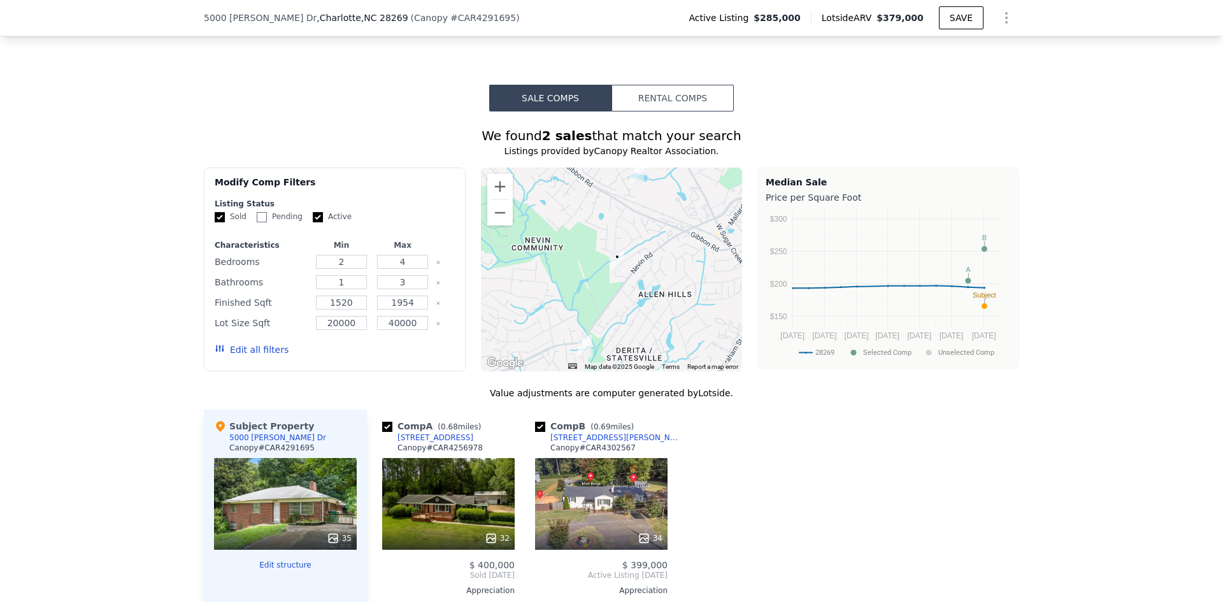
click at [253, 347] on button "Edit all filters" at bounding box center [252, 349] width 74 height 13
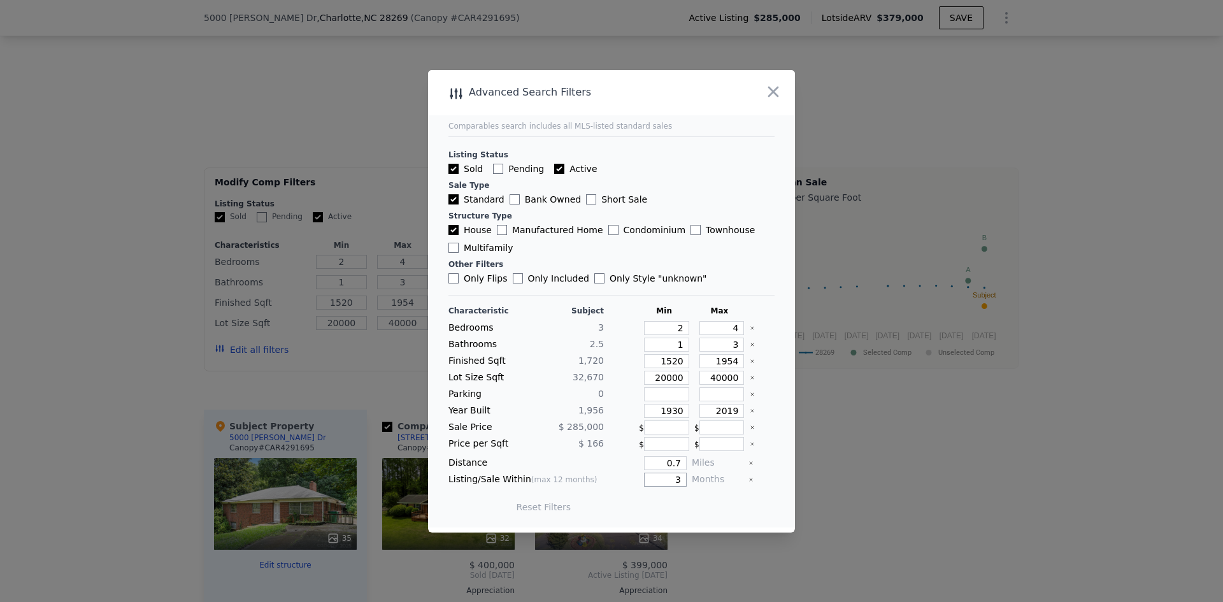
click at [676, 476] on input "3" at bounding box center [665, 479] width 43 height 14
click at [672, 462] on input "0.7" at bounding box center [665, 463] width 43 height 14
type input "0"
type input "0.5"
click at [677, 479] on input "3" at bounding box center [665, 479] width 43 height 14
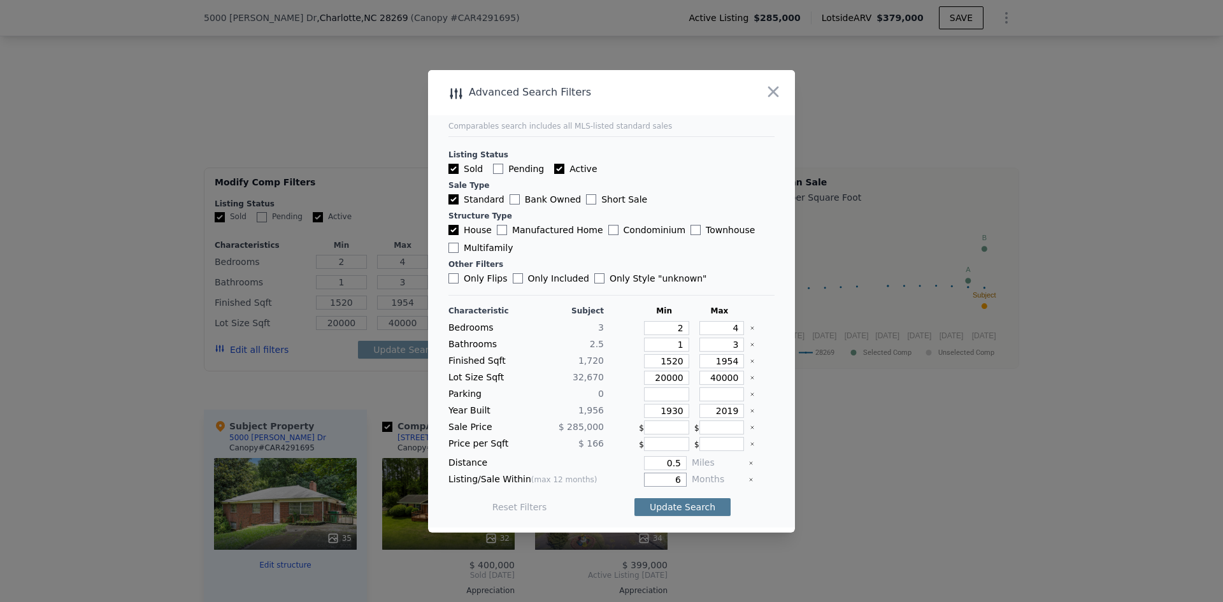
type input "6"
click at [683, 508] on button "Update Search" at bounding box center [682, 507] width 96 height 18
click at [675, 474] on input "6" at bounding box center [665, 479] width 43 height 14
type input "3"
click at [676, 465] on input "0.5" at bounding box center [665, 463] width 43 height 14
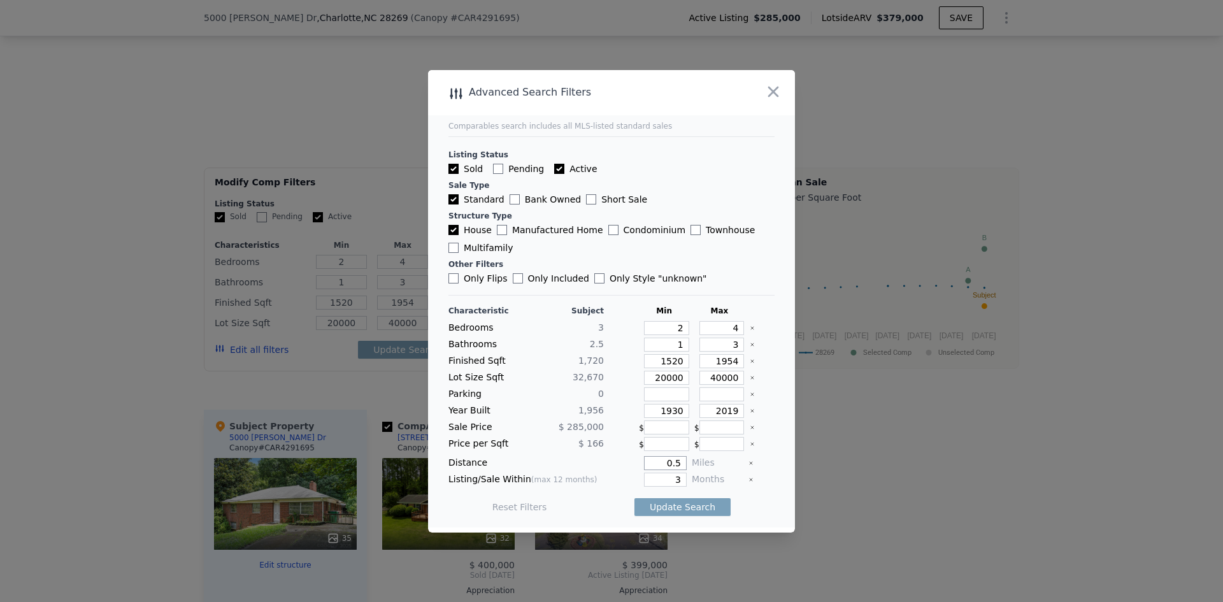
type input "0"
type input "0.7"
click at [674, 511] on button "Update Search" at bounding box center [682, 507] width 96 height 18
checkbox input "false"
